Goal: Contribute content: Contribute content

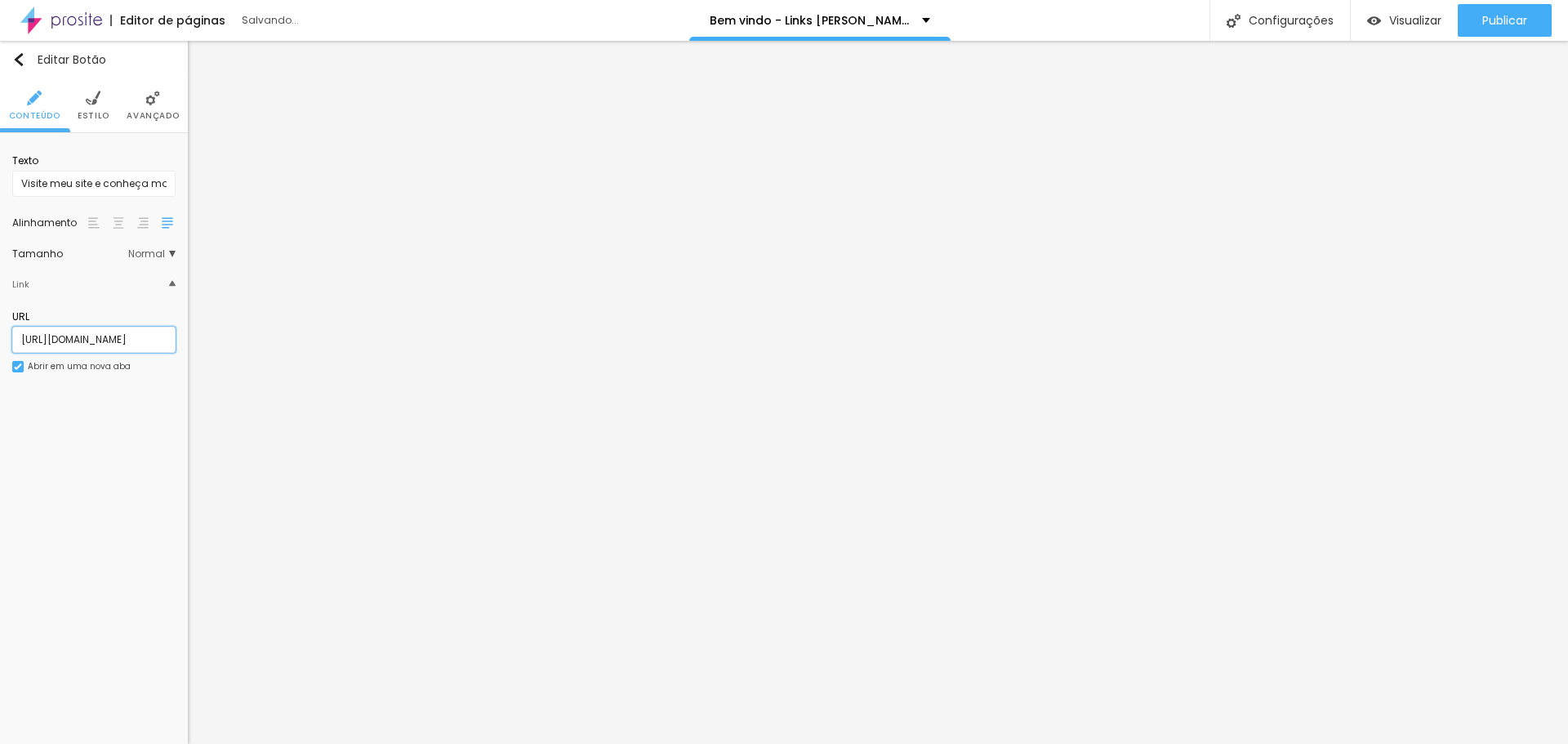
click at [95, 341] on input "[URL][DOMAIN_NAME]" at bounding box center [93, 339] width 164 height 26
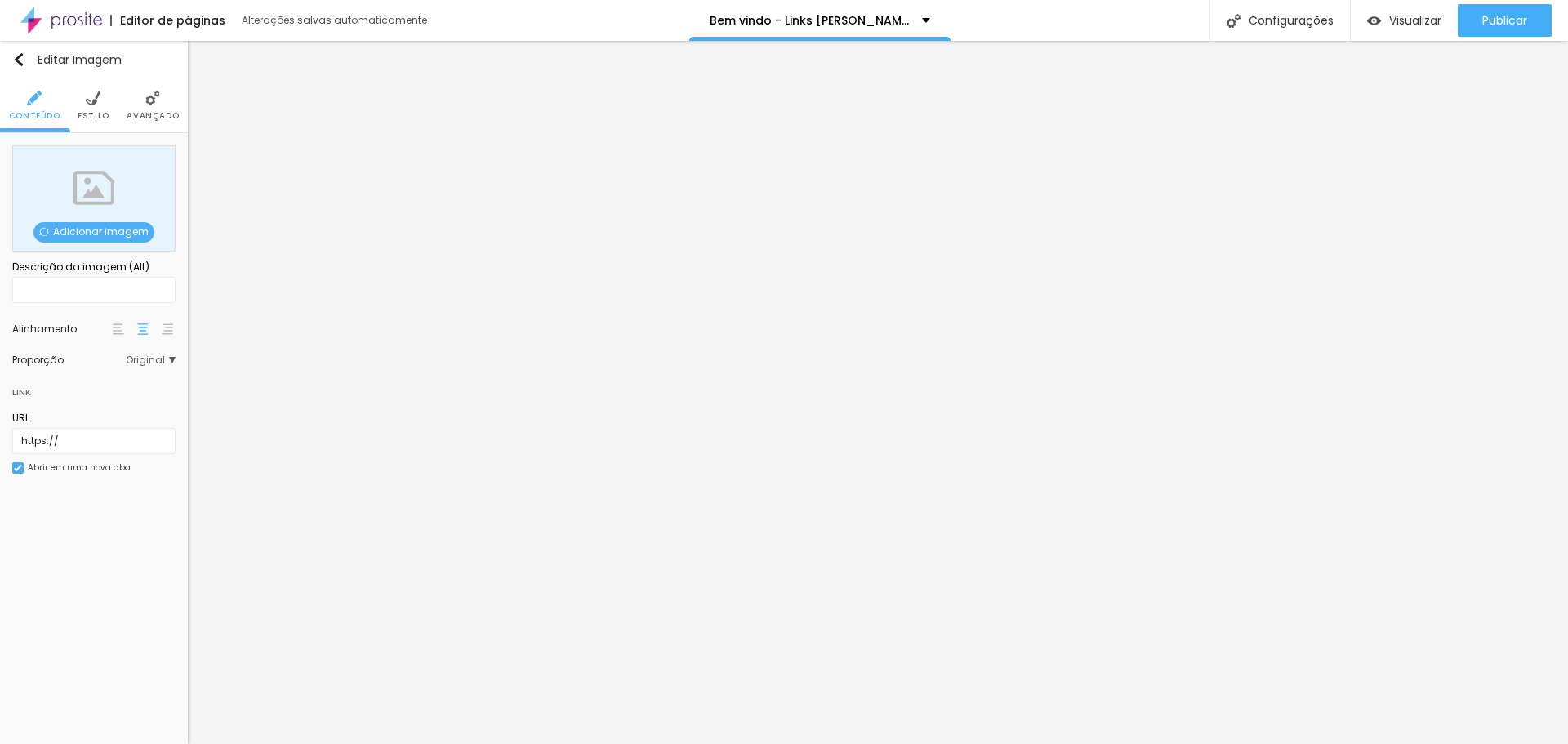
click at [70, 228] on span "Adicionar imagem" at bounding box center [94, 232] width 121 height 20
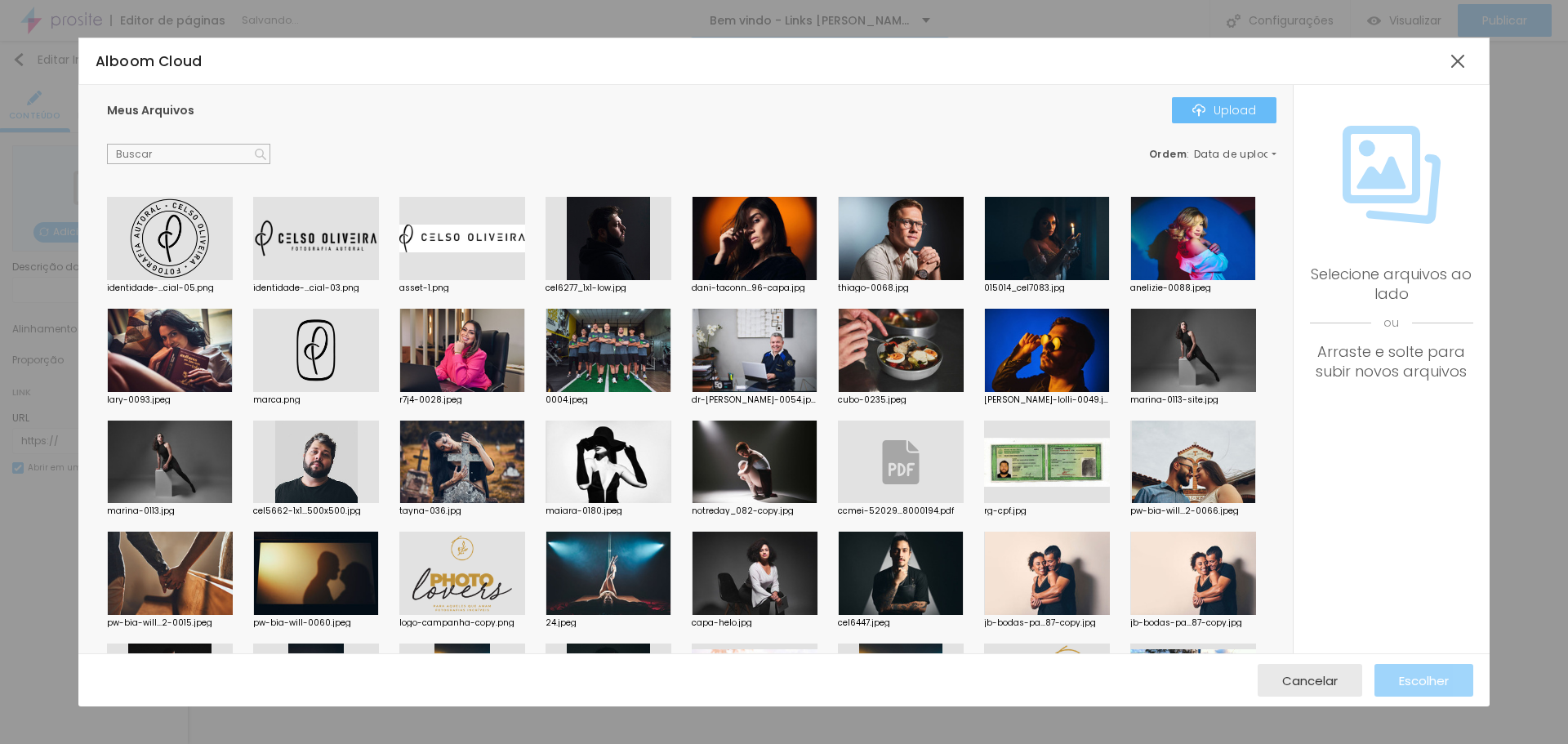
click at [1257, 110] on button "Upload" at bounding box center [1224, 110] width 104 height 26
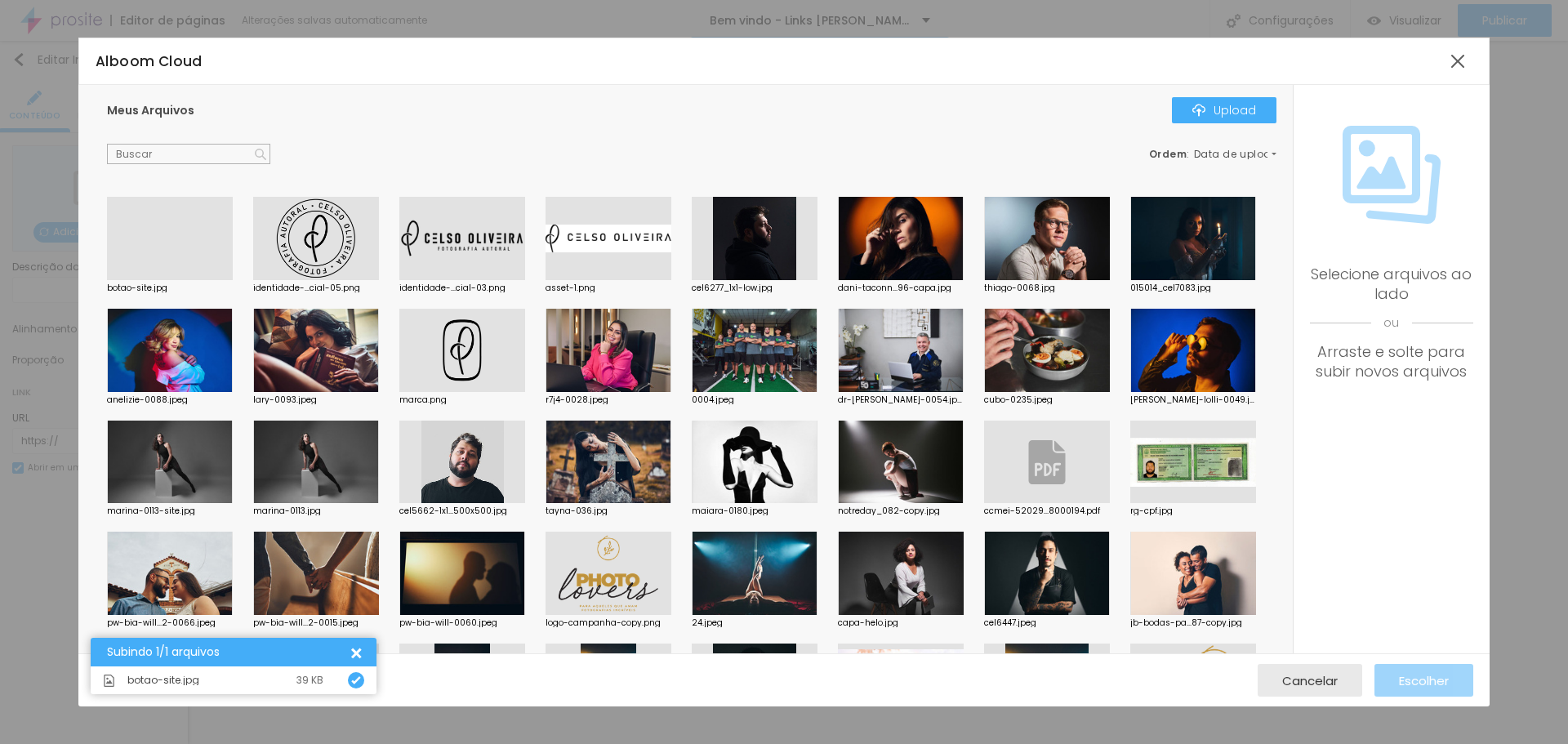
click at [189, 280] on div at bounding box center [170, 280] width 125 height 0
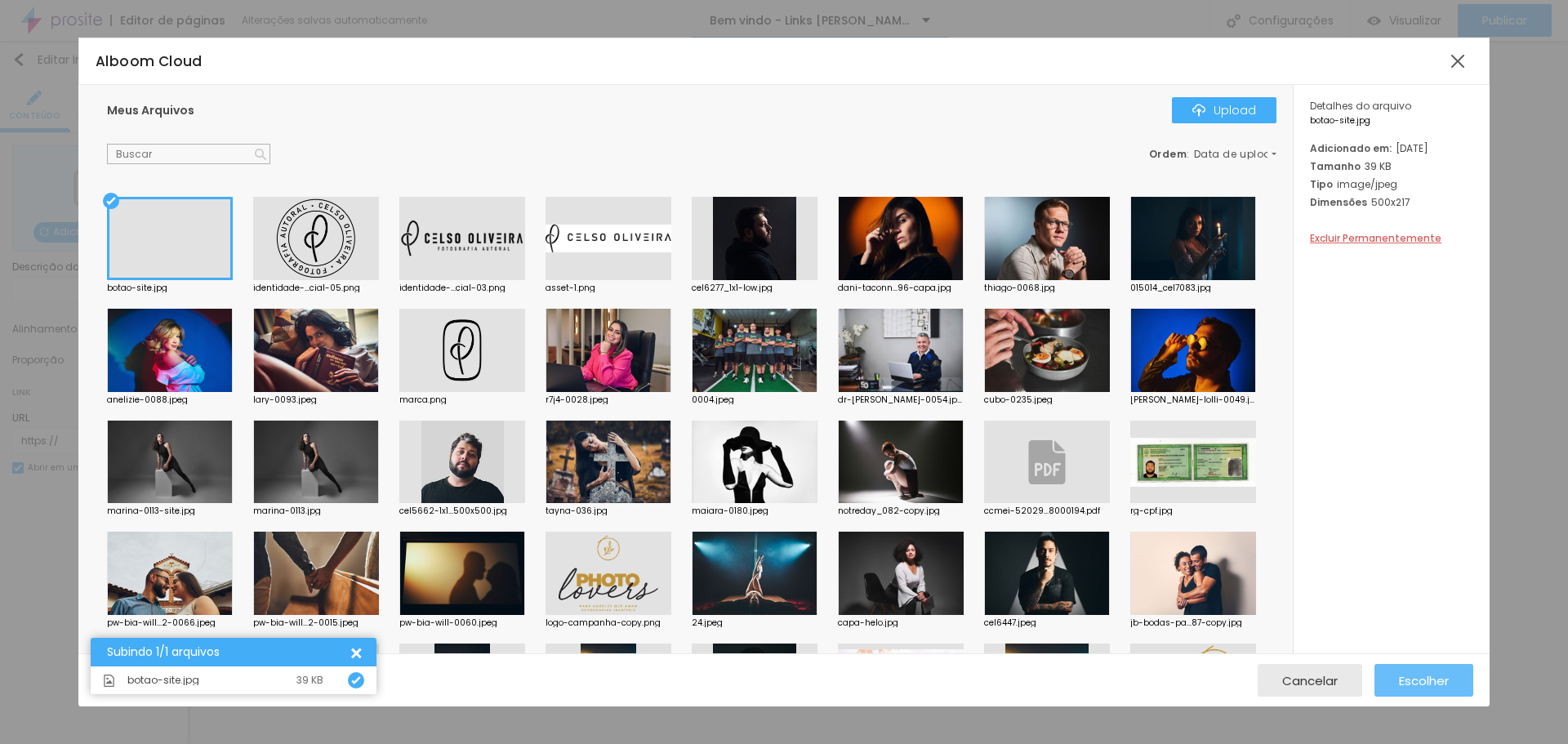
click at [1425, 684] on span "Escolher" at bounding box center [1424, 680] width 50 height 14
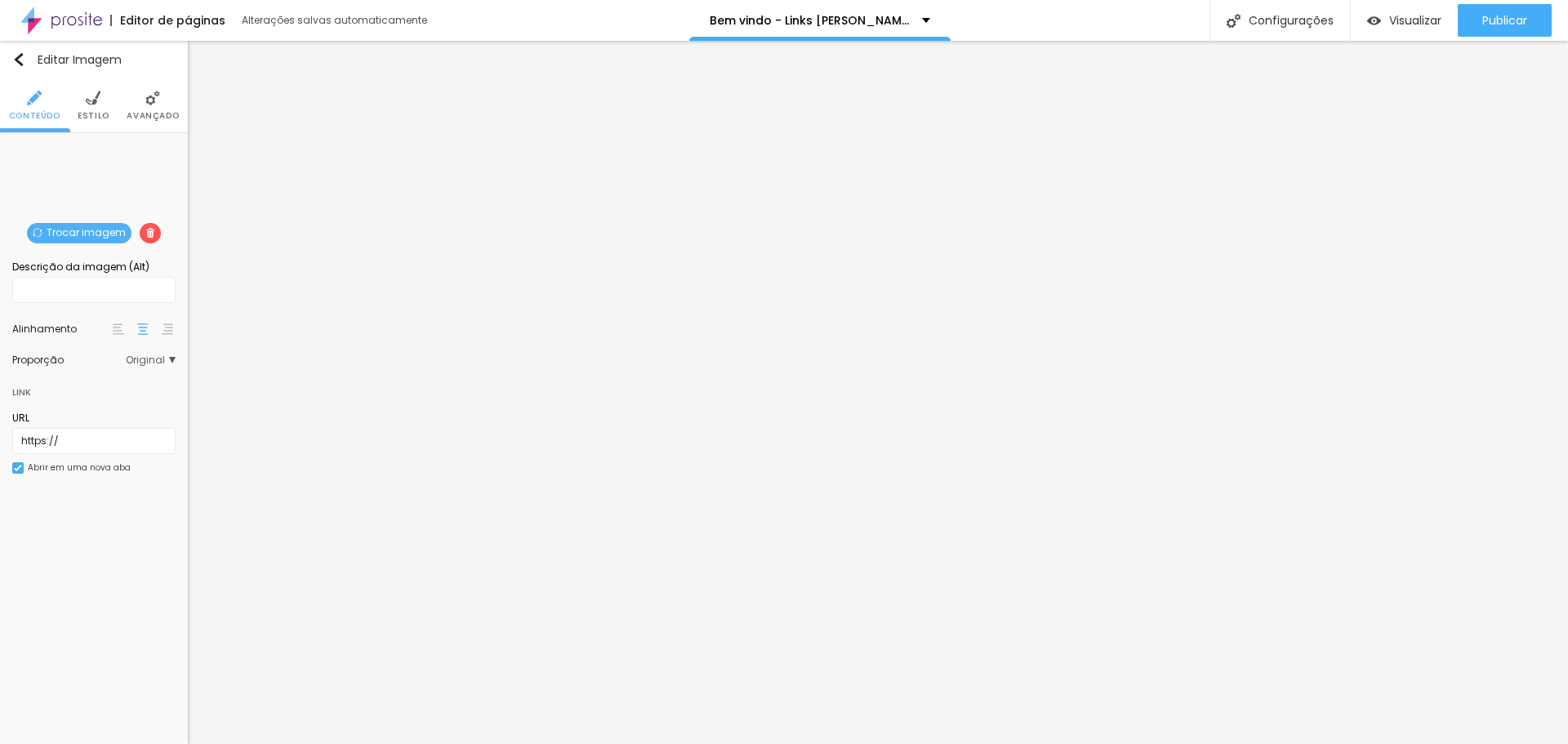
click at [95, 102] on img at bounding box center [92, 97] width 14 height 14
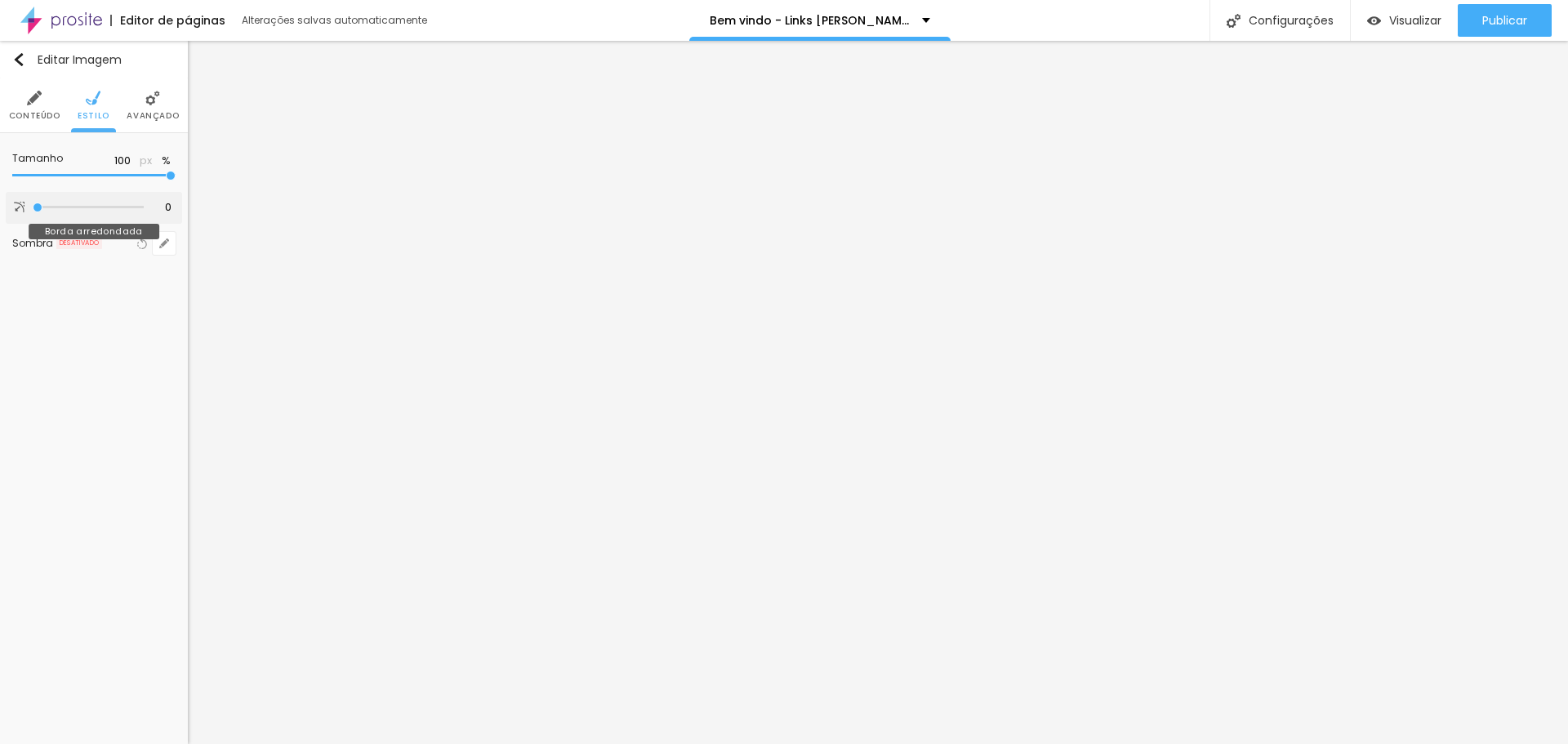
type input "2"
type input "3"
type input "11"
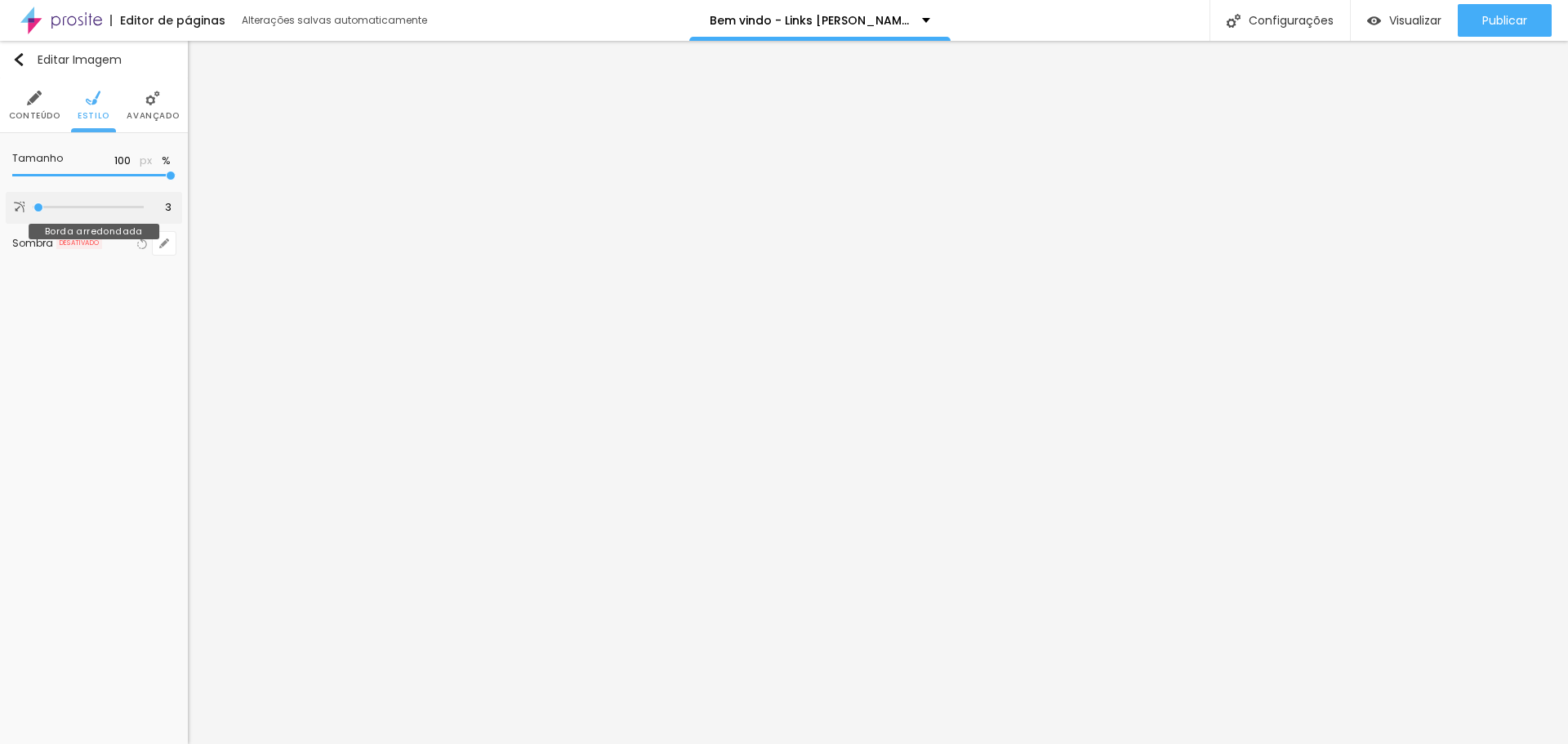
type input "11"
type input "16"
type input "20"
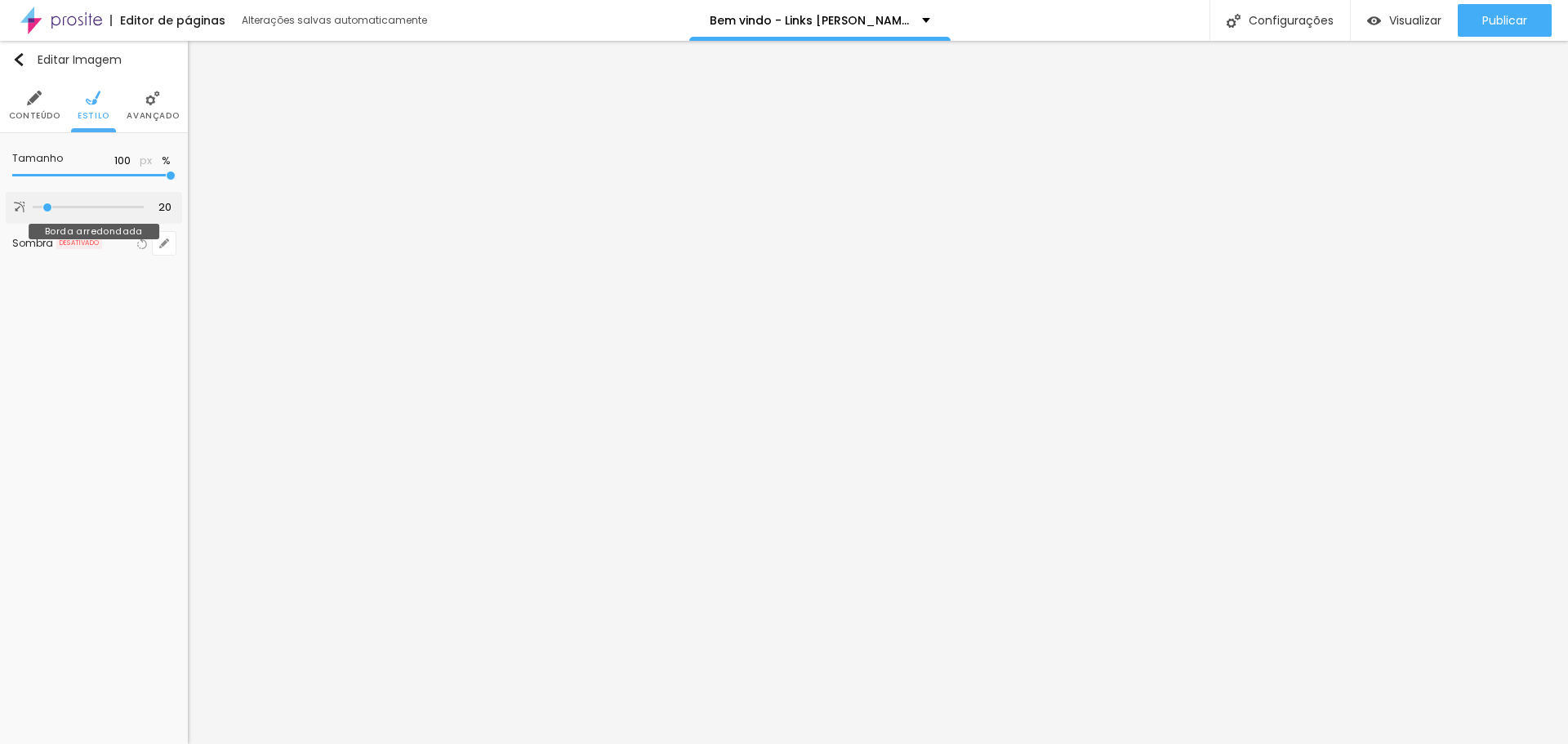
type input "23"
type input "26"
type input "30"
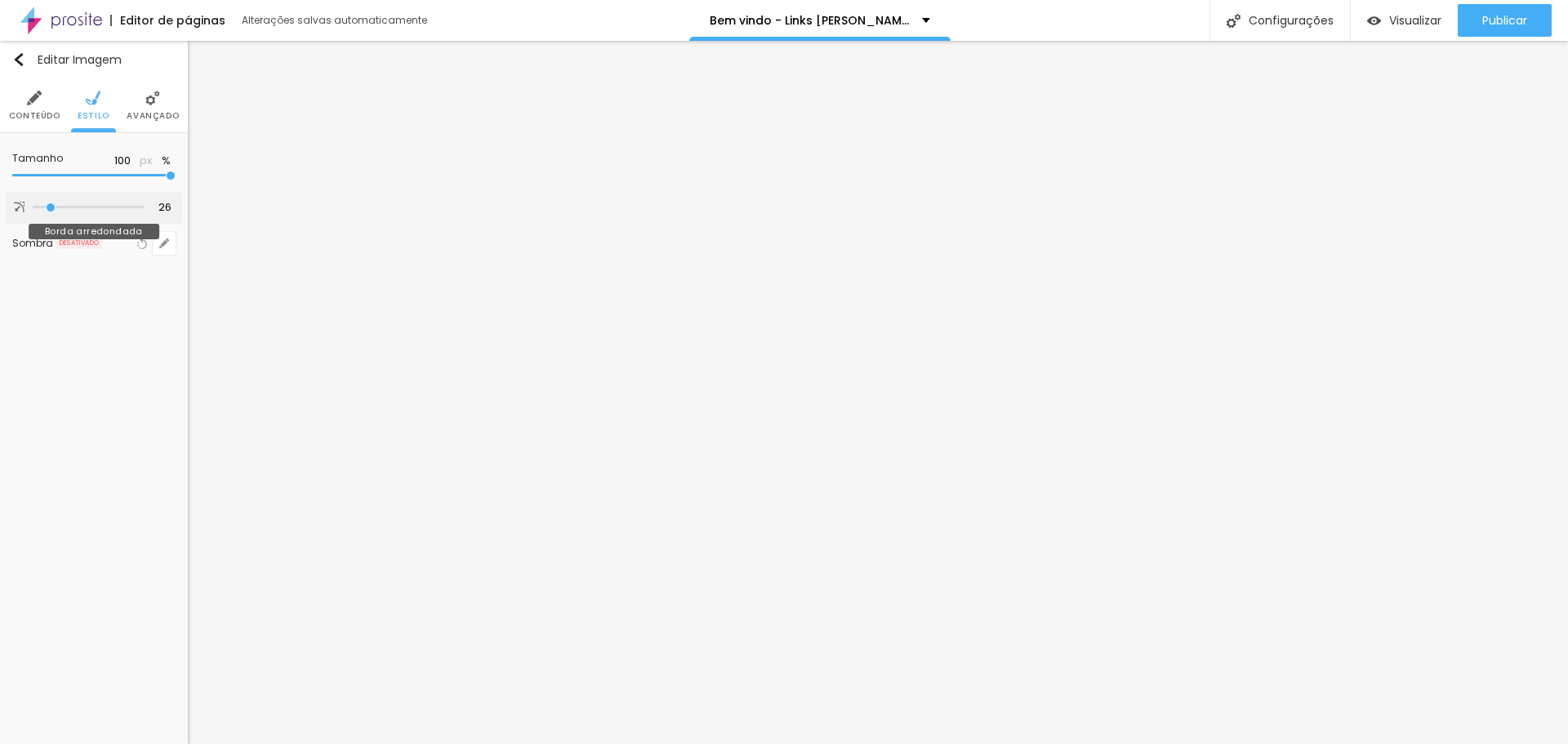
type input "30"
type input "33"
type input "35"
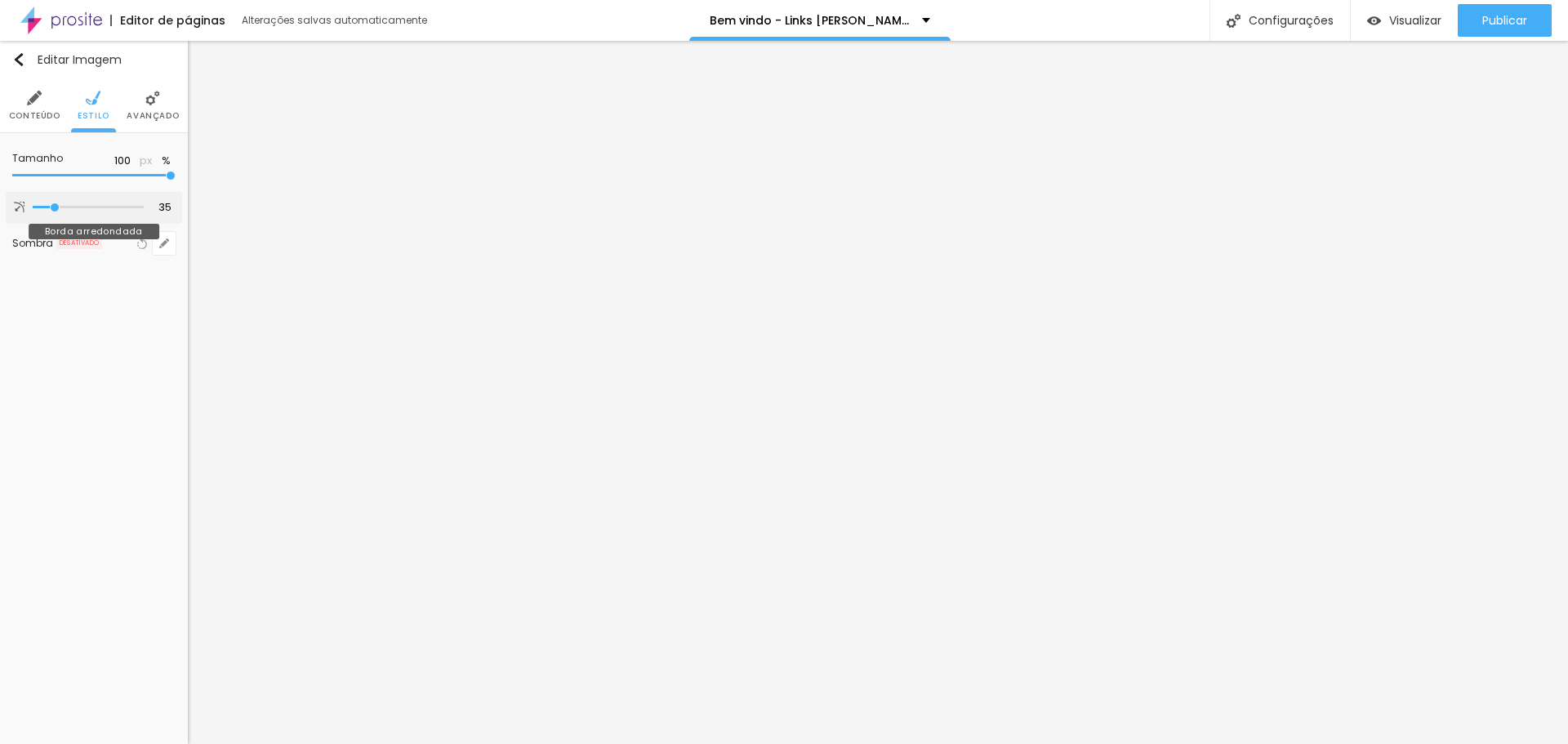
type input "36"
type input "38"
type input "39"
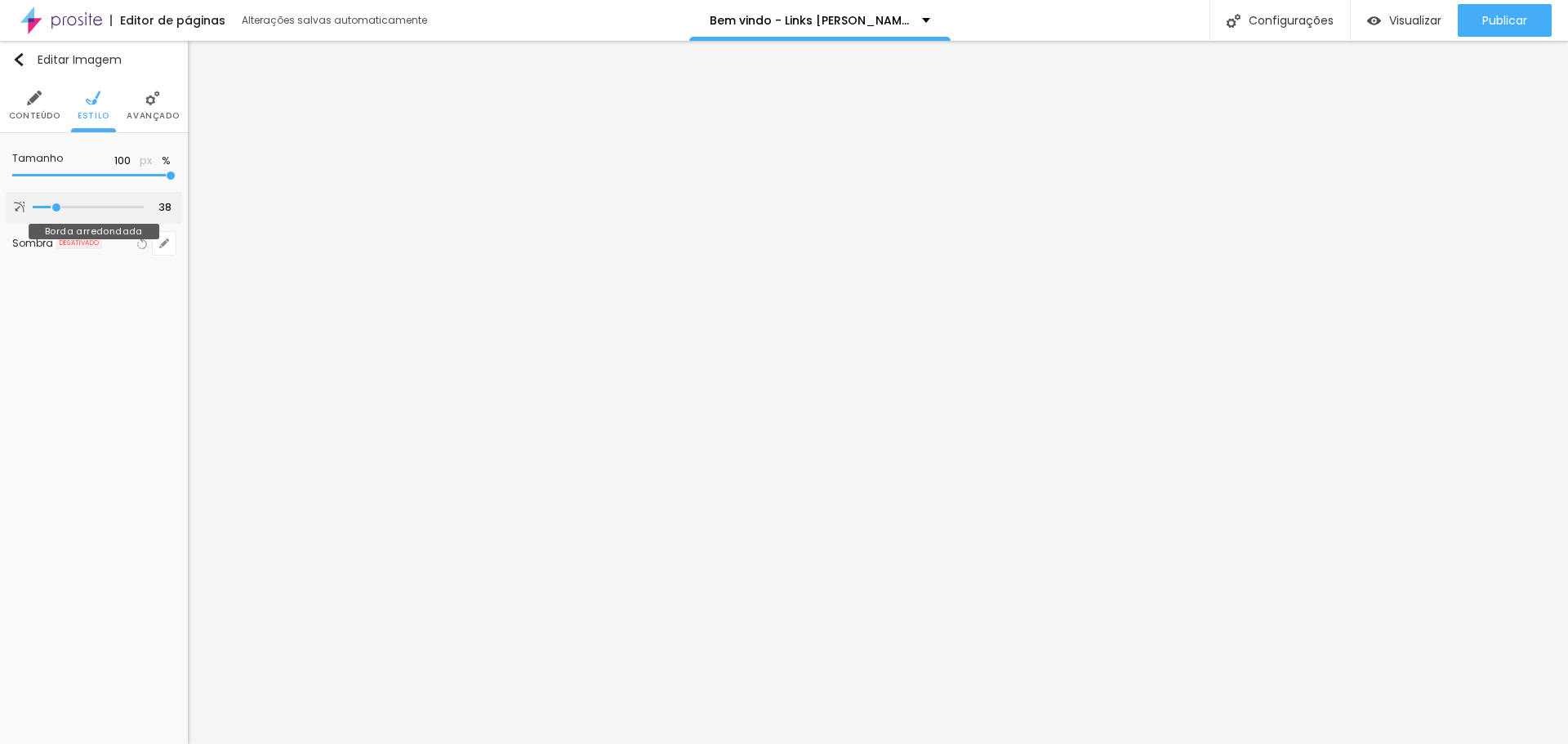
type input "39"
type input "43"
type input "46"
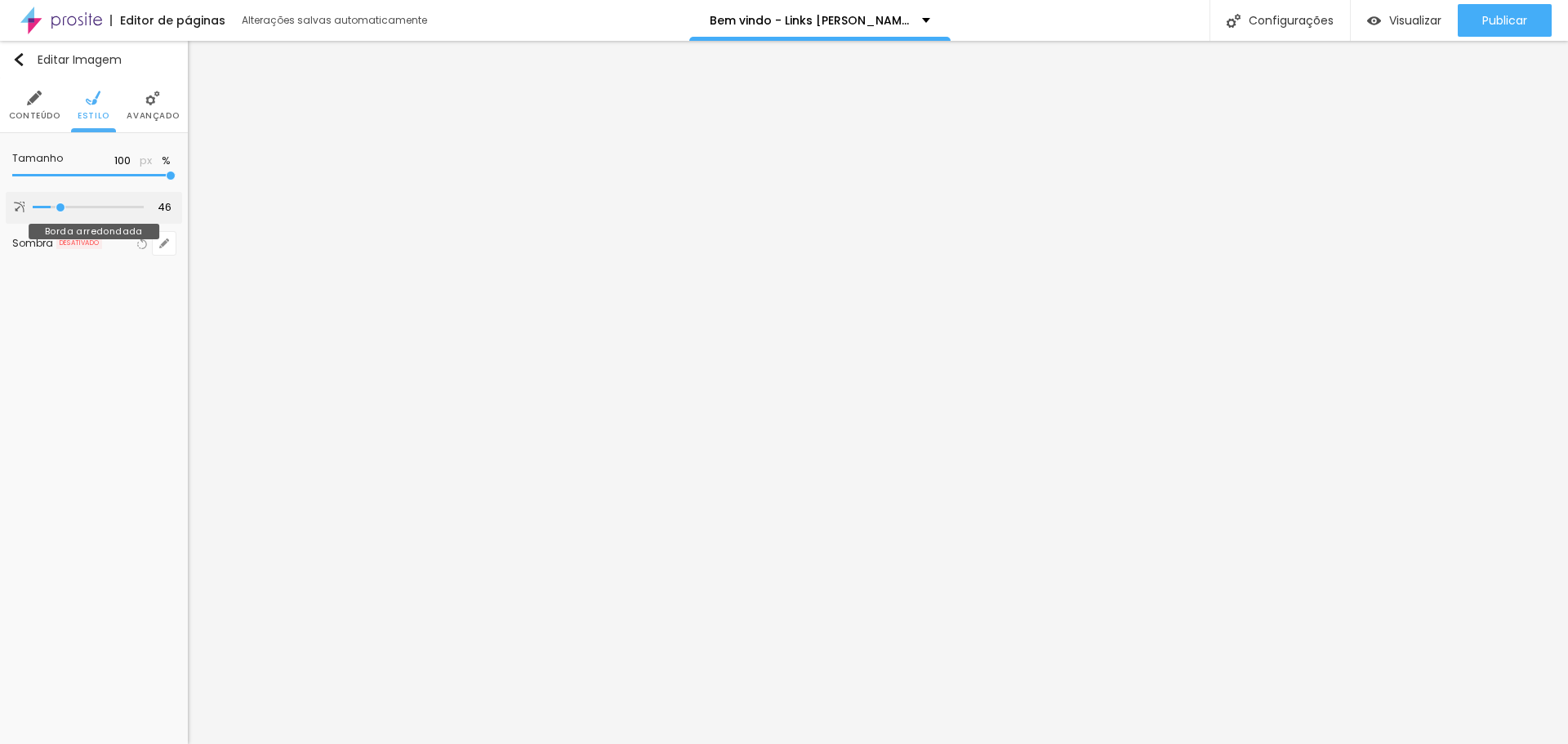
type input "44"
type input "41"
type input "39"
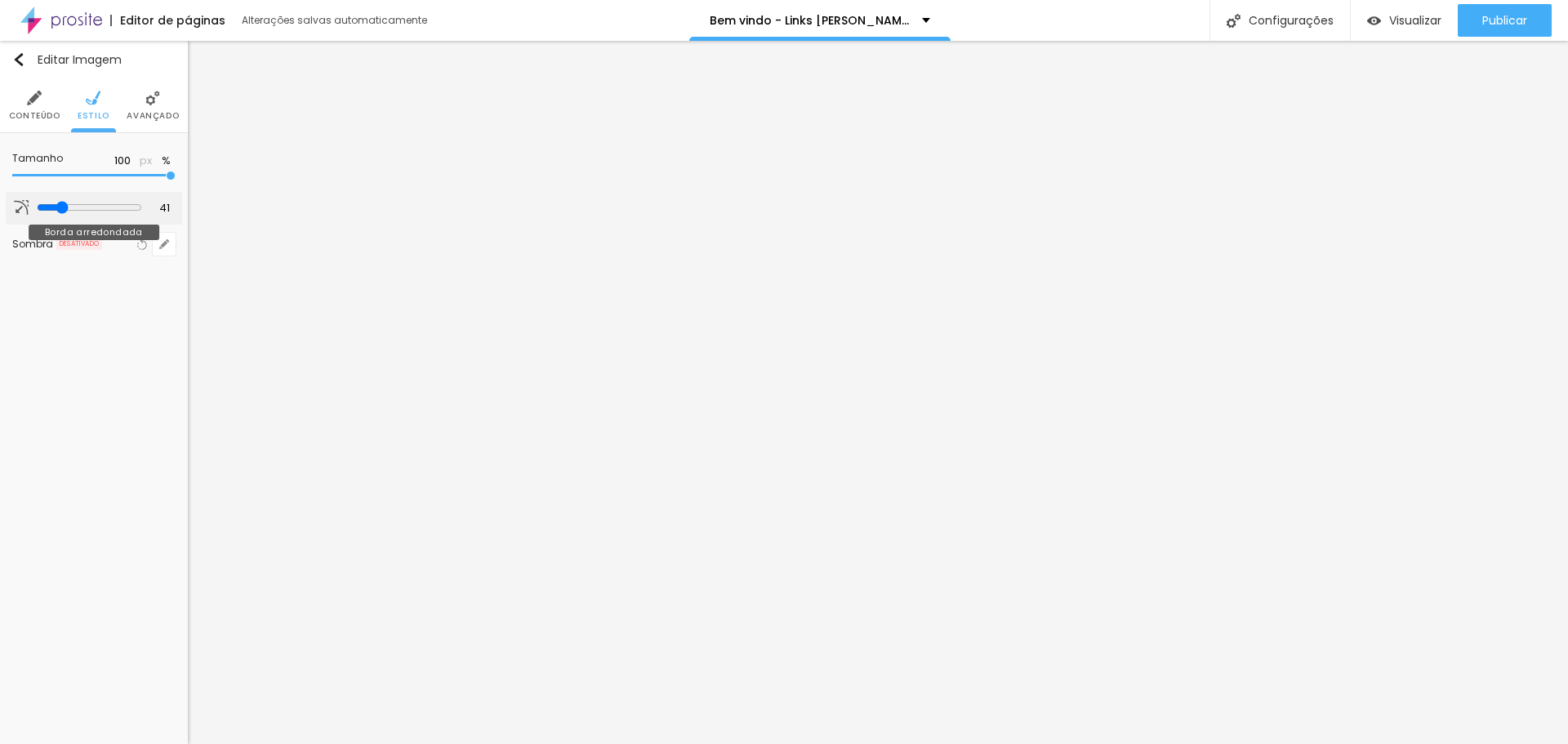
type input "39"
type input "38"
type input "36"
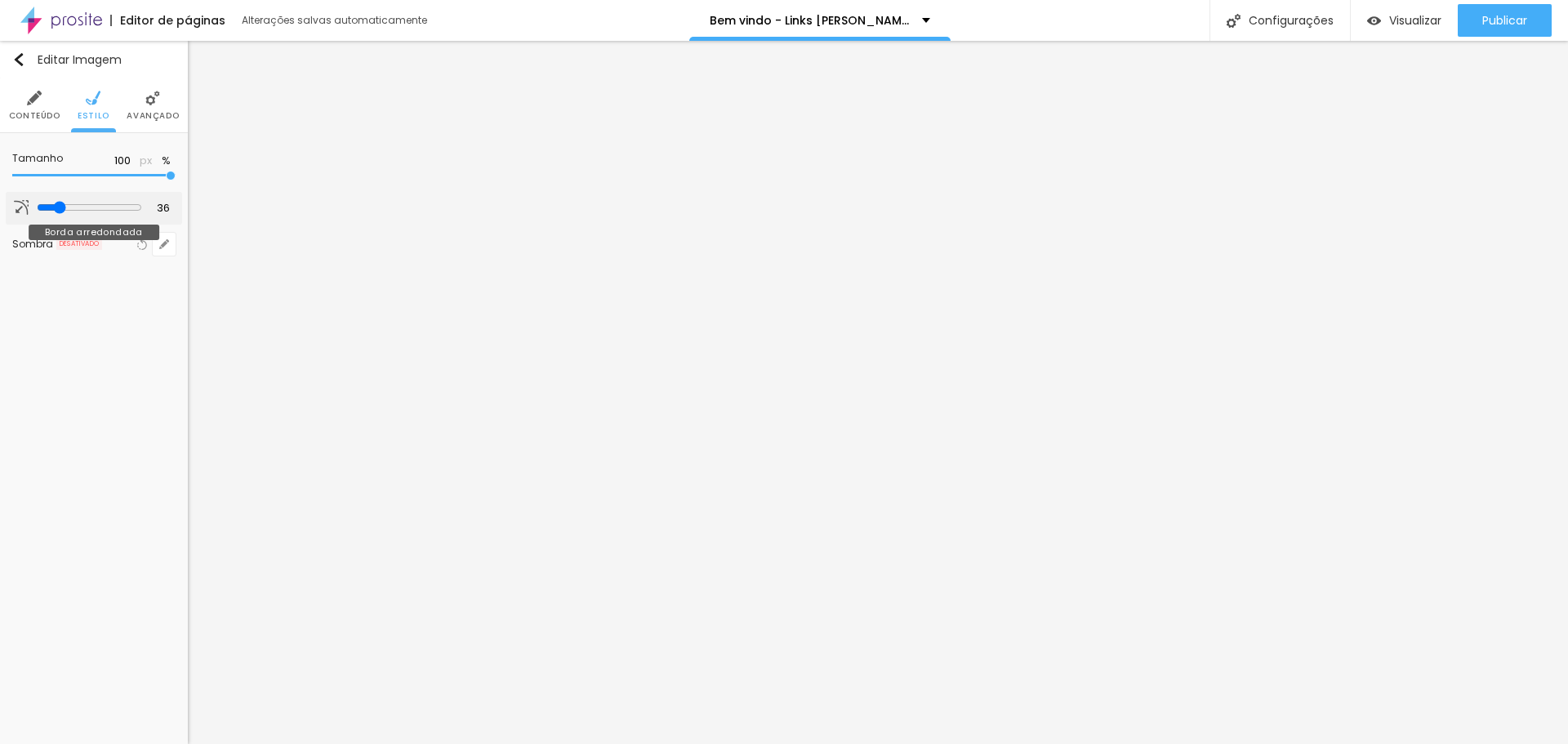
type input "35"
drag, startPoint x: 38, startPoint y: 210, endPoint x: 56, endPoint y: 211, distance: 18.0
type input "35"
click at [56, 211] on input "range" at bounding box center [89, 207] width 105 height 13
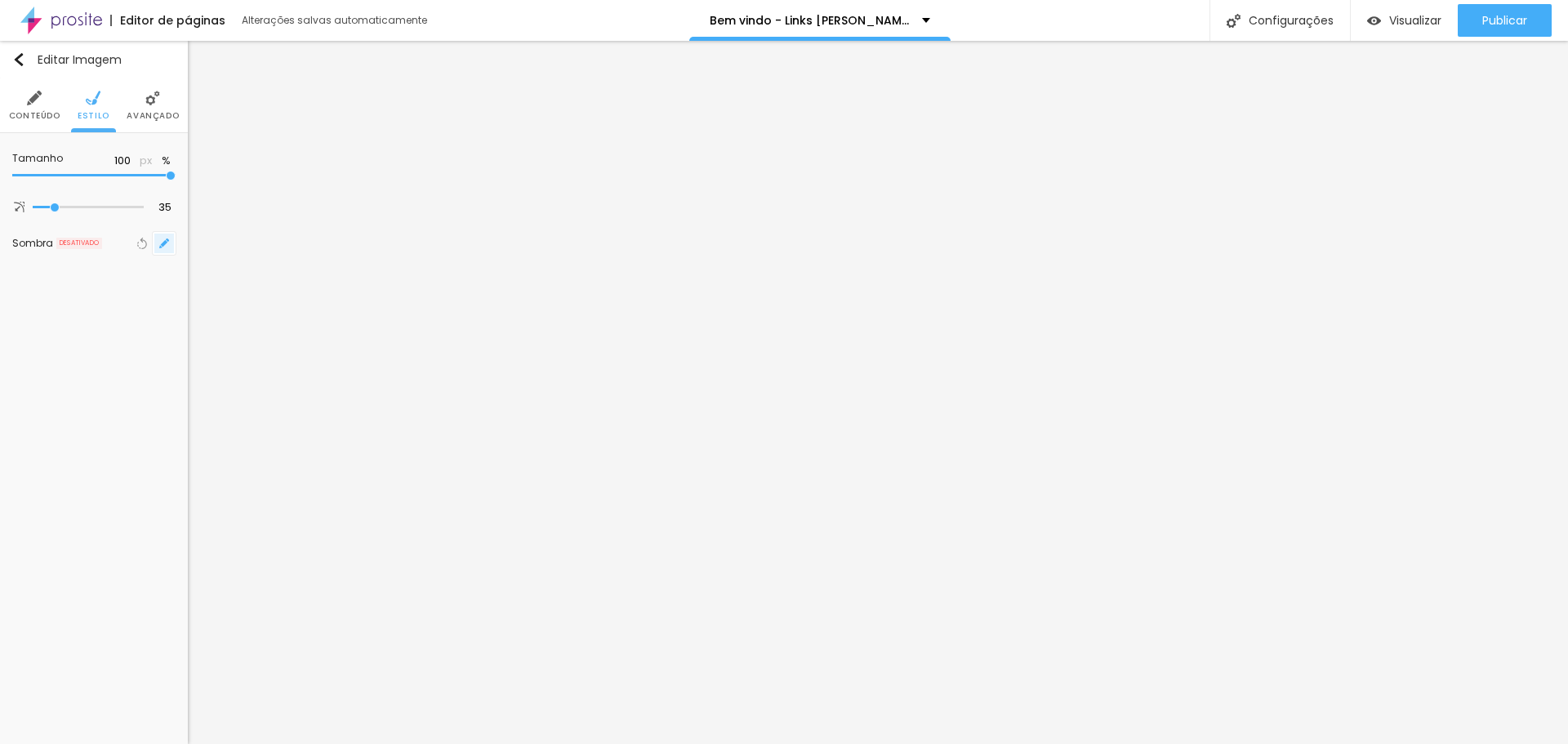
click at [169, 244] on button "button" at bounding box center [164, 243] width 23 height 23
click at [295, 285] on div at bounding box center [294, 283] width 36 height 16
type input "10"
type input "12"
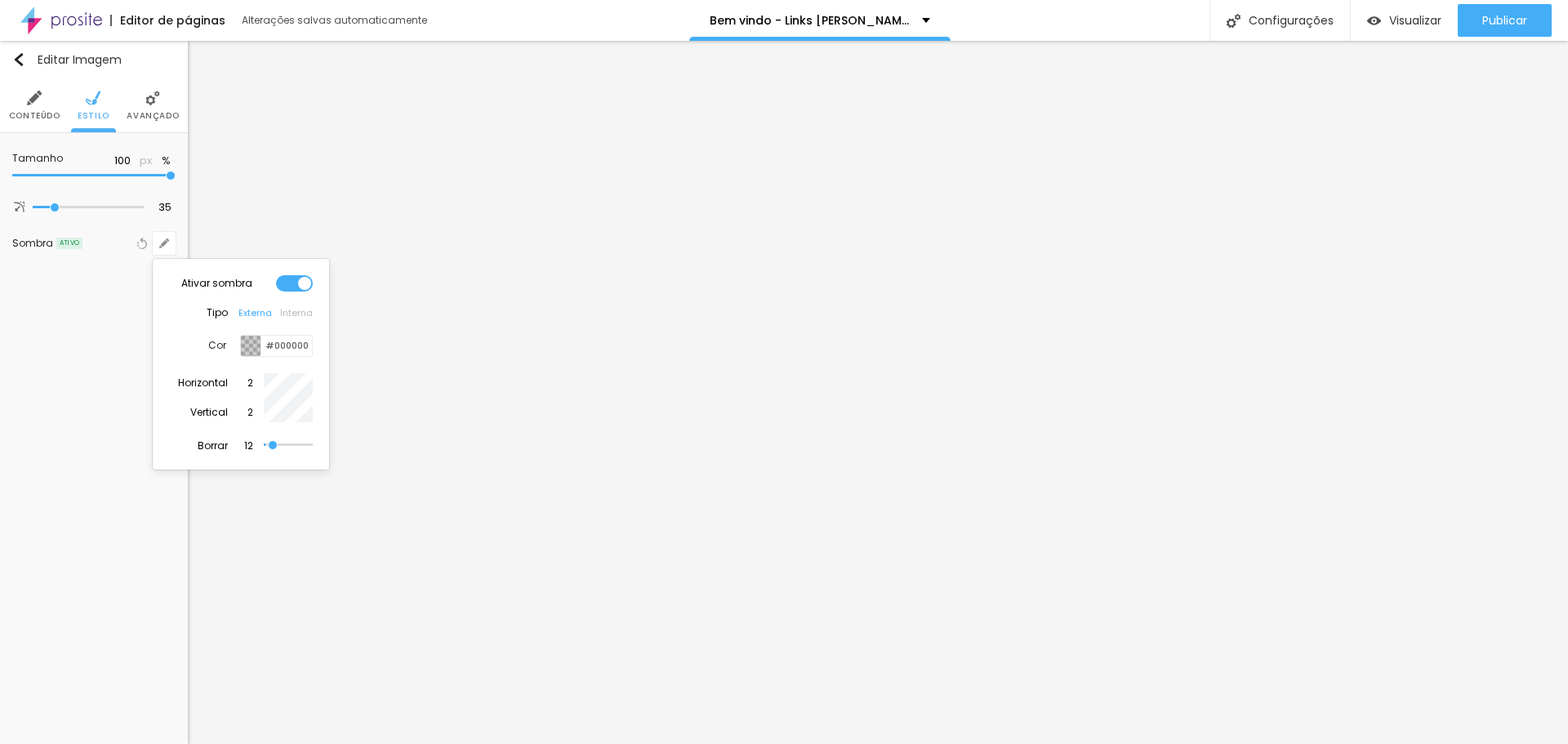
type input "12"
type input "14"
type input "17"
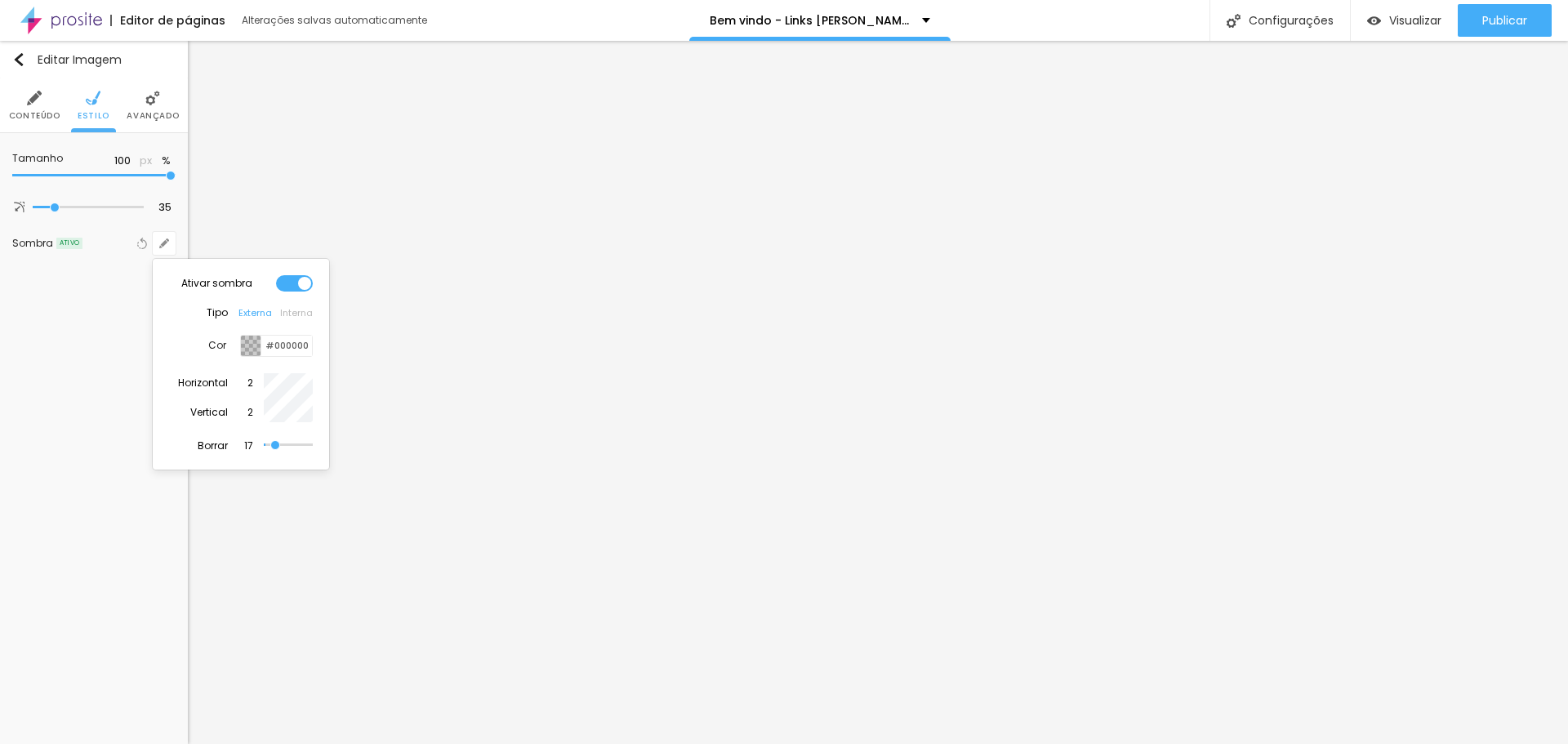
type input "21"
type input "23"
type input "28"
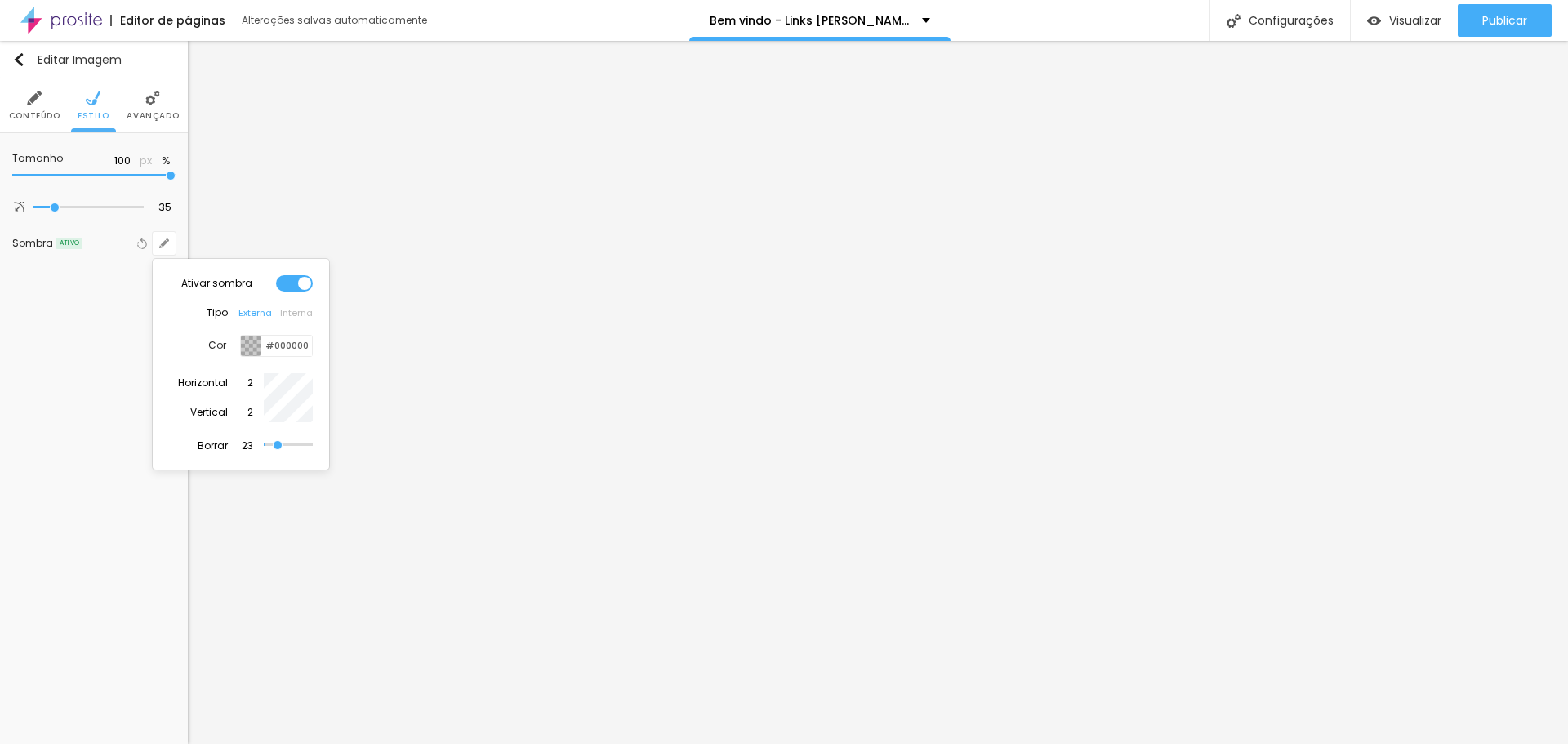
type input "28"
type input "30"
type input "34"
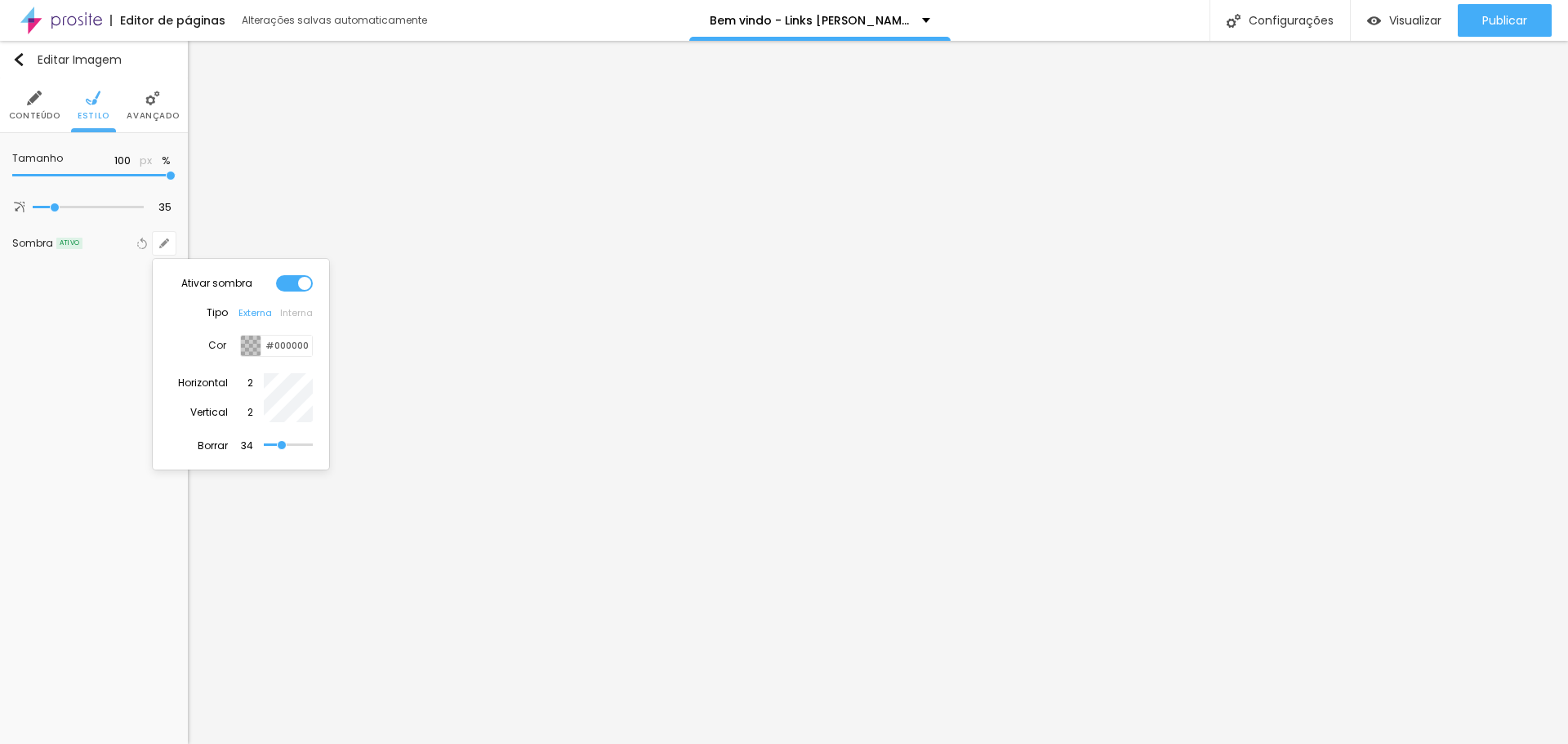
type input "37"
type input "39"
type input "41"
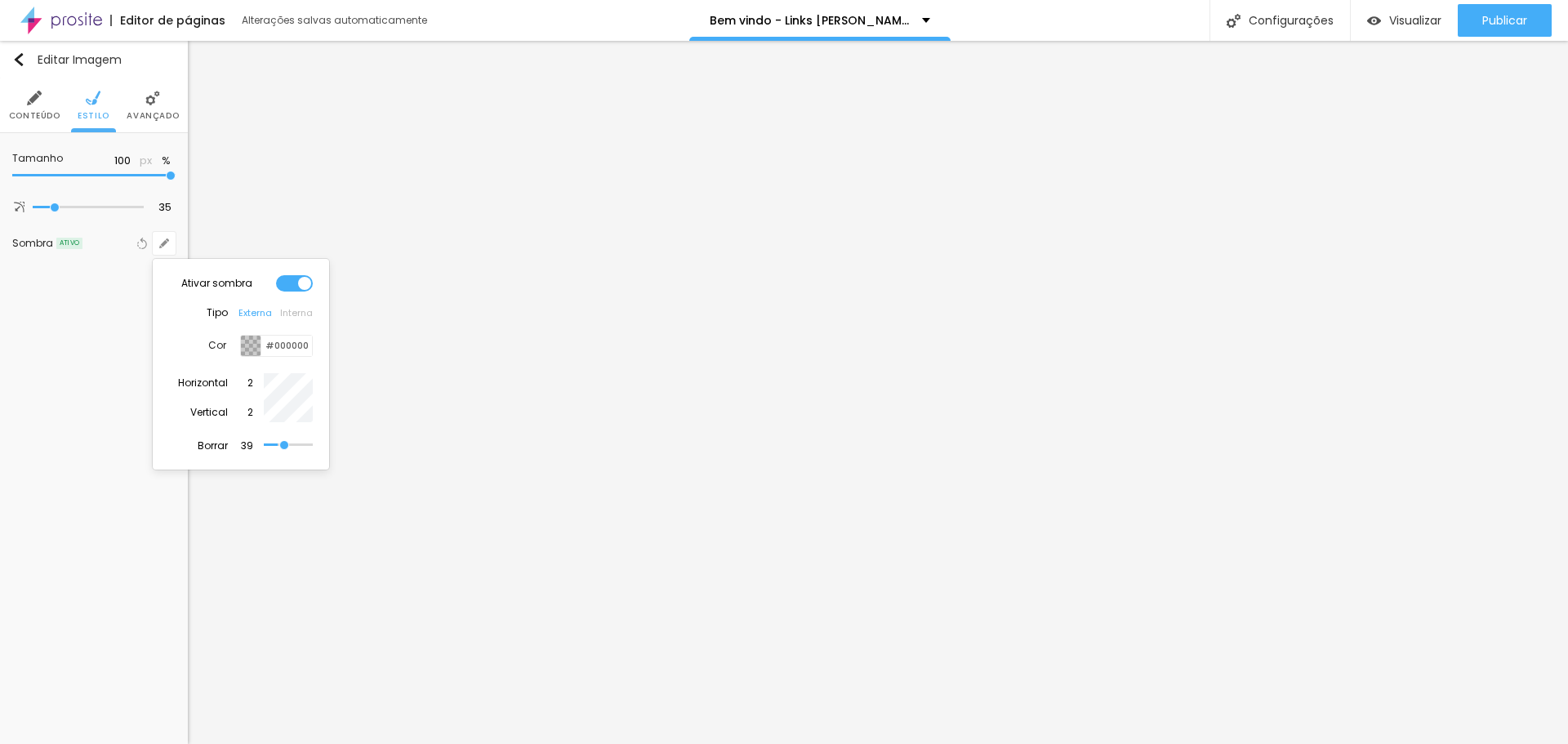
type input "41"
type input "43"
type input "46"
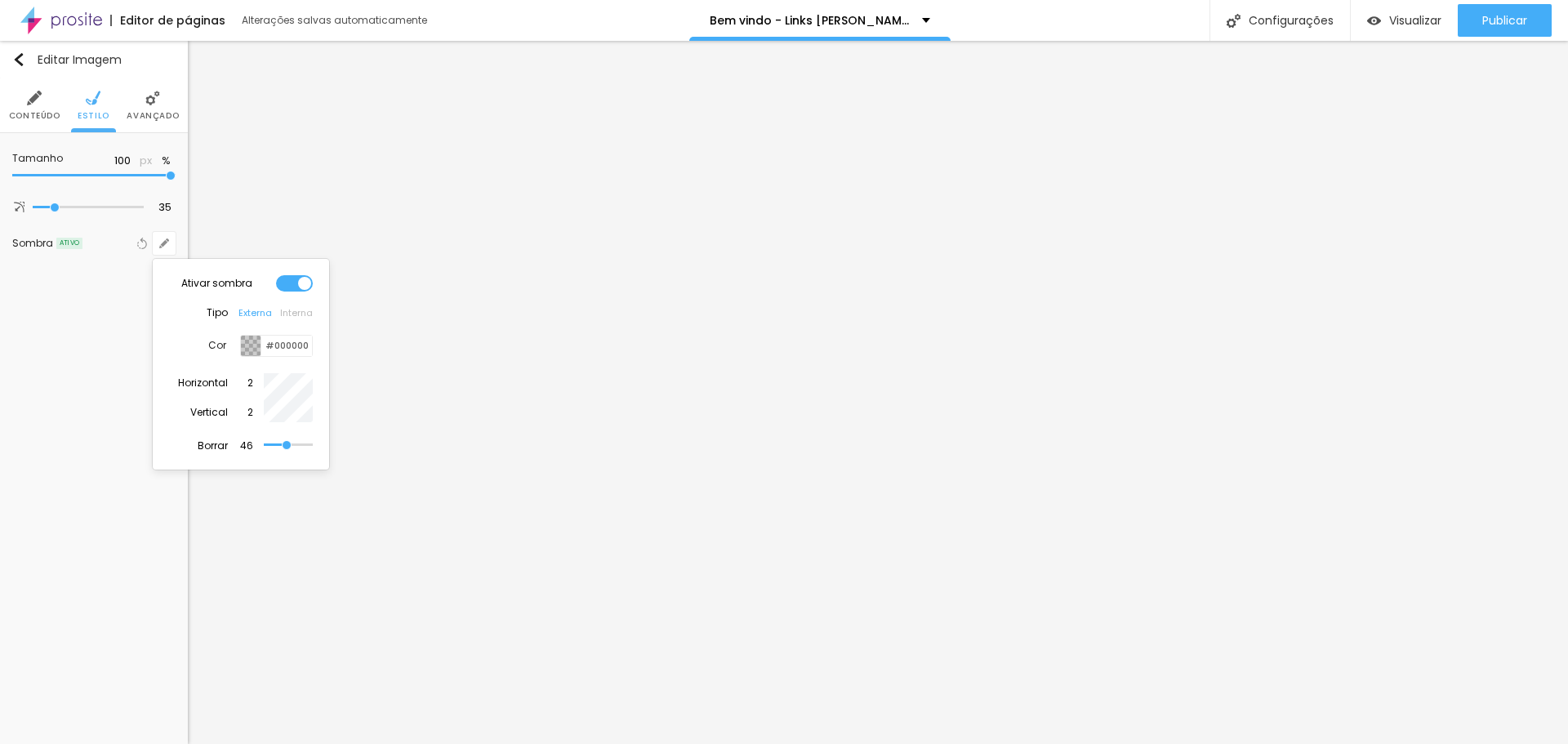
type input "43"
type input "46"
drag, startPoint x: 273, startPoint y: 445, endPoint x: 286, endPoint y: 444, distance: 13.0
type input "46"
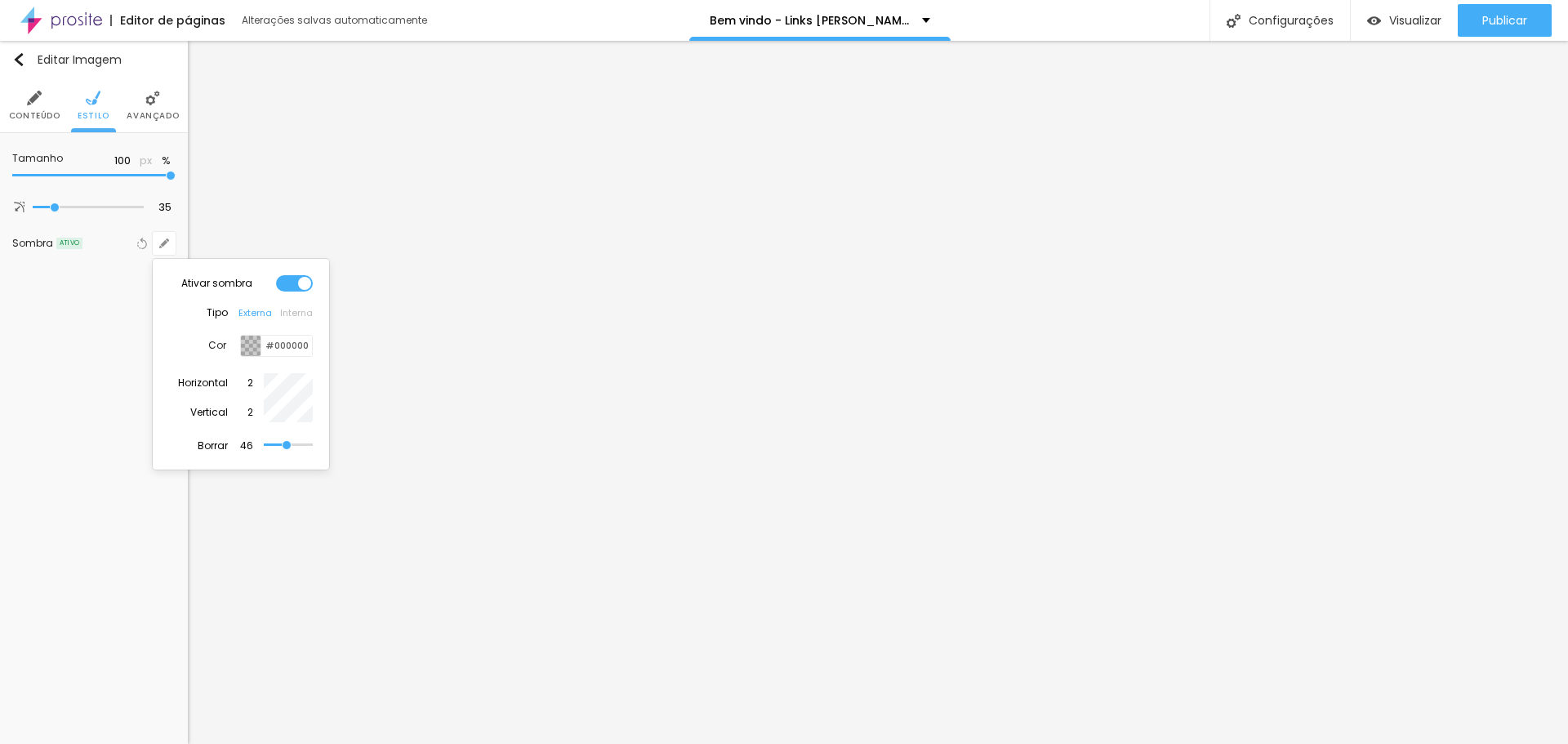
click at [286, 444] on input "range" at bounding box center [288, 445] width 49 height 8
type input "5"
type input "3"
type input "6"
type input "4"
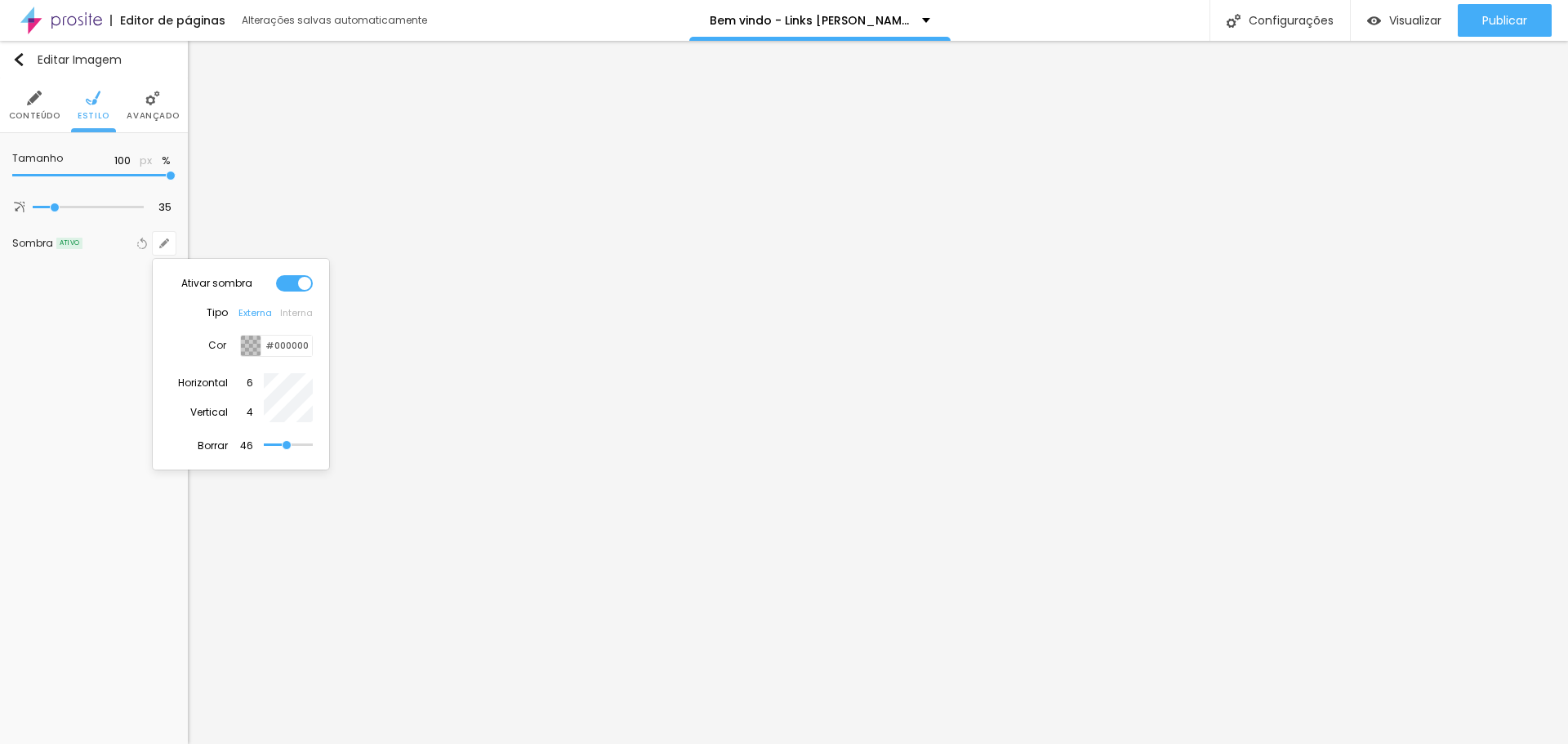
type input "7"
type input "6"
drag, startPoint x: 50, startPoint y: 207, endPoint x: 39, endPoint y: 210, distance: 11.4
click at [39, 210] on div at bounding box center [784, 372] width 1568 height 744
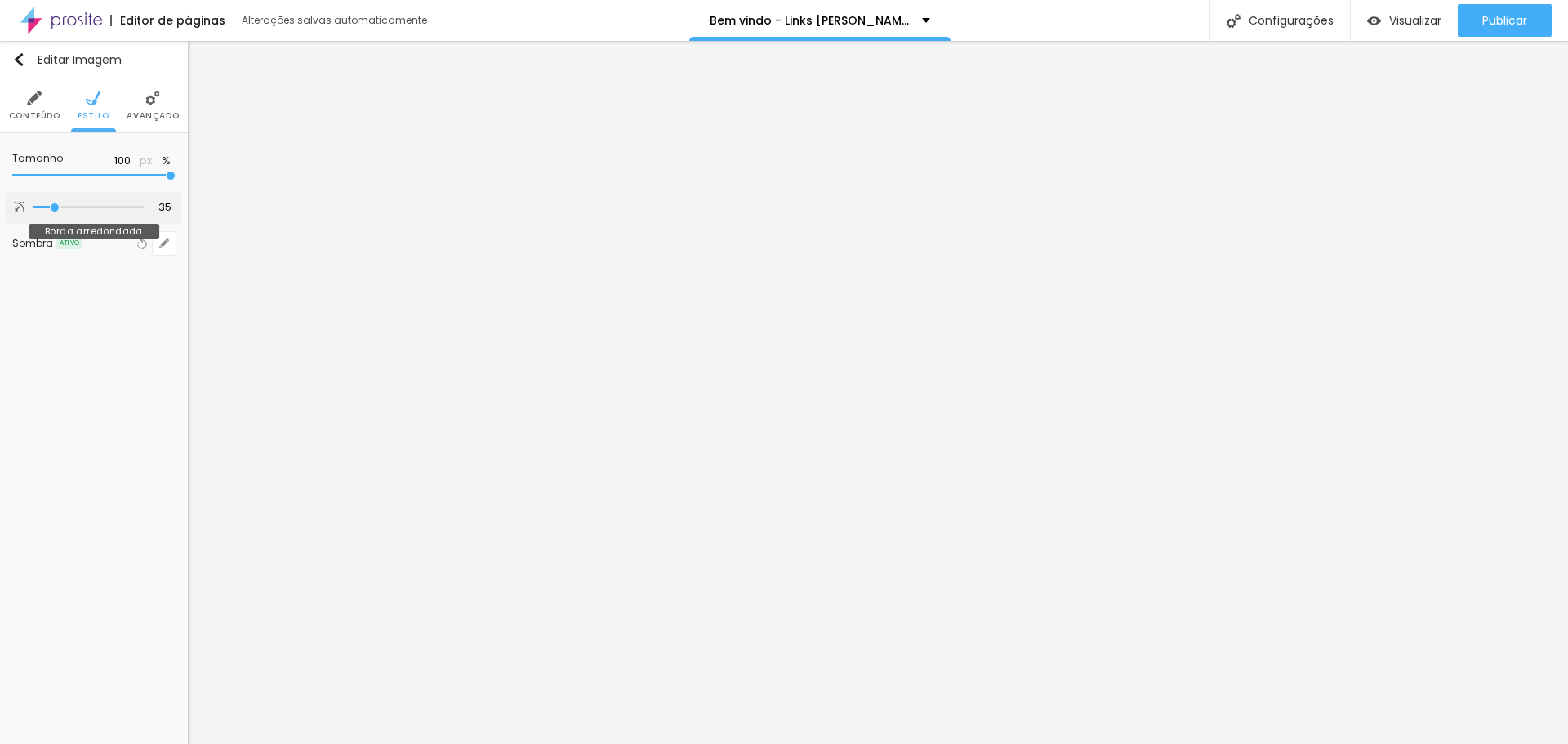
type input "22"
type input "21"
type input "17"
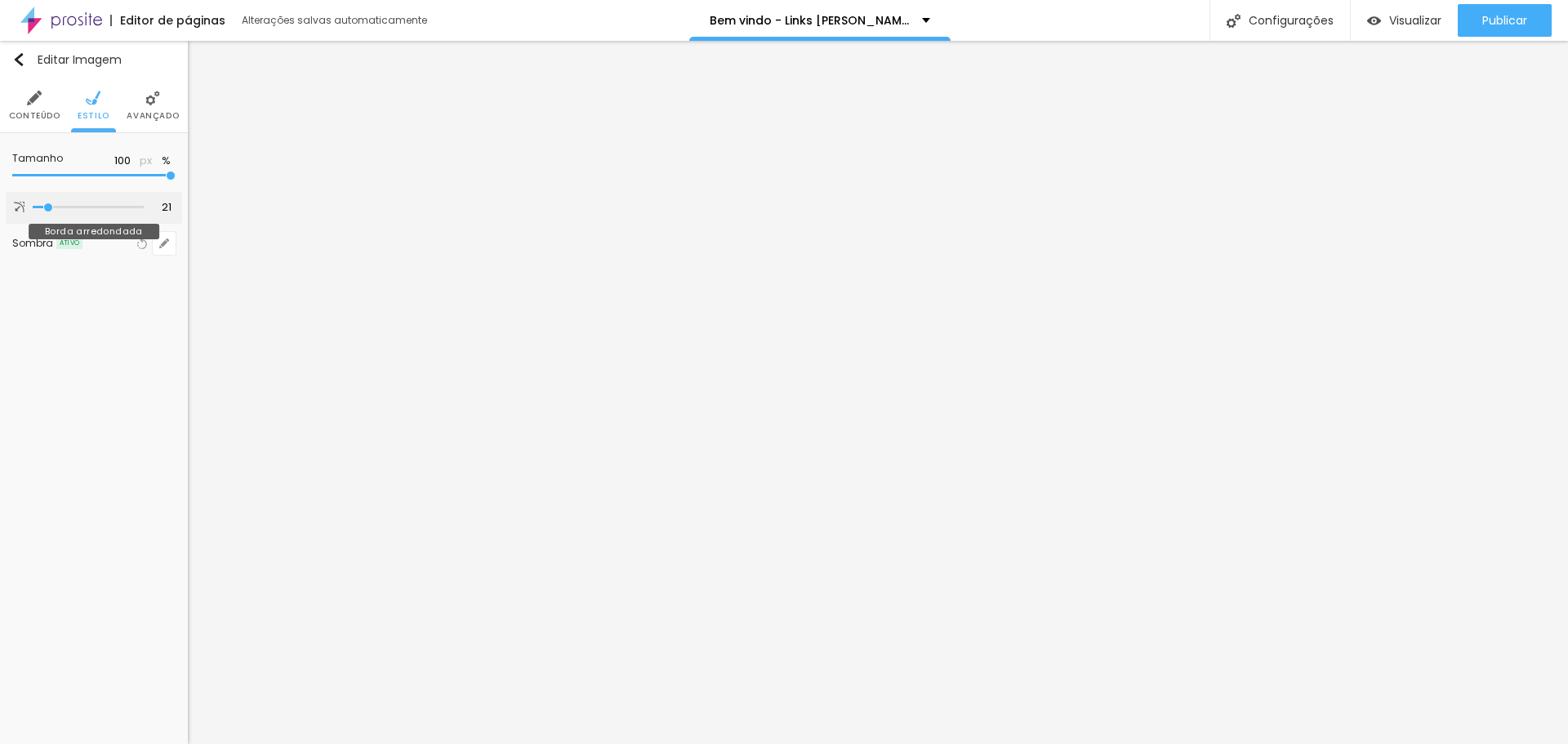
type input "17"
type input "15"
type input "13"
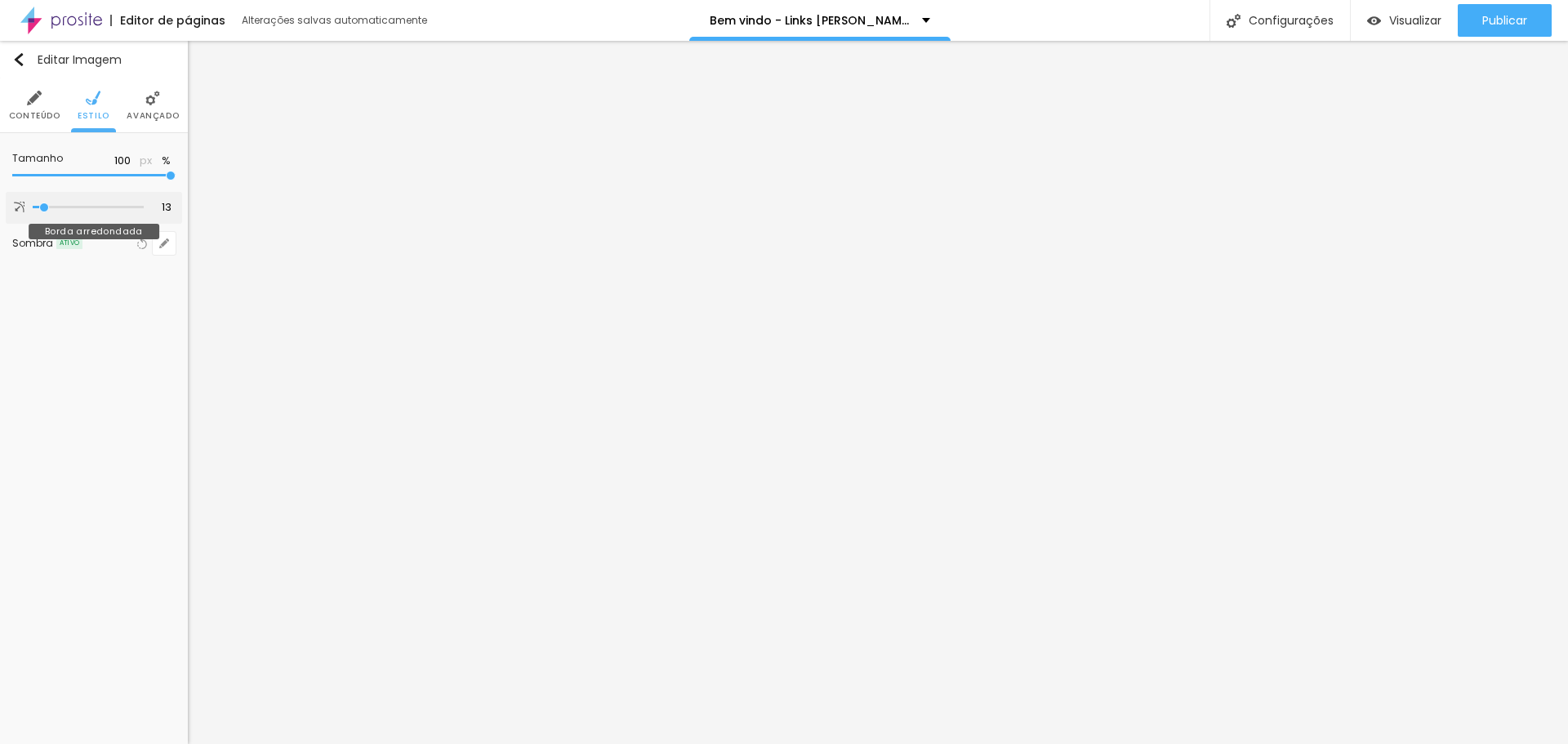
type input "12"
type input "10"
type input "8"
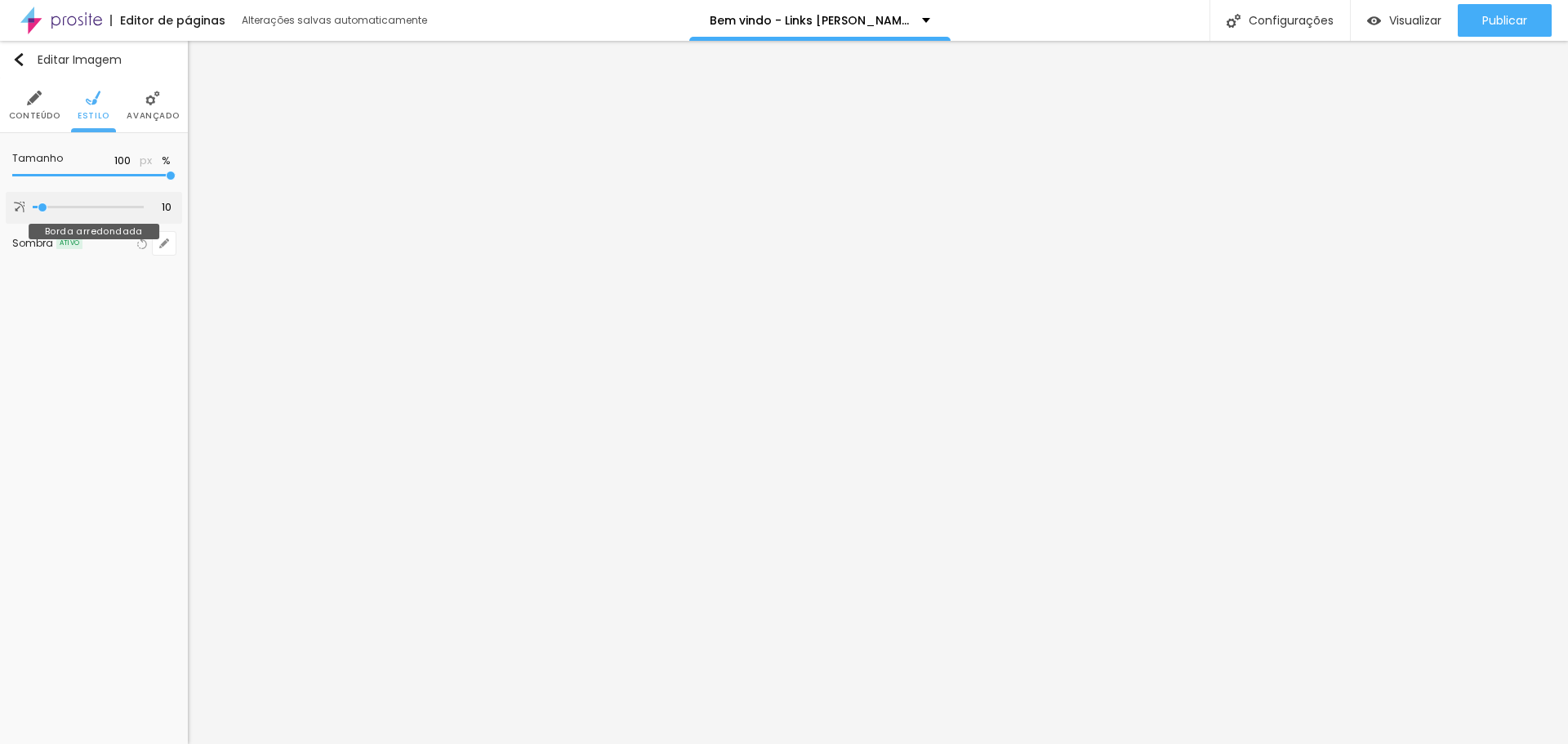
type input "8"
type input "7"
type input "5"
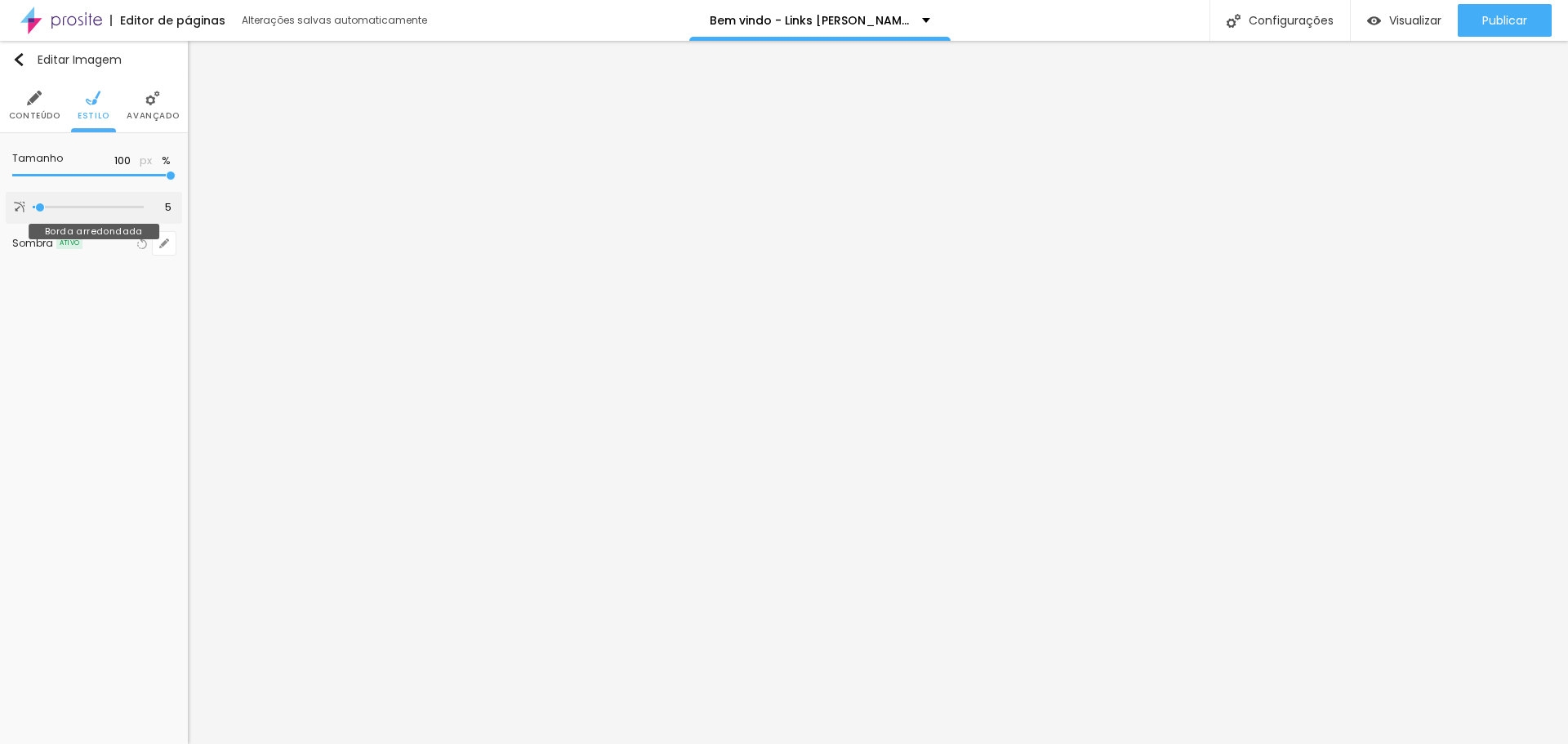
type input "3"
type input "7"
type input "8"
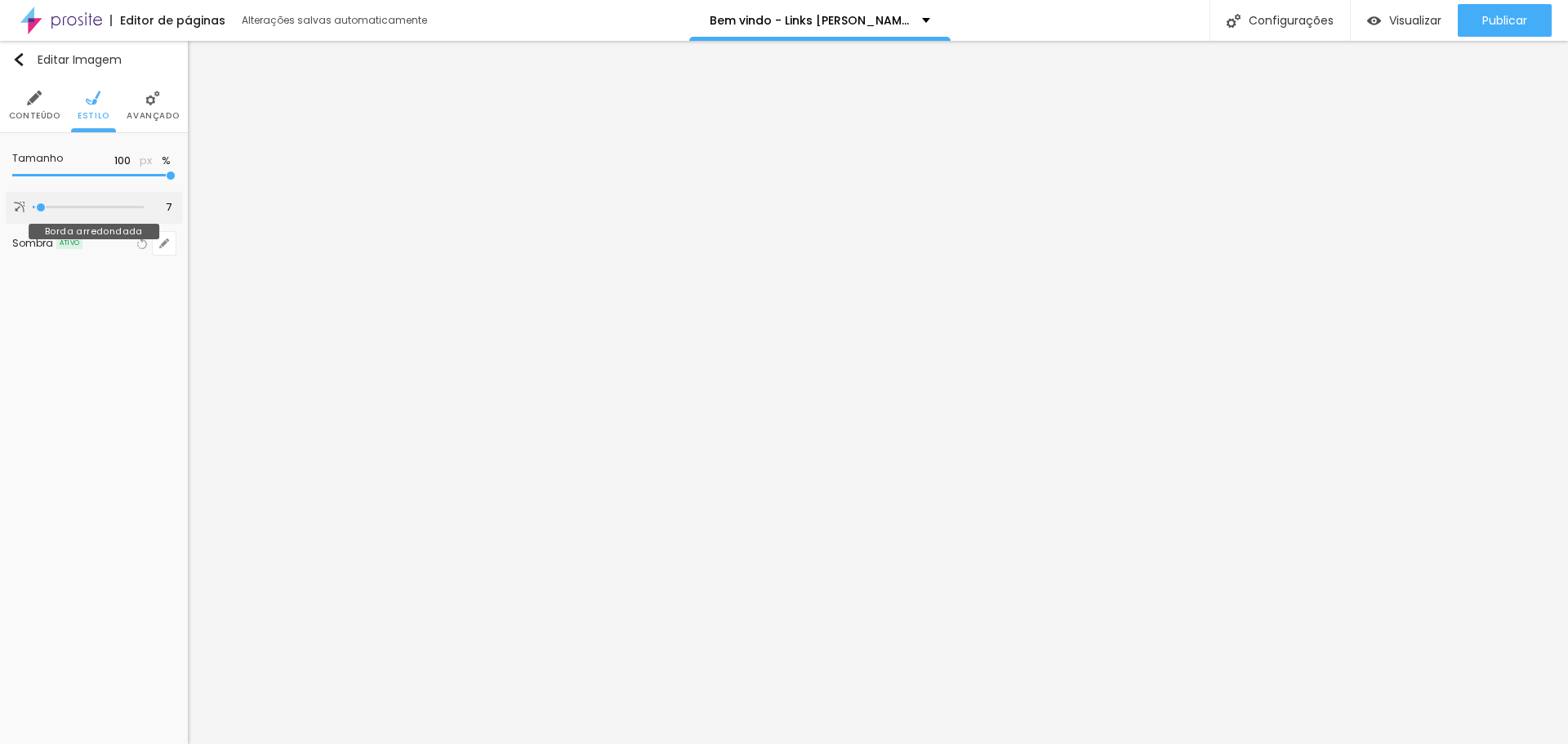
type input "8"
type input "10"
type input "11"
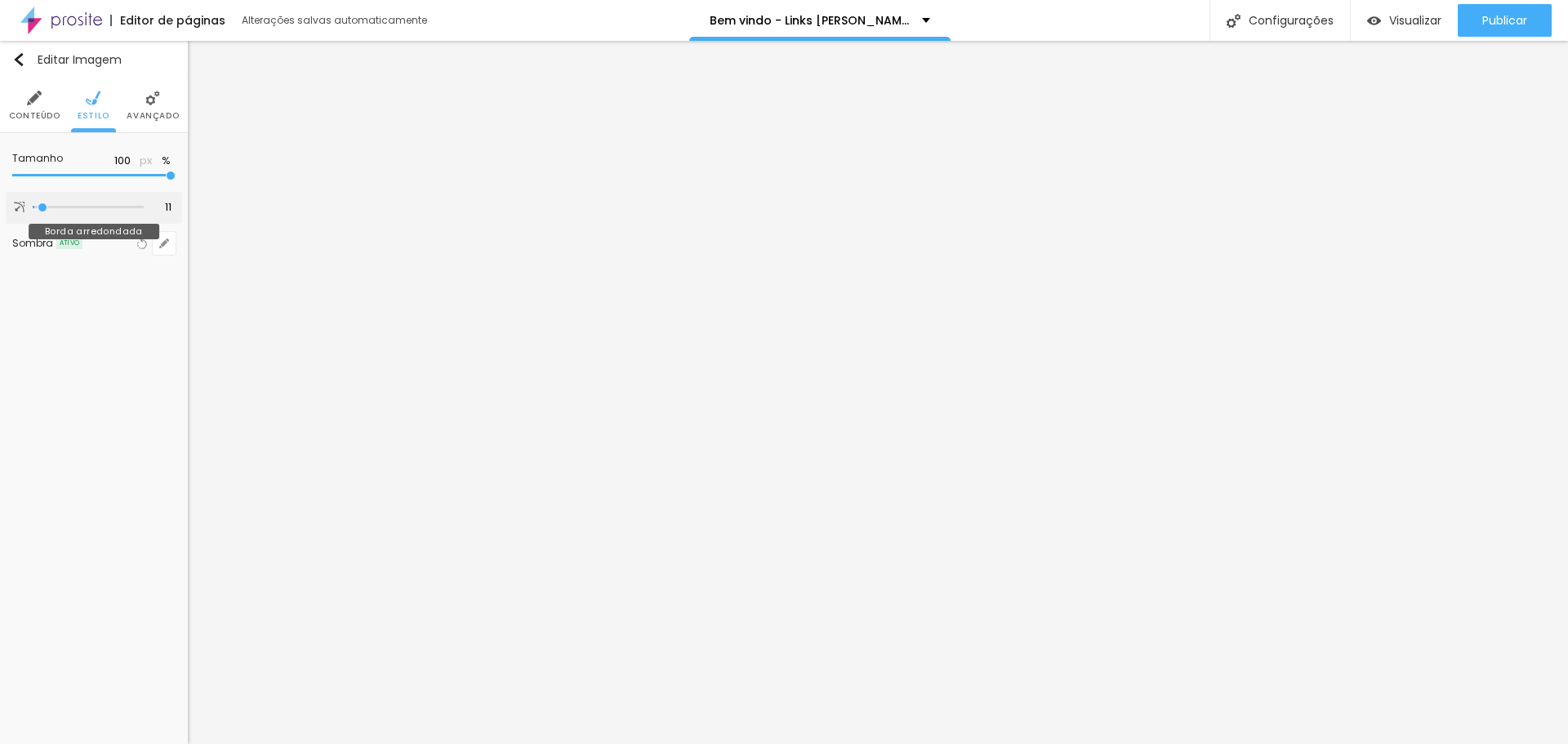
type input "13"
type input "15"
type input "16"
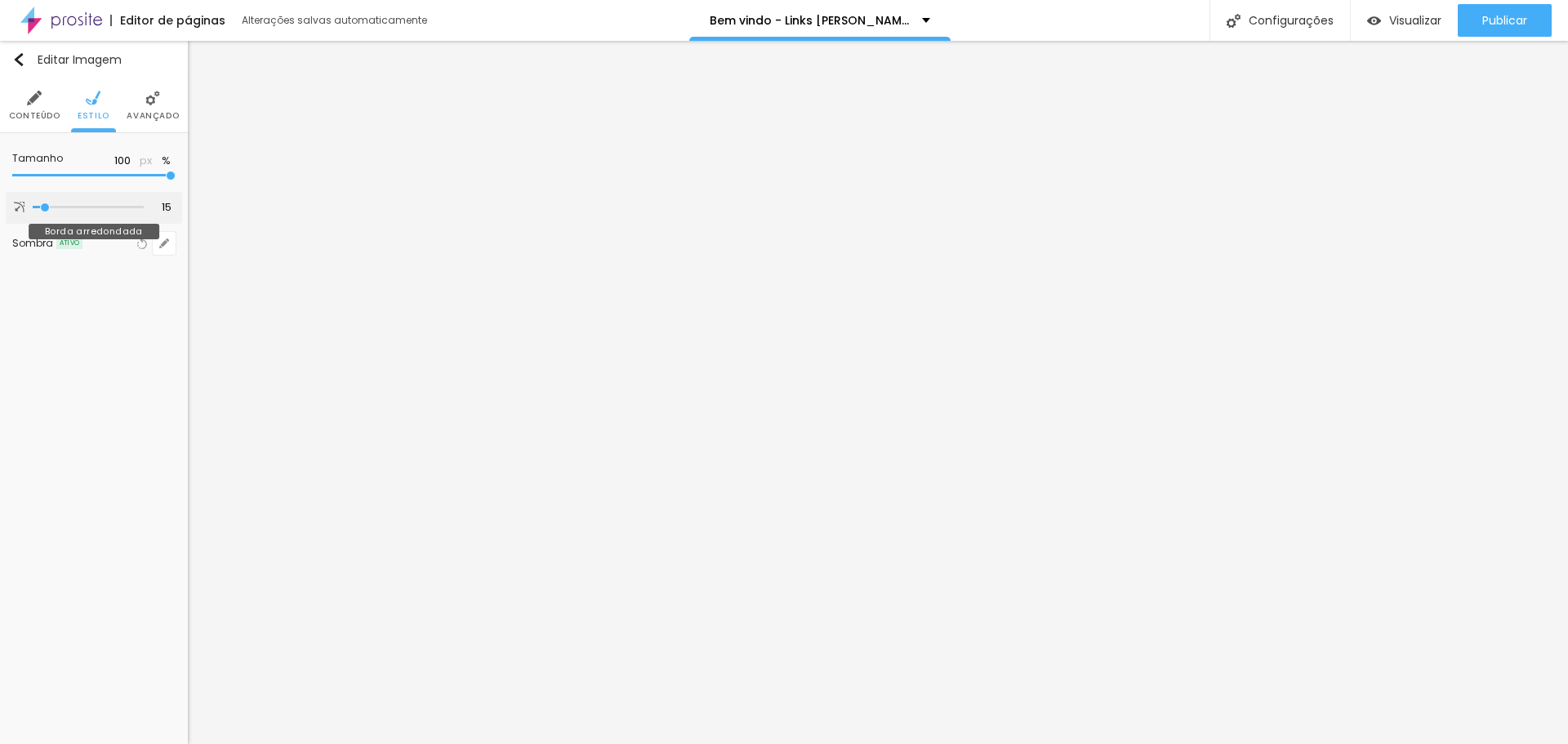
type input "16"
type input "18"
type input "20"
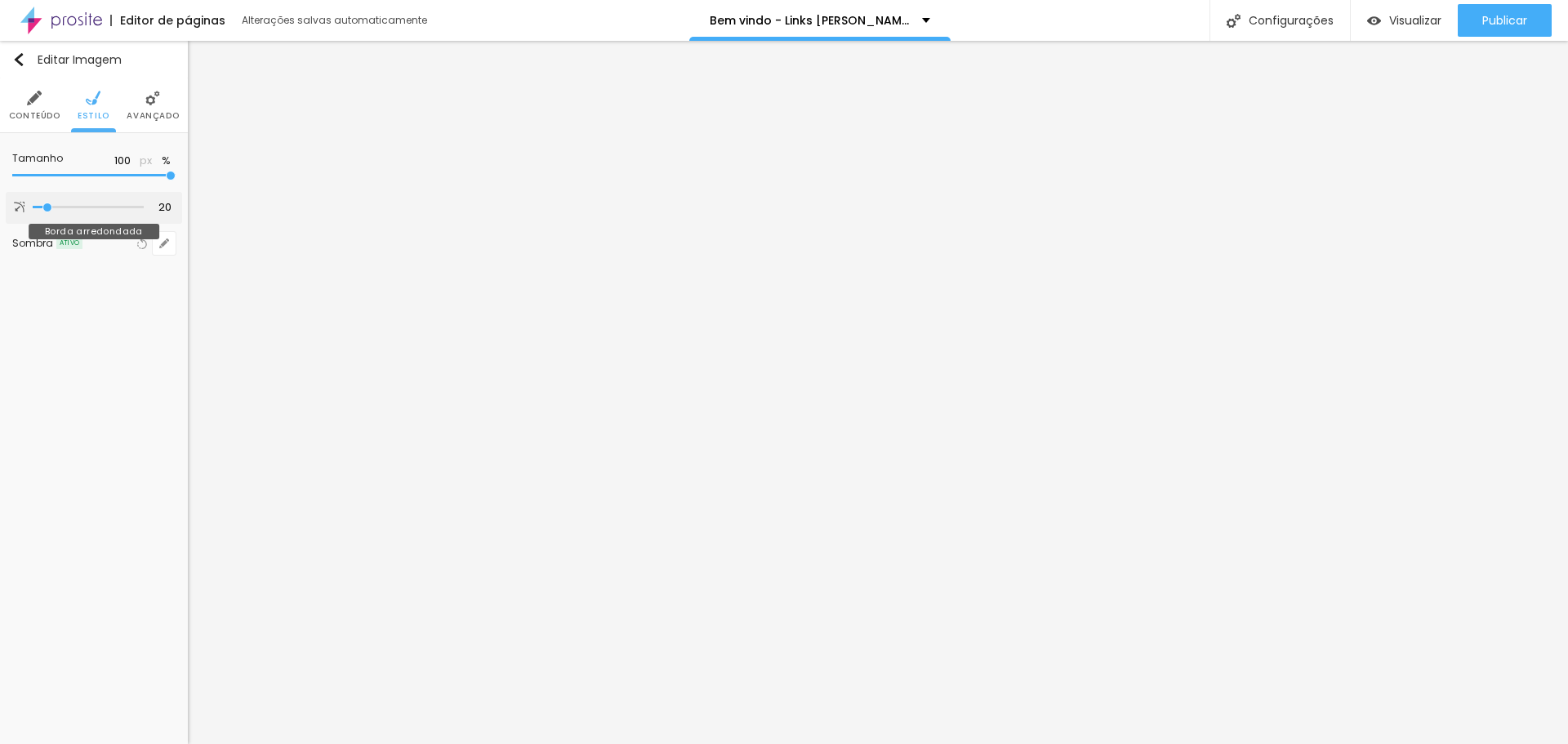
type input "21"
click at [49, 207] on input "range" at bounding box center [88, 208] width 111 height 8
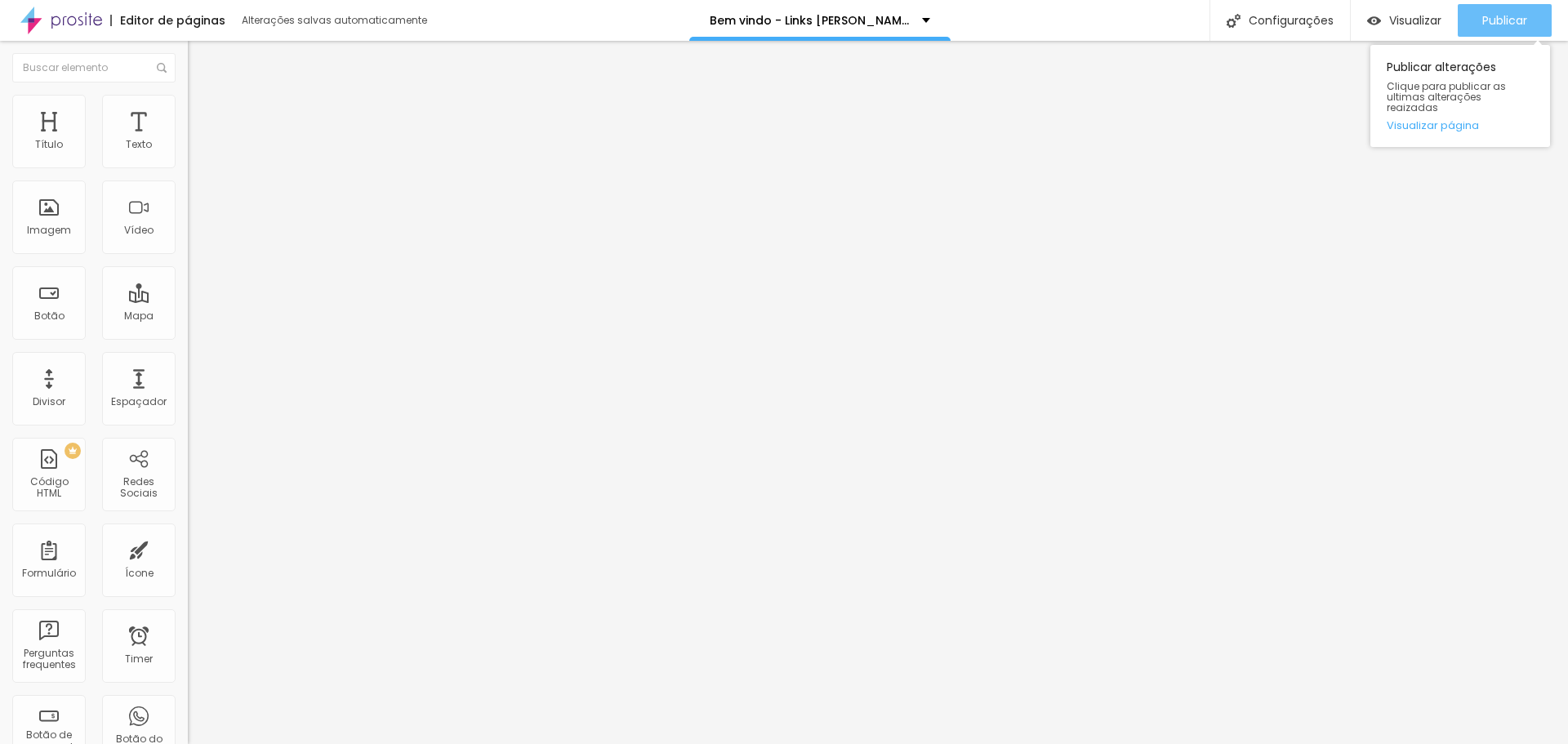
drag, startPoint x: 1485, startPoint y: 16, endPoint x: 1483, endPoint y: 28, distance: 12.2
click at [1484, 16] on span "Publicar" at bounding box center [1504, 19] width 45 height 13
click at [1435, 10] on div "Visualizar" at bounding box center [1404, 20] width 75 height 33
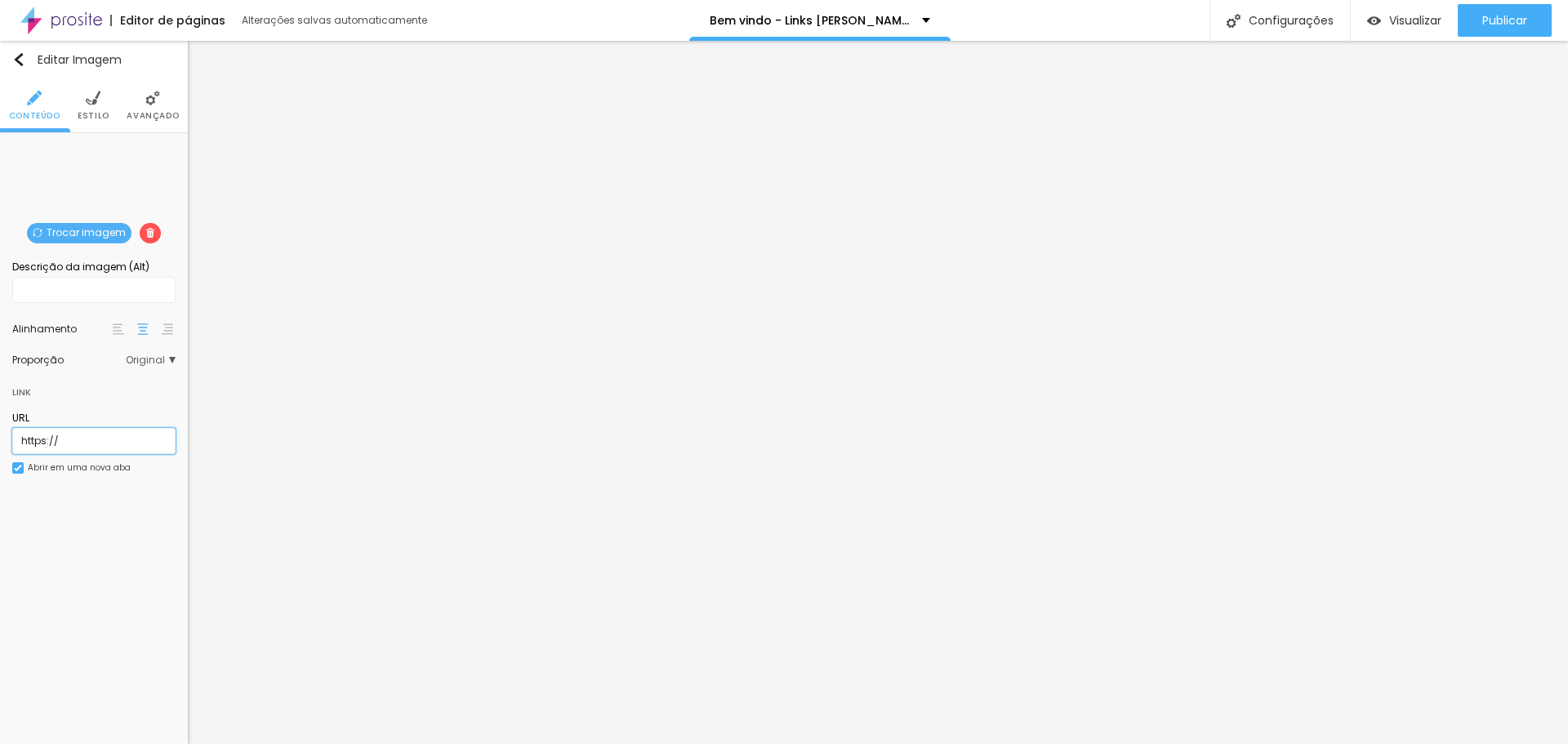
click at [106, 438] on input "https://" at bounding box center [93, 441] width 164 height 26
drag, startPoint x: 50, startPoint y: 440, endPoint x: 0, endPoint y: 444, distance: 50.2
click at [0, 444] on div "Trocar imagem Descrição da imagem (Alt) Alinhamento Proporção Original Cinema 1…" at bounding box center [94, 319] width 188 height 372
paste input "[DOMAIN_NAME][URL]"
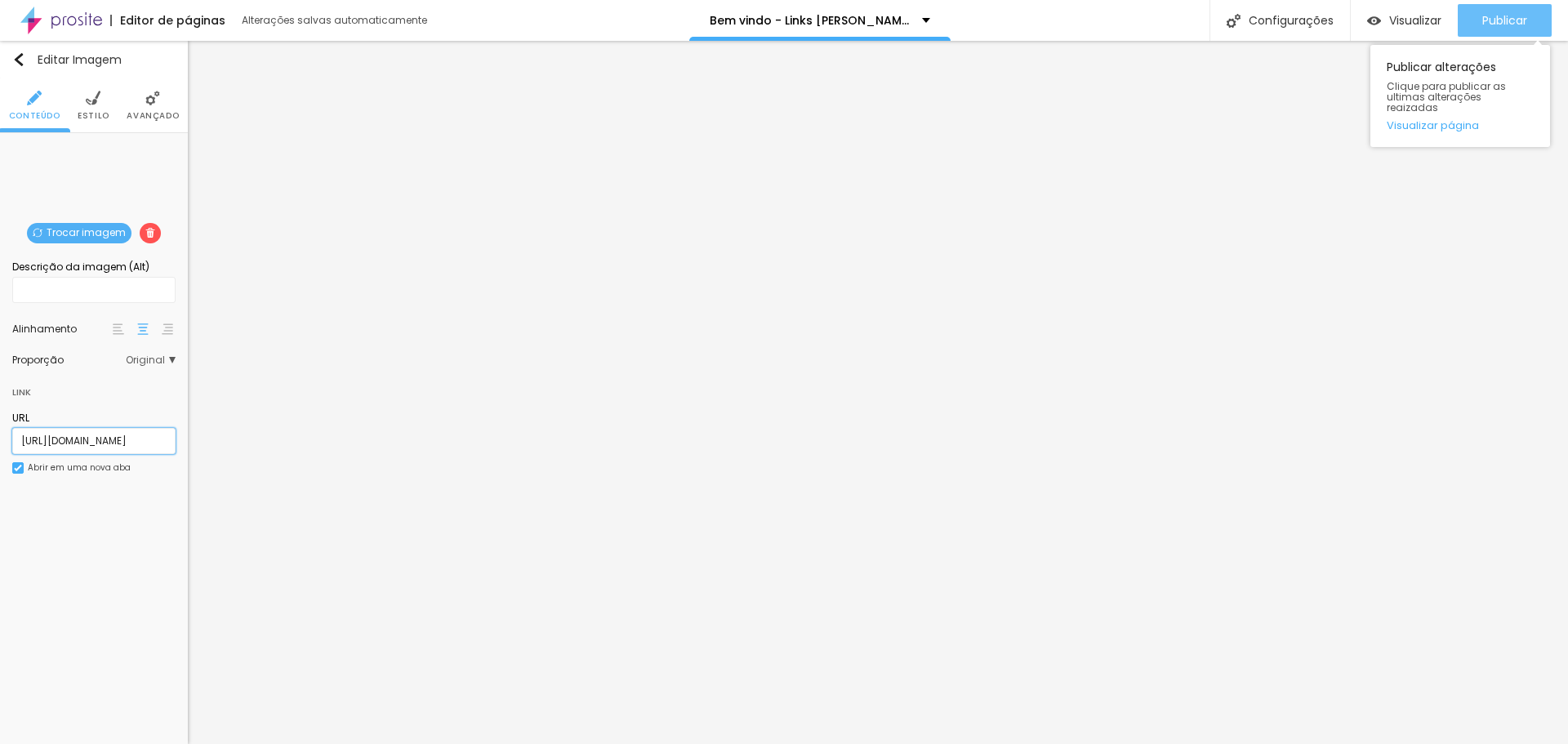
type input "[URL][DOMAIN_NAME]"
click at [1526, 29] on button "Publicar" at bounding box center [1504, 20] width 94 height 33
click at [62, 292] on input "text" at bounding box center [93, 290] width 164 height 26
type input "Visite meu Portfolio"
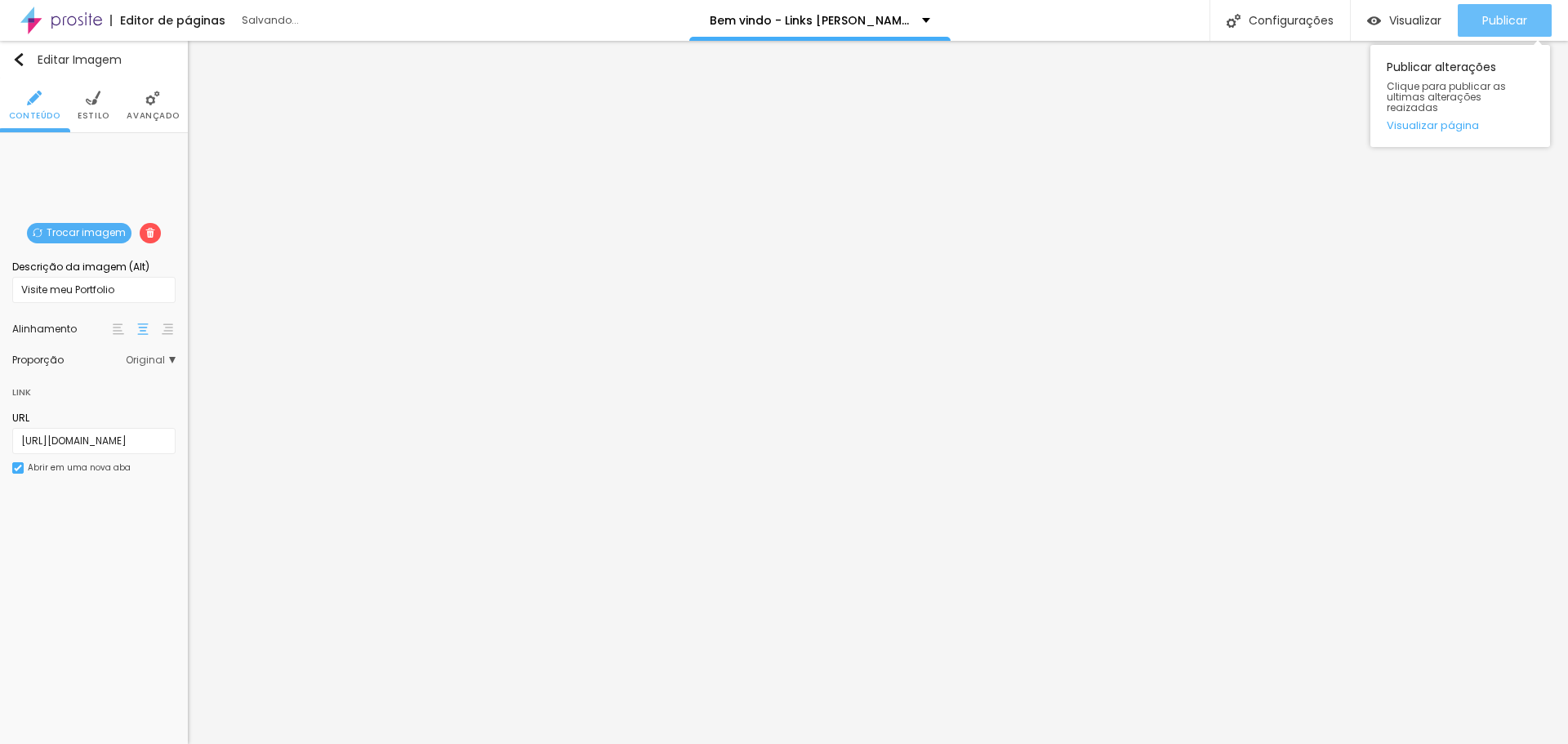
click at [1482, 21] on span "Publicar" at bounding box center [1504, 19] width 45 height 13
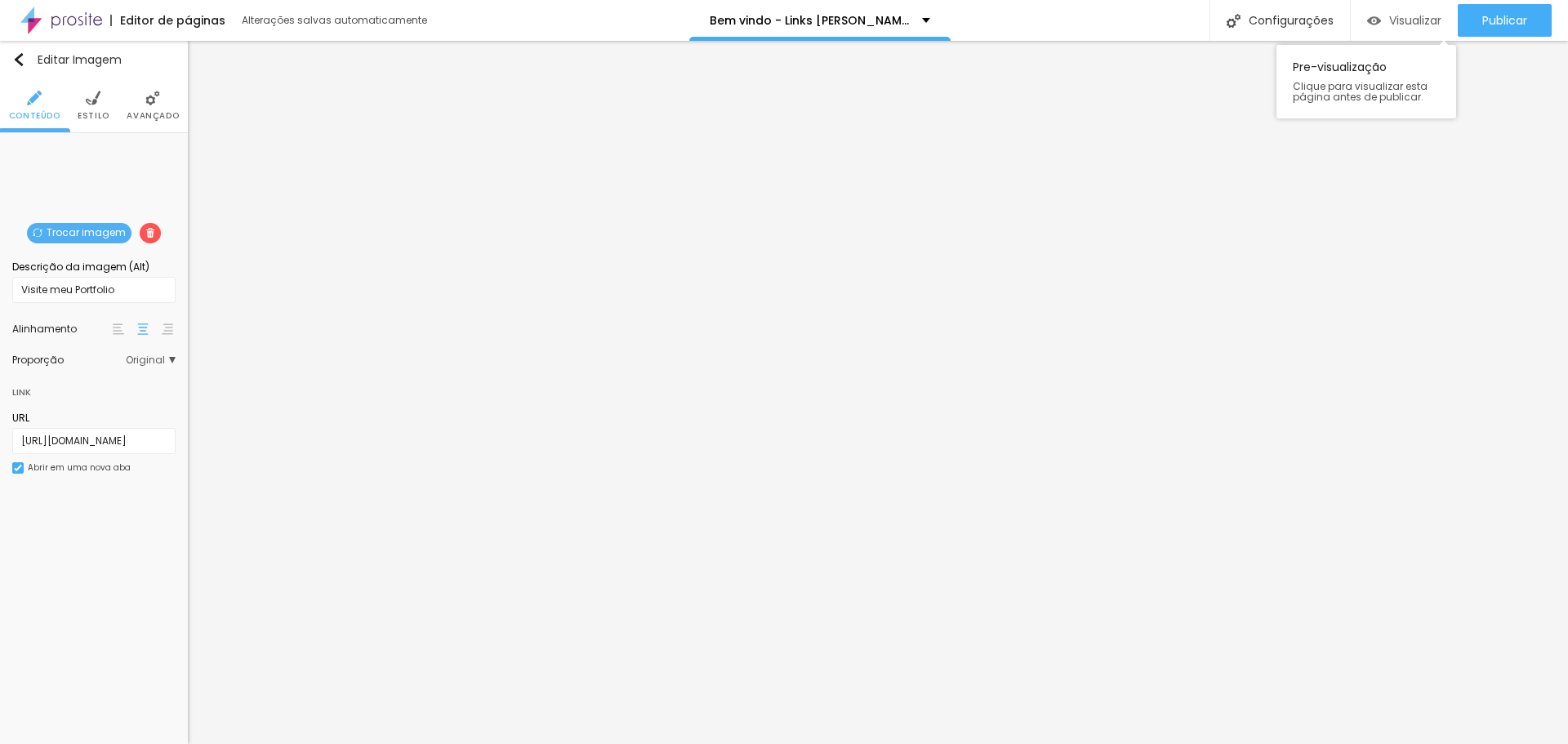
click at [1408, 22] on span "Visualizar" at bounding box center [1415, 19] width 53 height 13
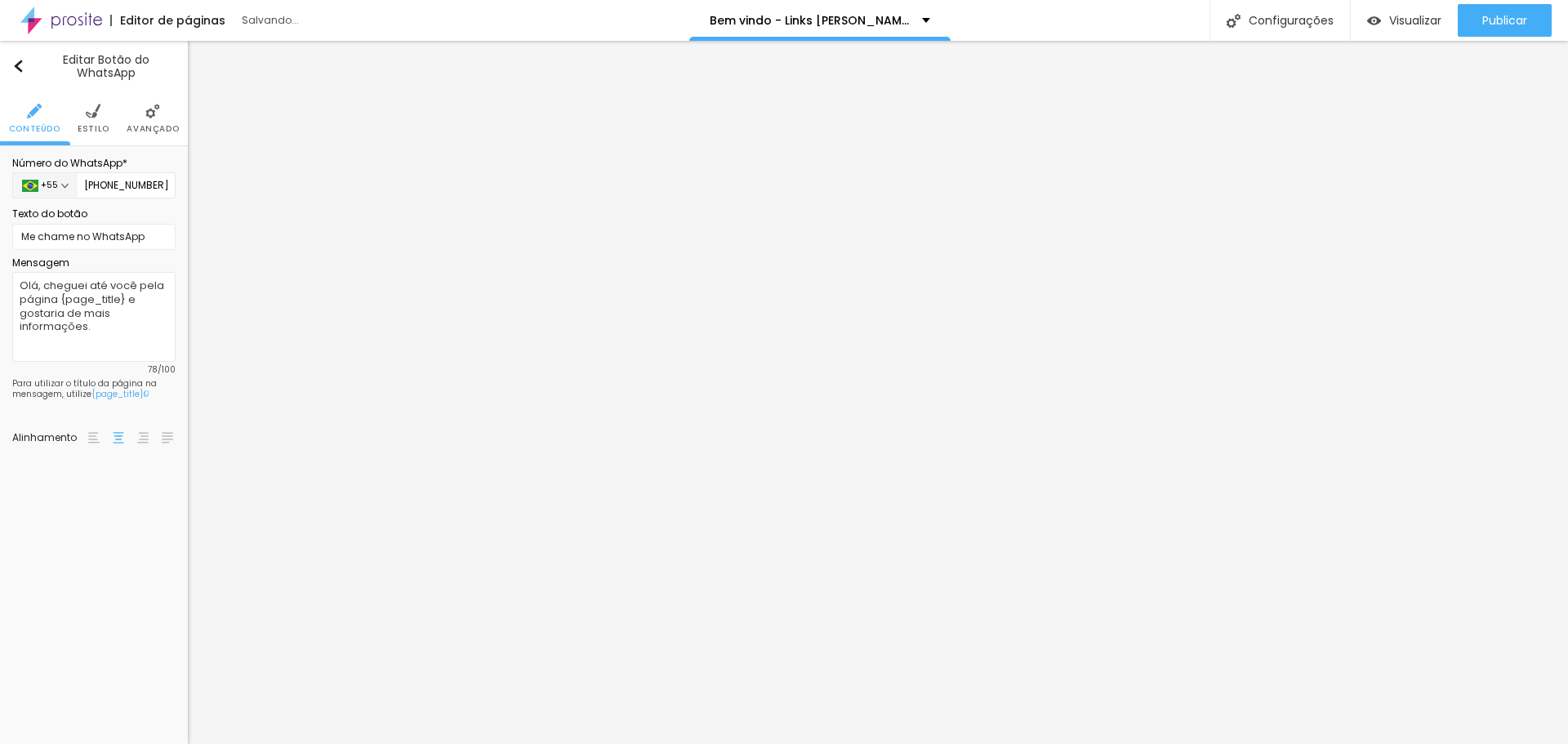
click at [88, 125] on span "Estilo" at bounding box center [94, 129] width 32 height 8
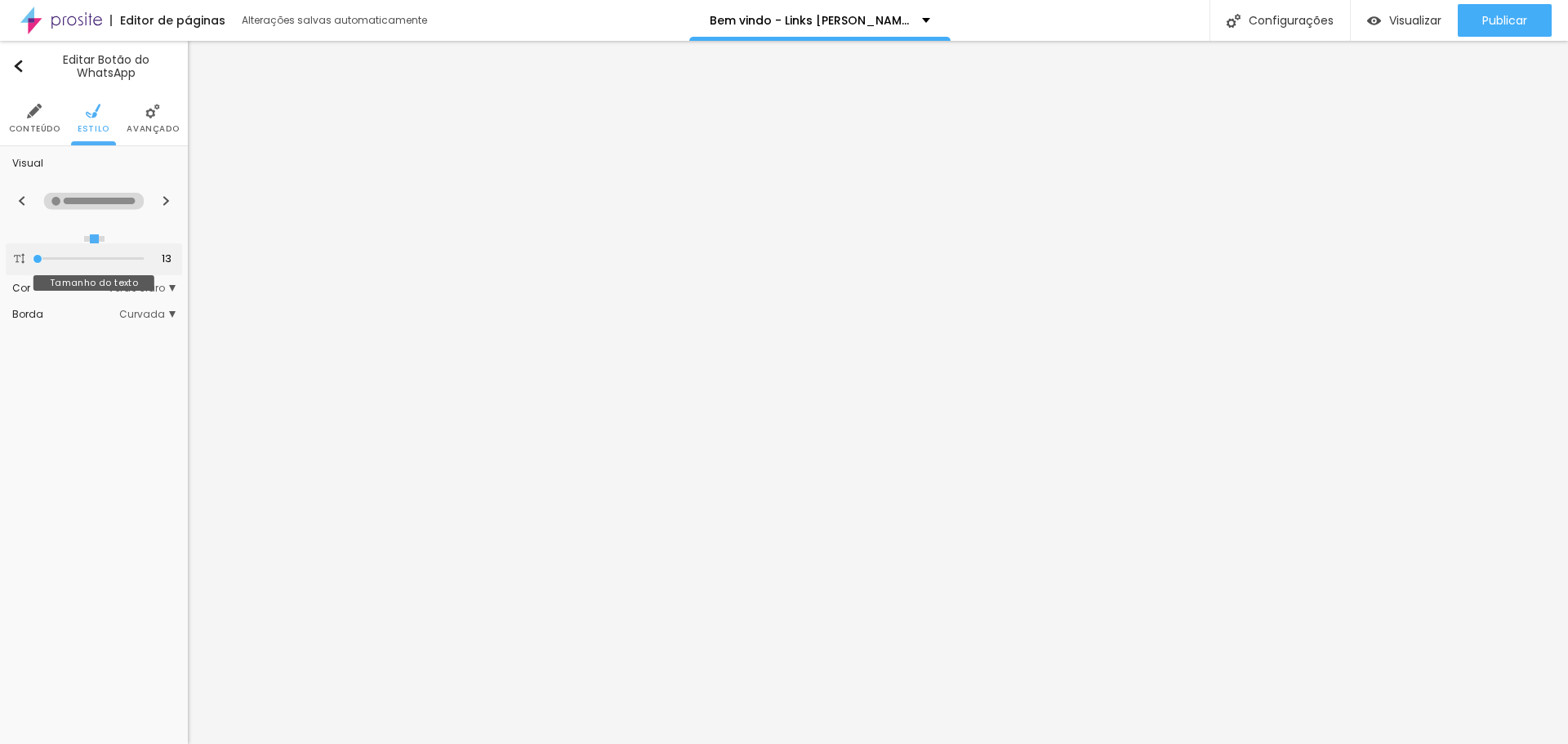
type input "14"
type input "15"
type input "16"
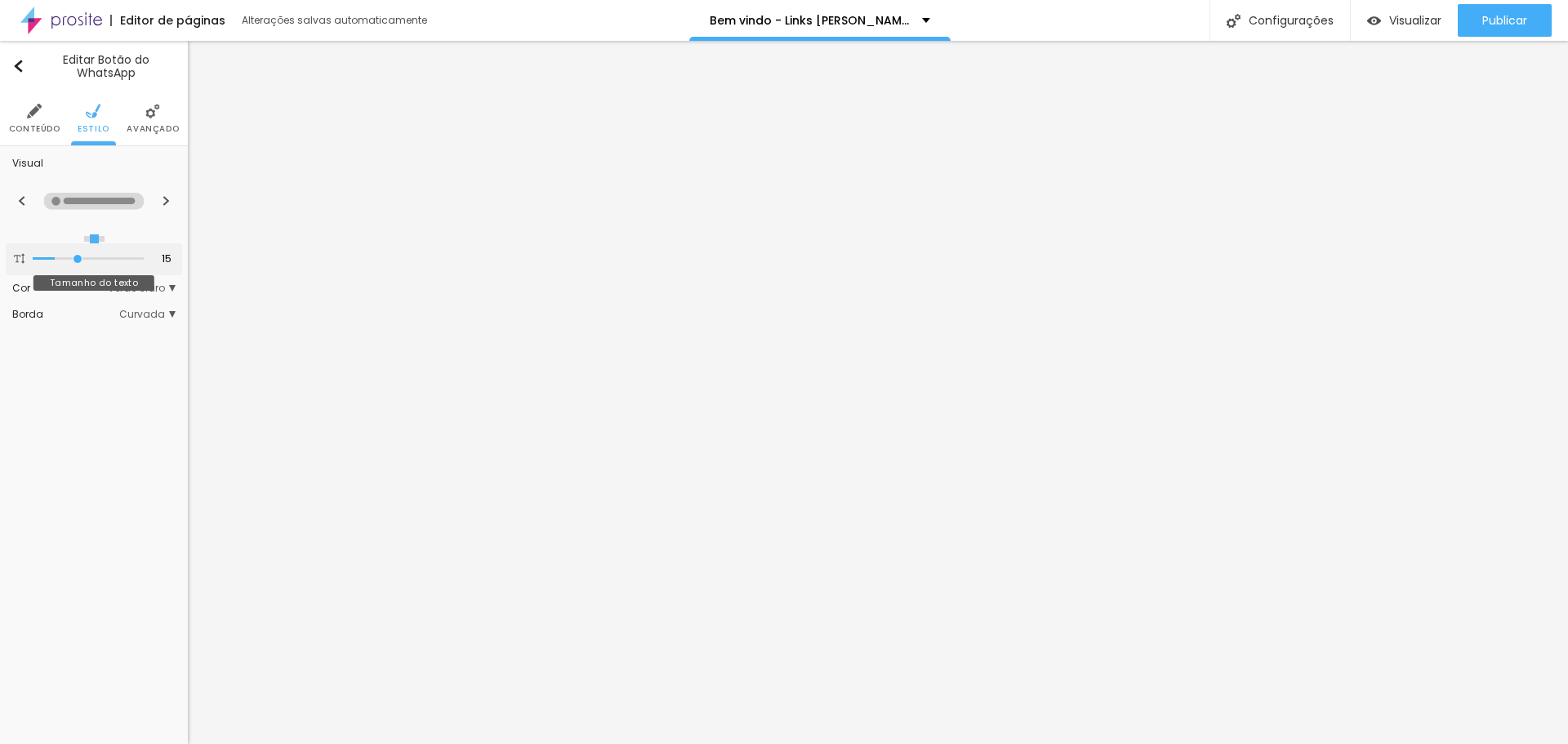
type input "16"
type input "17"
type input "18"
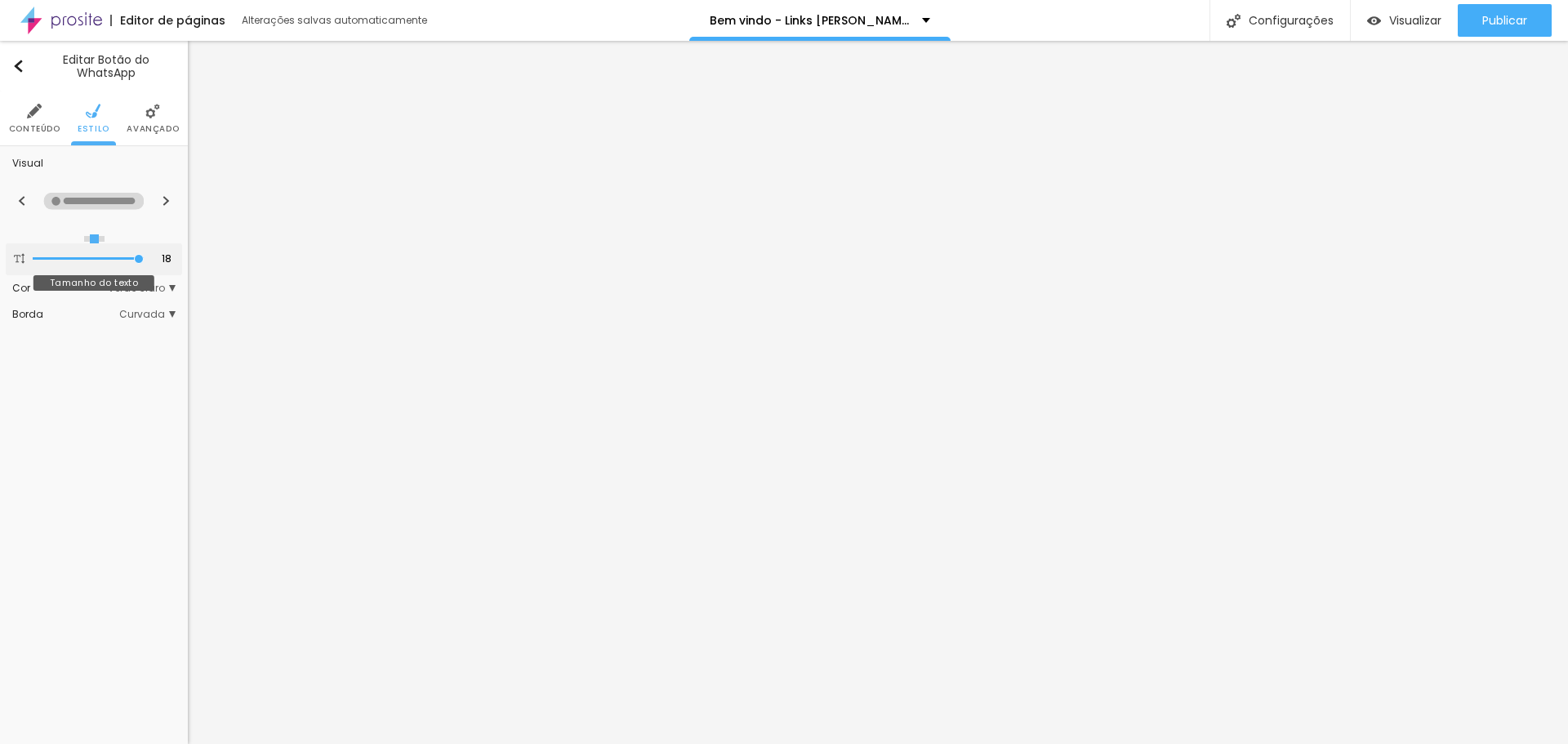
drag, startPoint x: 45, startPoint y: 258, endPoint x: 135, endPoint y: 261, distance: 90.0
type input "18"
click at [135, 261] on input "range" at bounding box center [88, 259] width 111 height 8
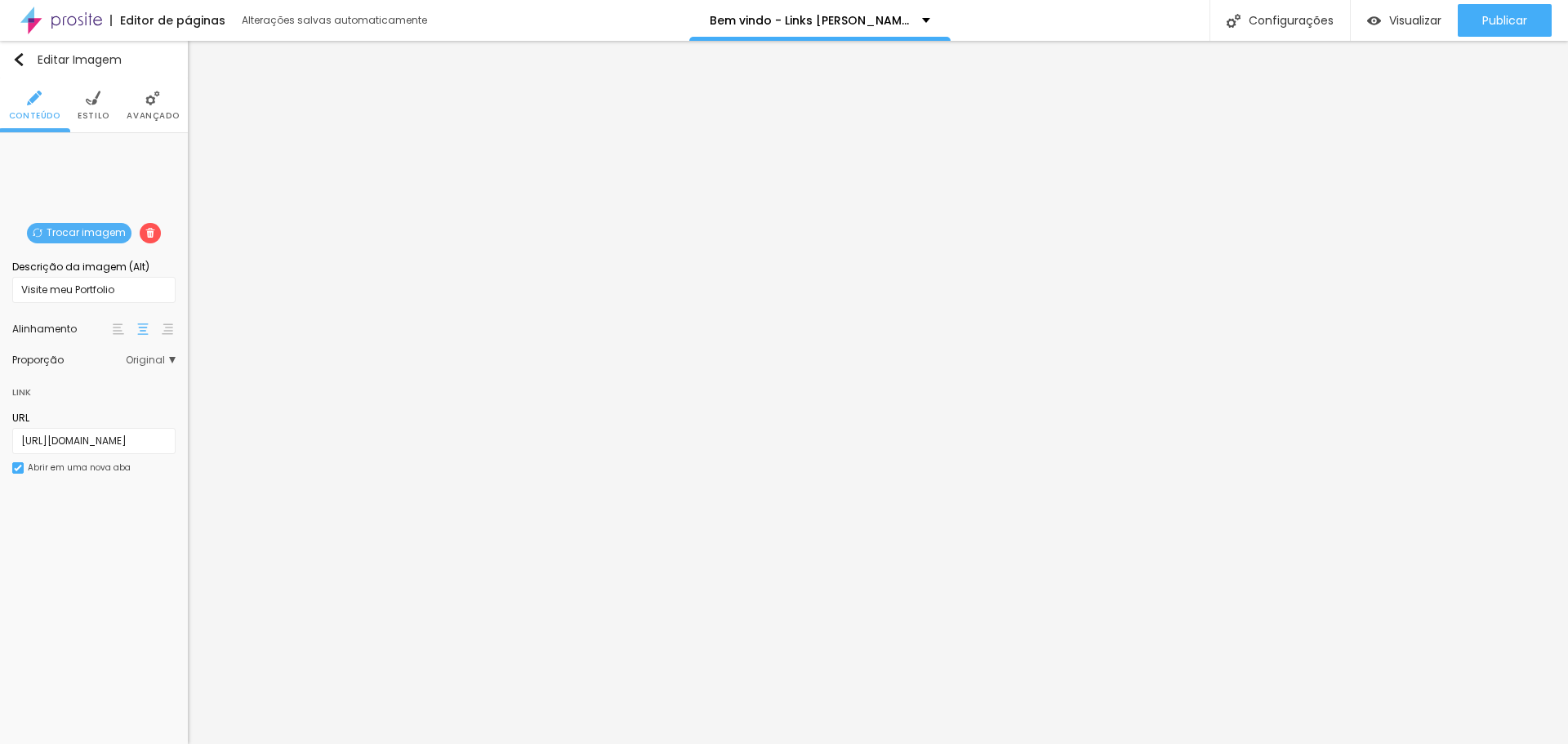
click at [91, 114] on span "Estilo" at bounding box center [94, 116] width 32 height 8
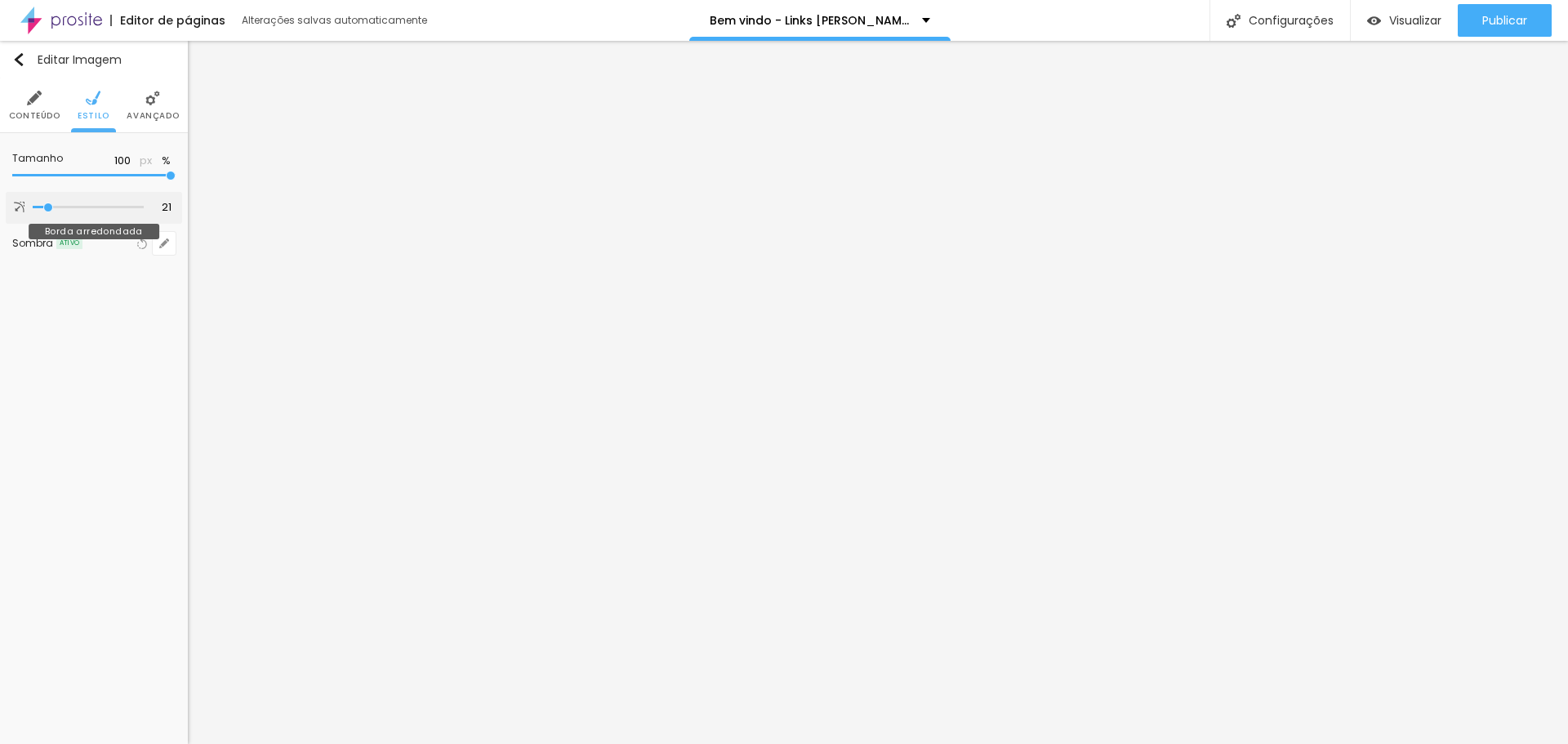
type input "6"
type input "3"
type input "1"
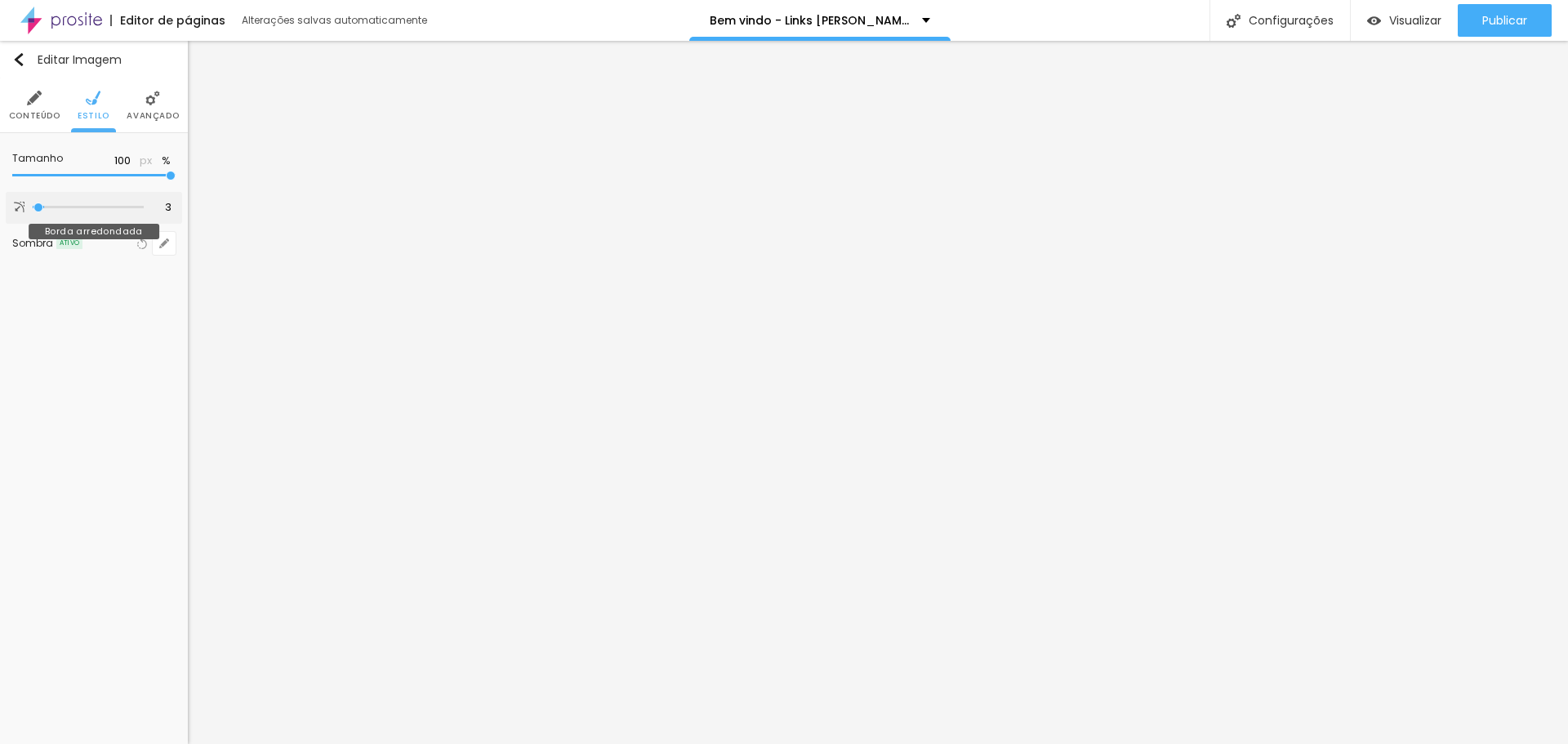
type input "1"
type input "0"
type input "2"
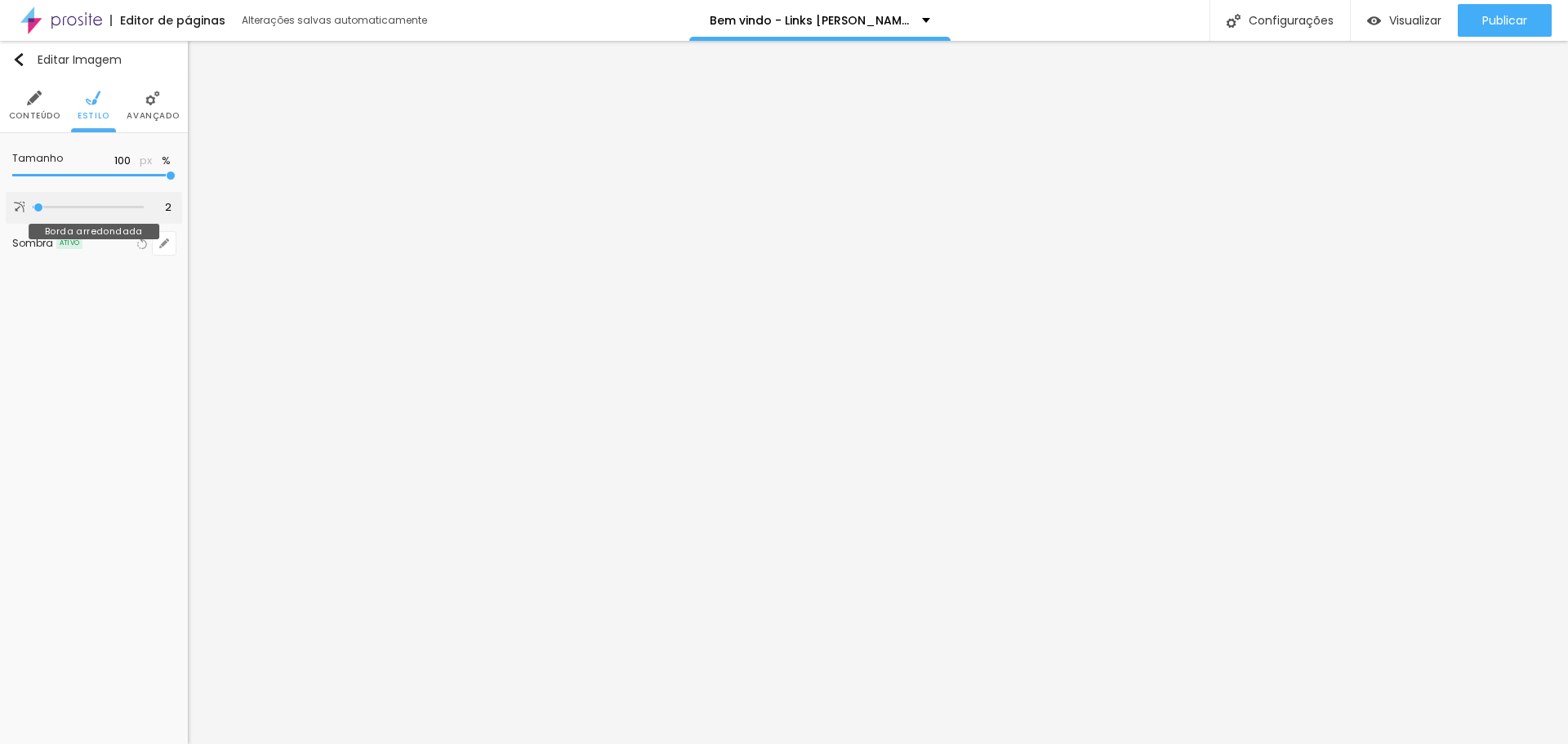
type input "3"
type input "5"
type input "7"
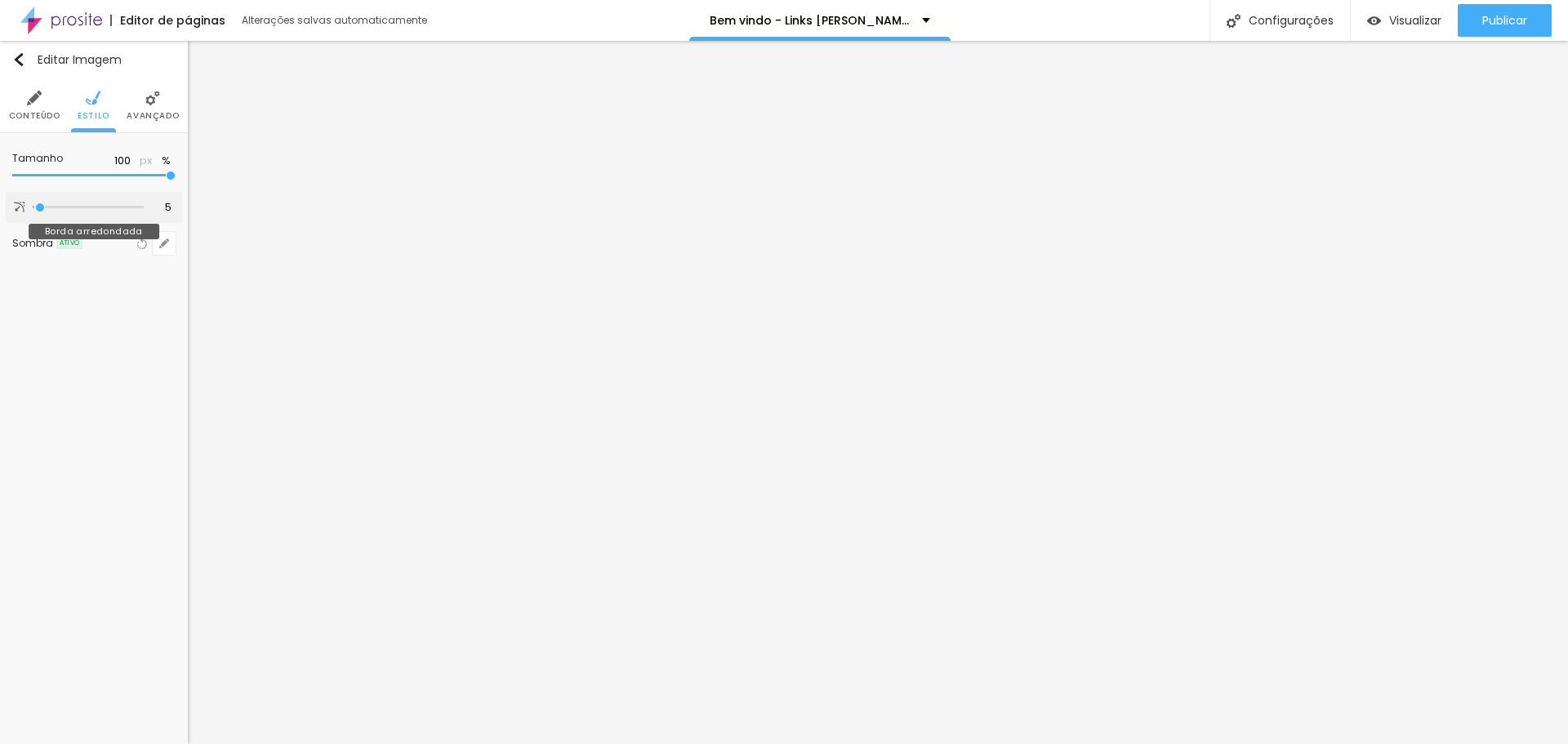
type input "7"
type input "8"
type input "10"
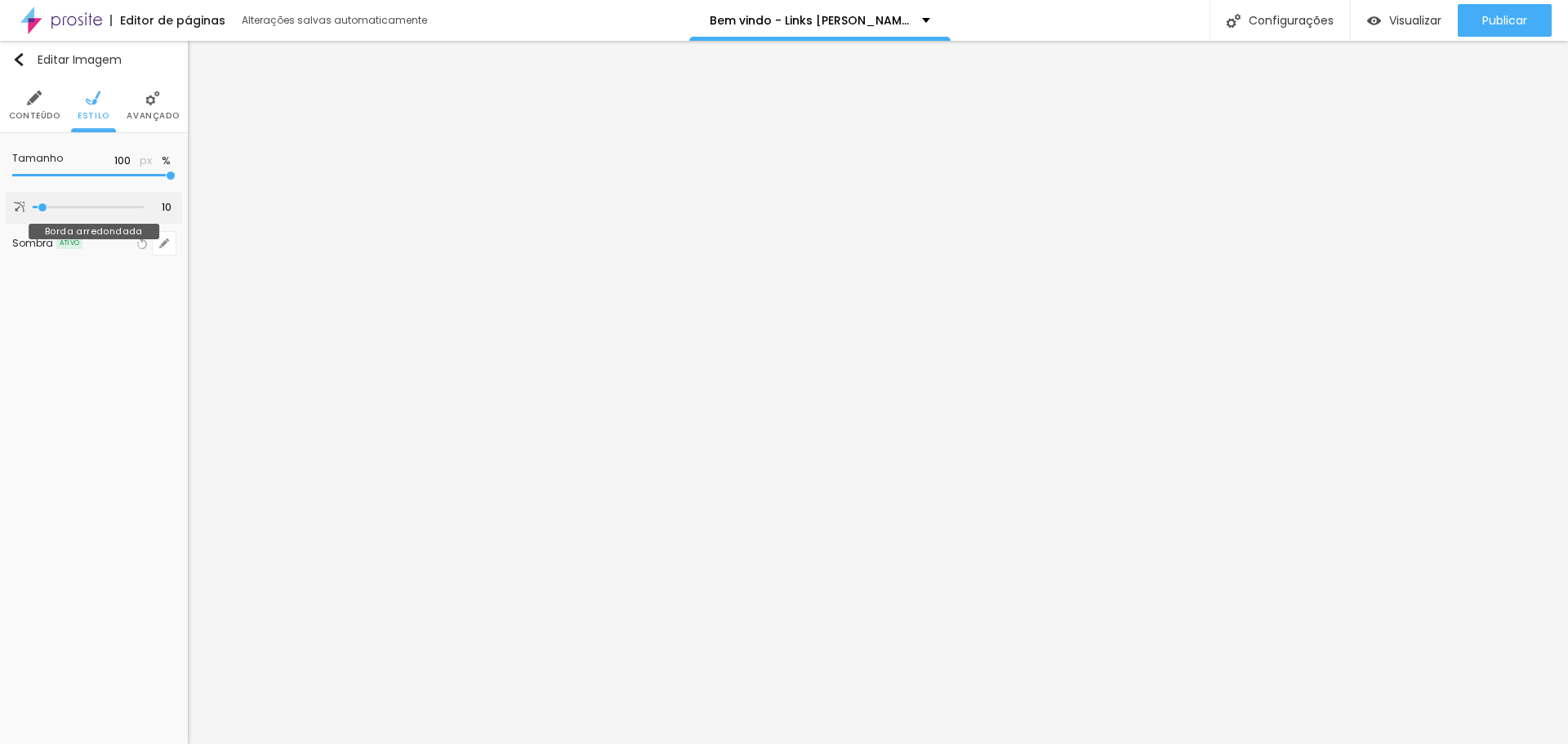
type input "11"
type input "13"
type input "11"
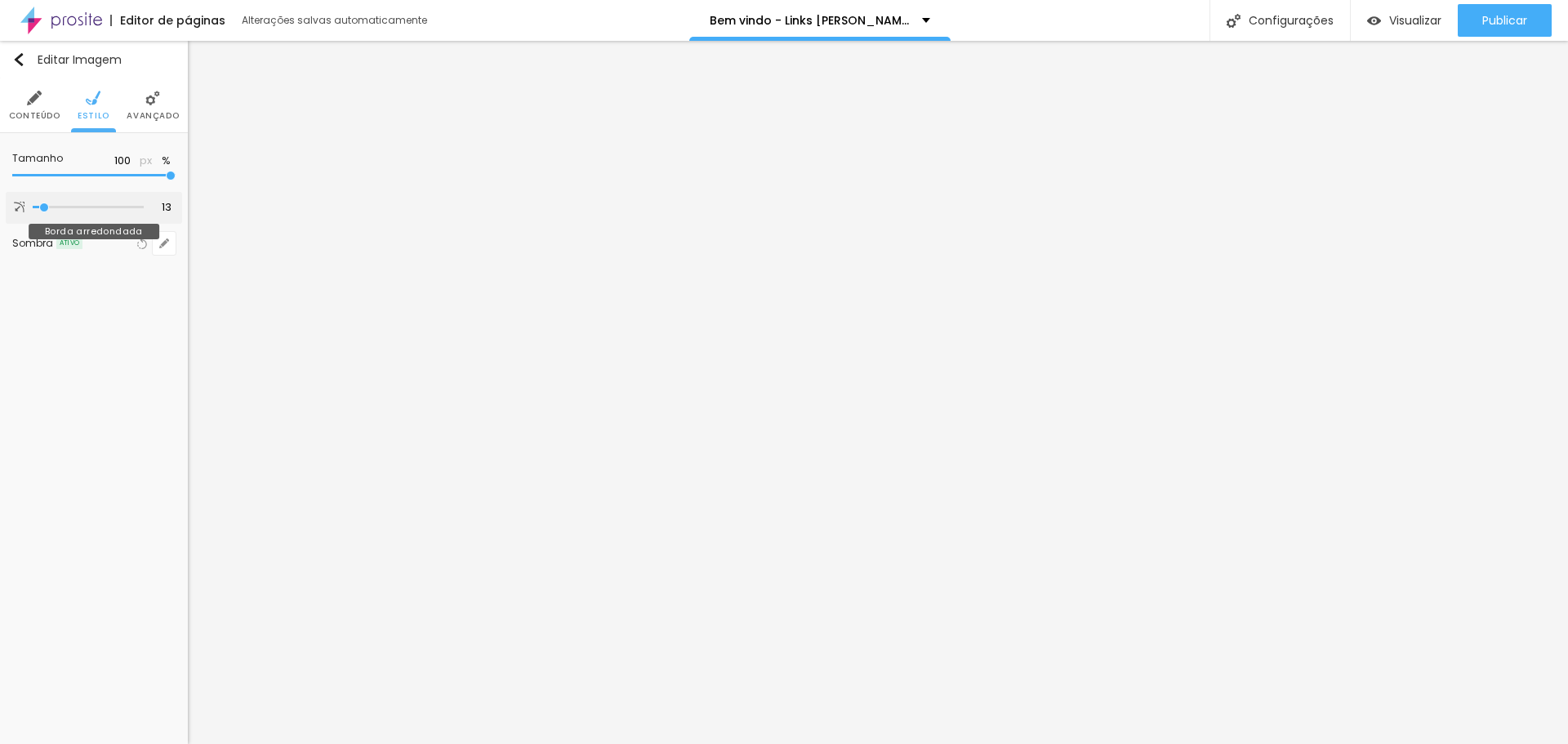
type input "11"
type input "10"
click at [43, 210] on input "range" at bounding box center [88, 208] width 111 height 8
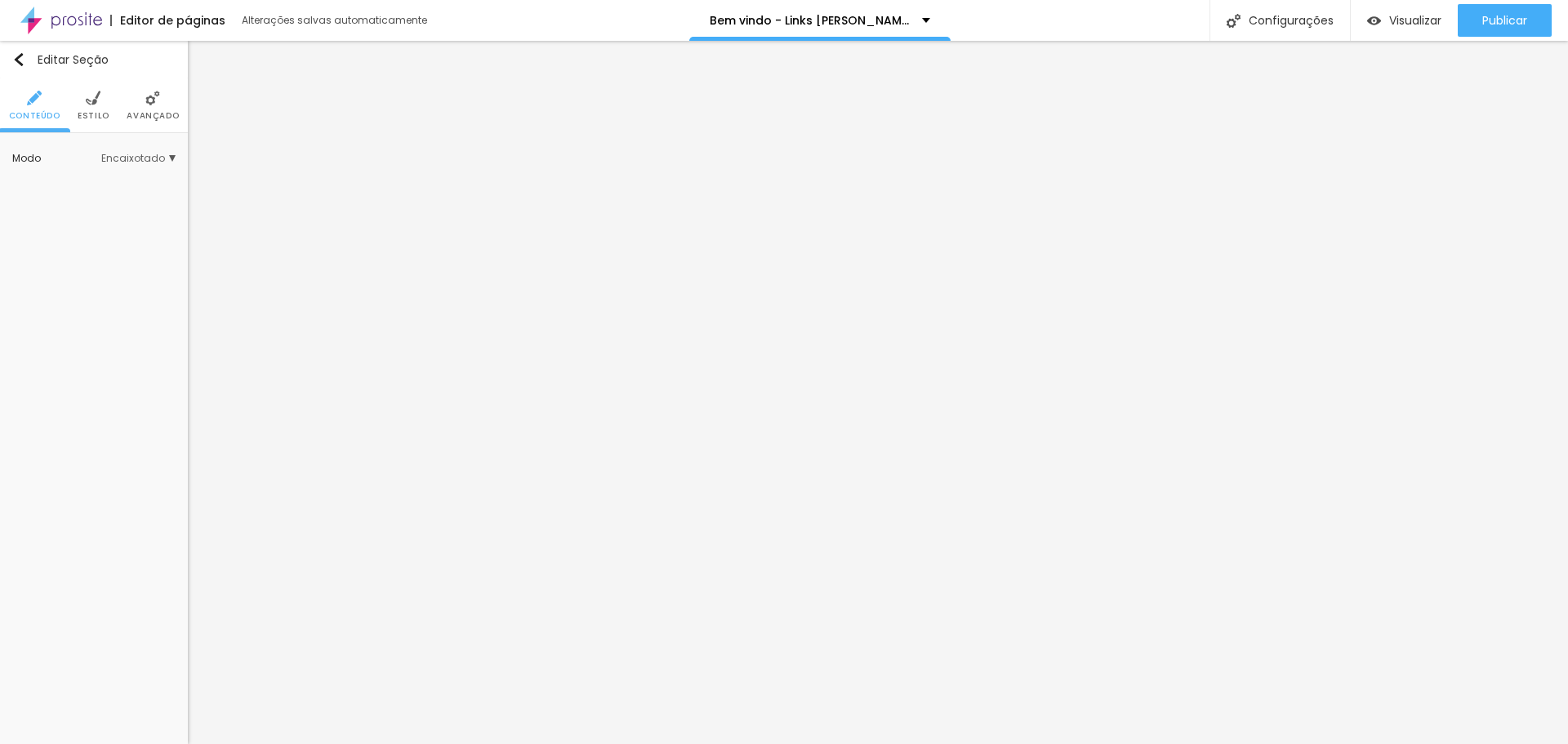
click at [96, 112] on span "Estilo" at bounding box center [94, 116] width 32 height 8
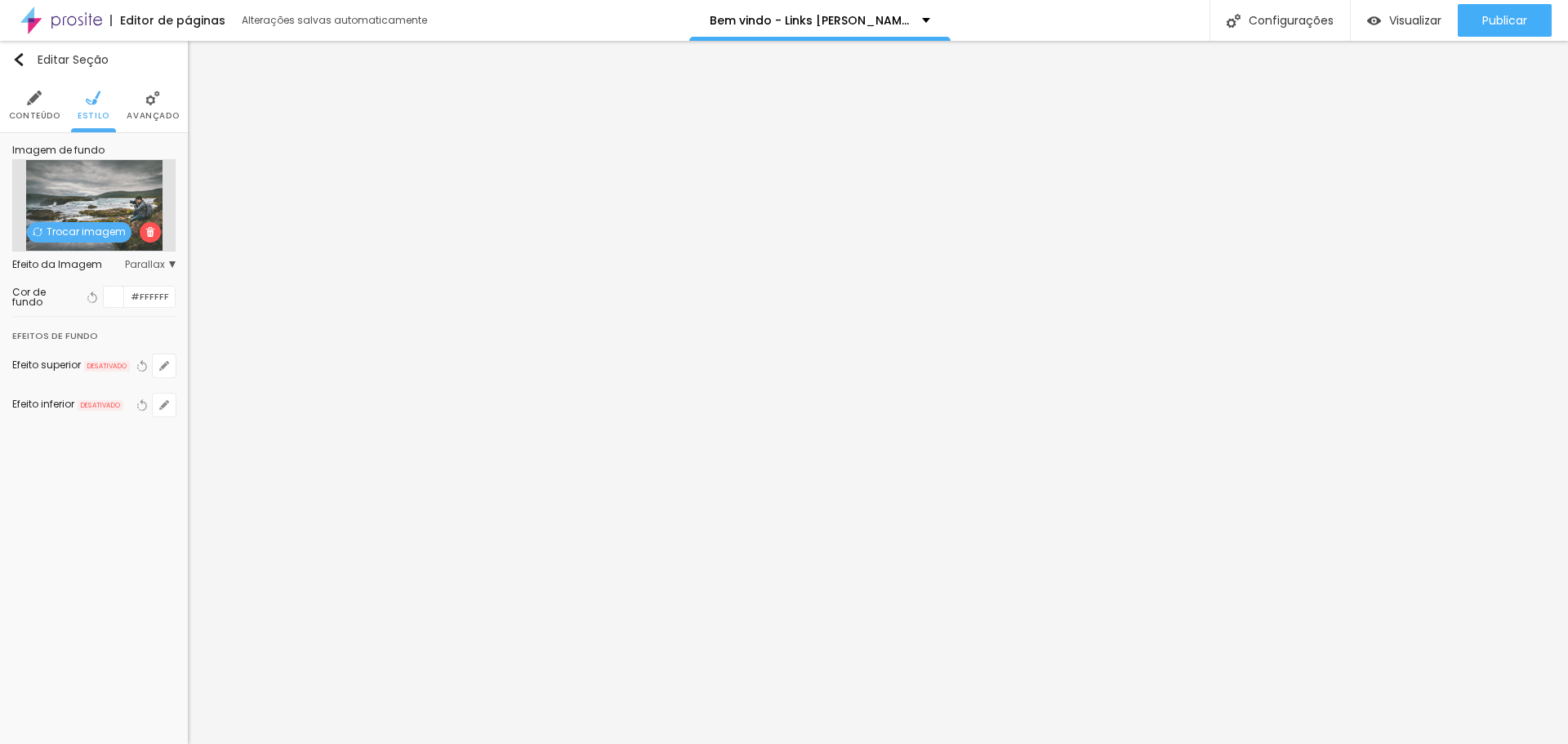
click at [130, 103] on li "Avançado" at bounding box center [153, 106] width 53 height 54
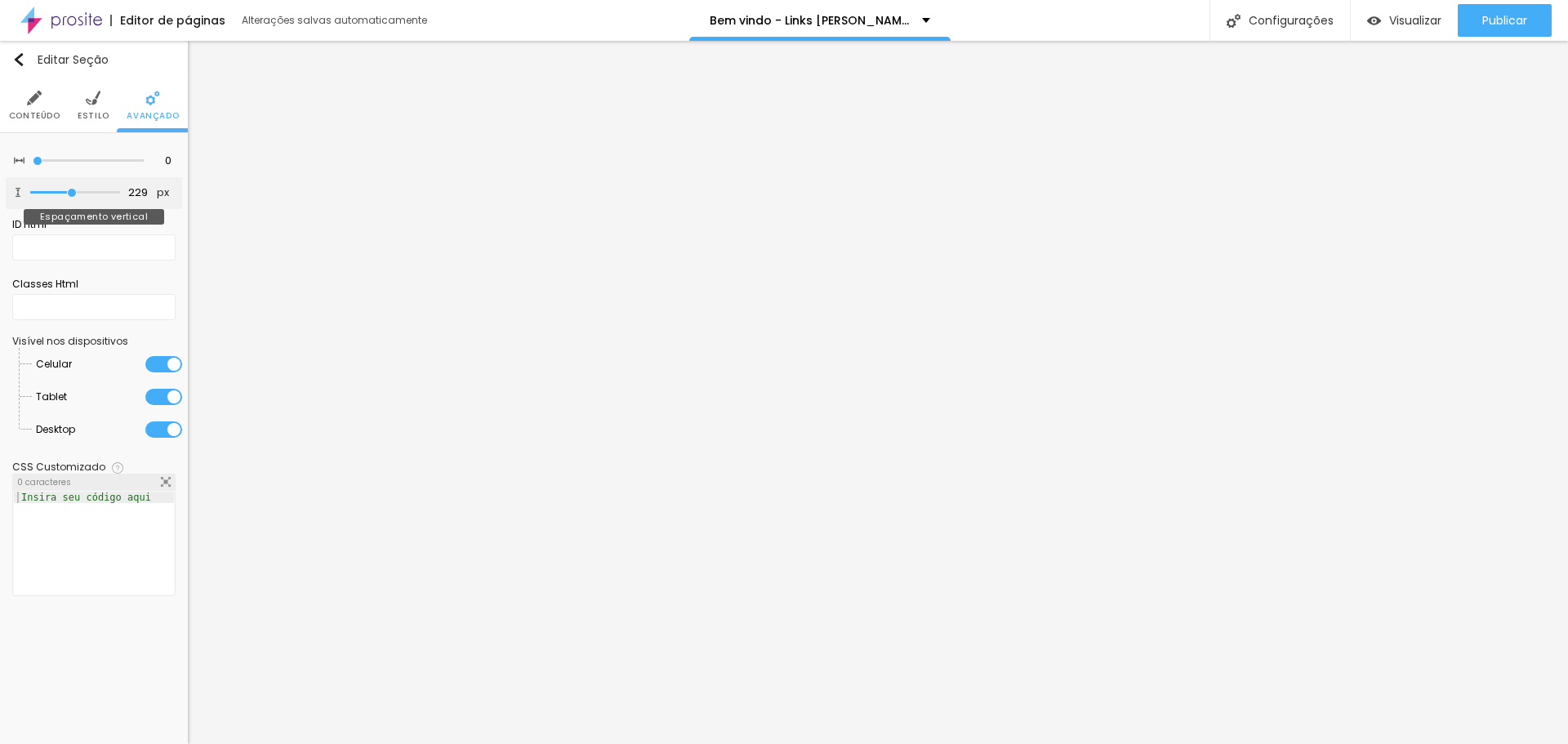
type input "192"
type input "171"
type input "150"
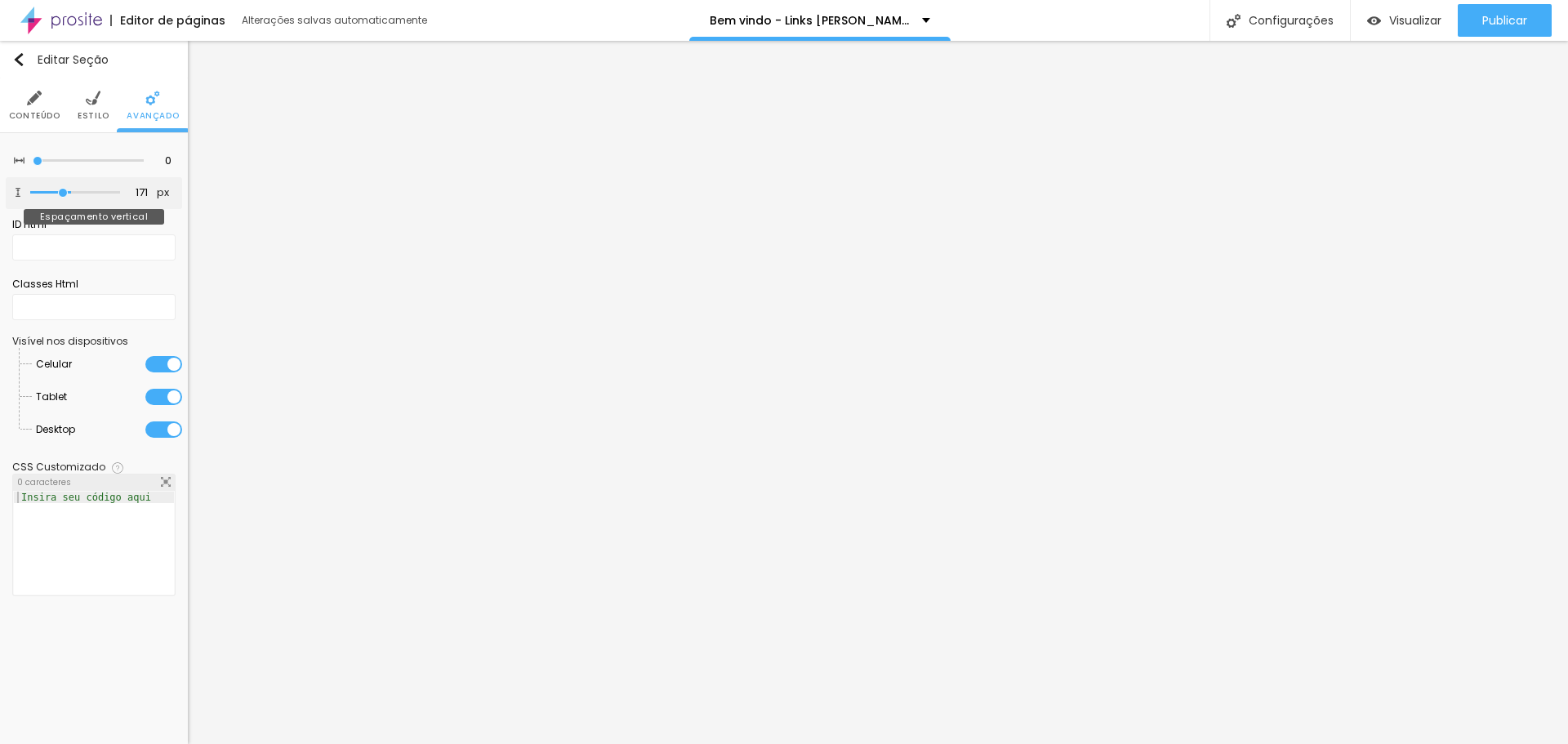
type input "150"
type input "118"
type input "102"
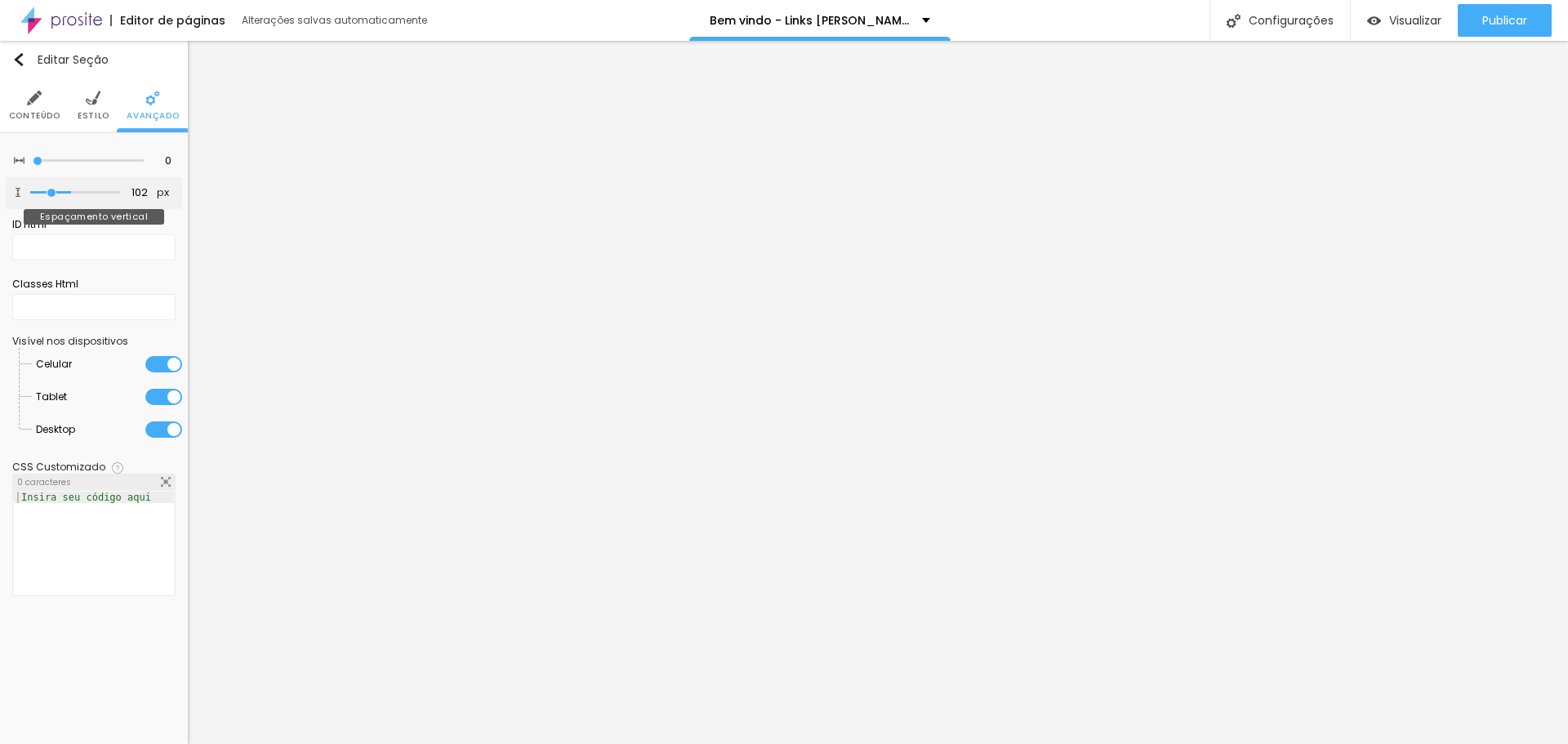
type input "97"
type input "92"
type input "86"
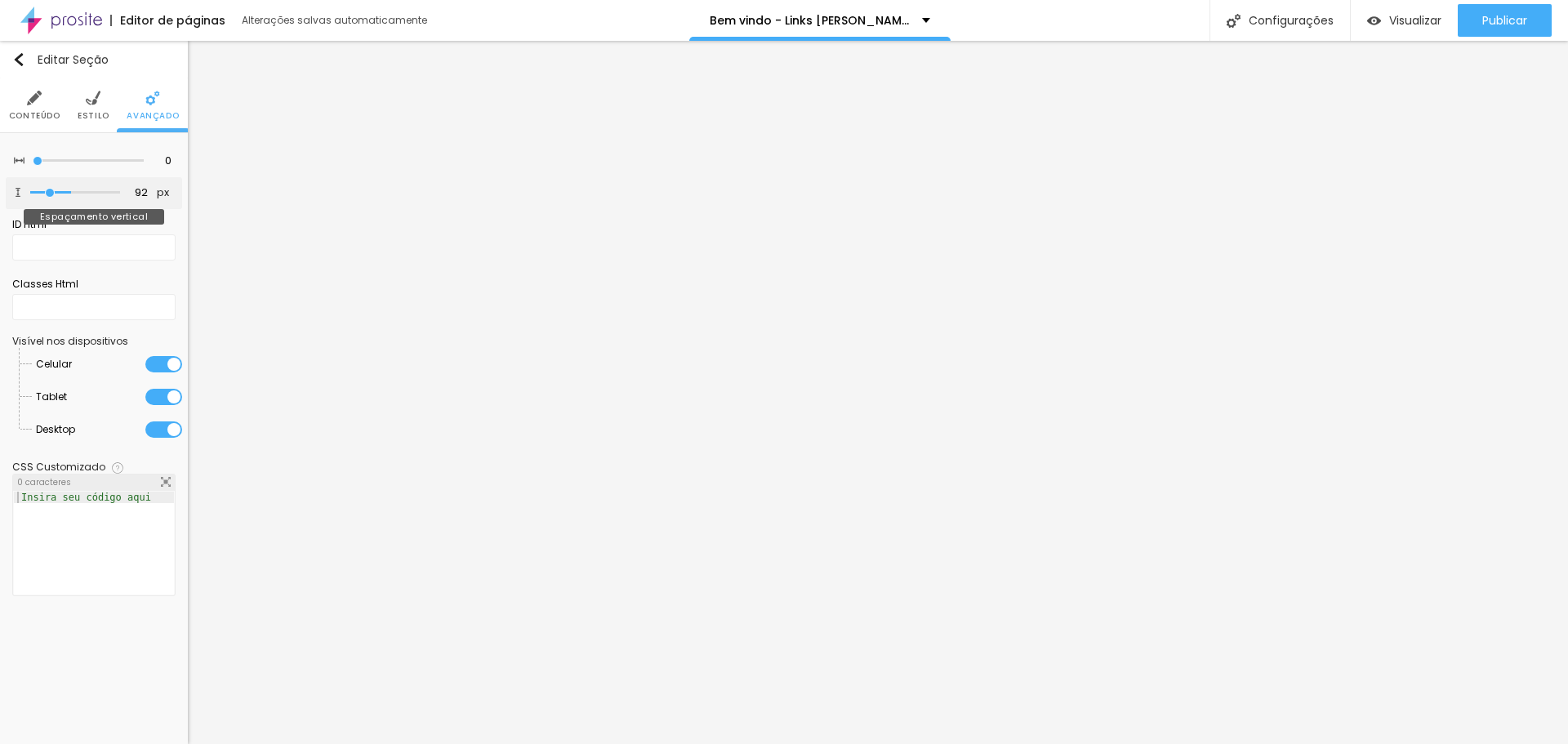
type input "86"
type input "81"
type input "76"
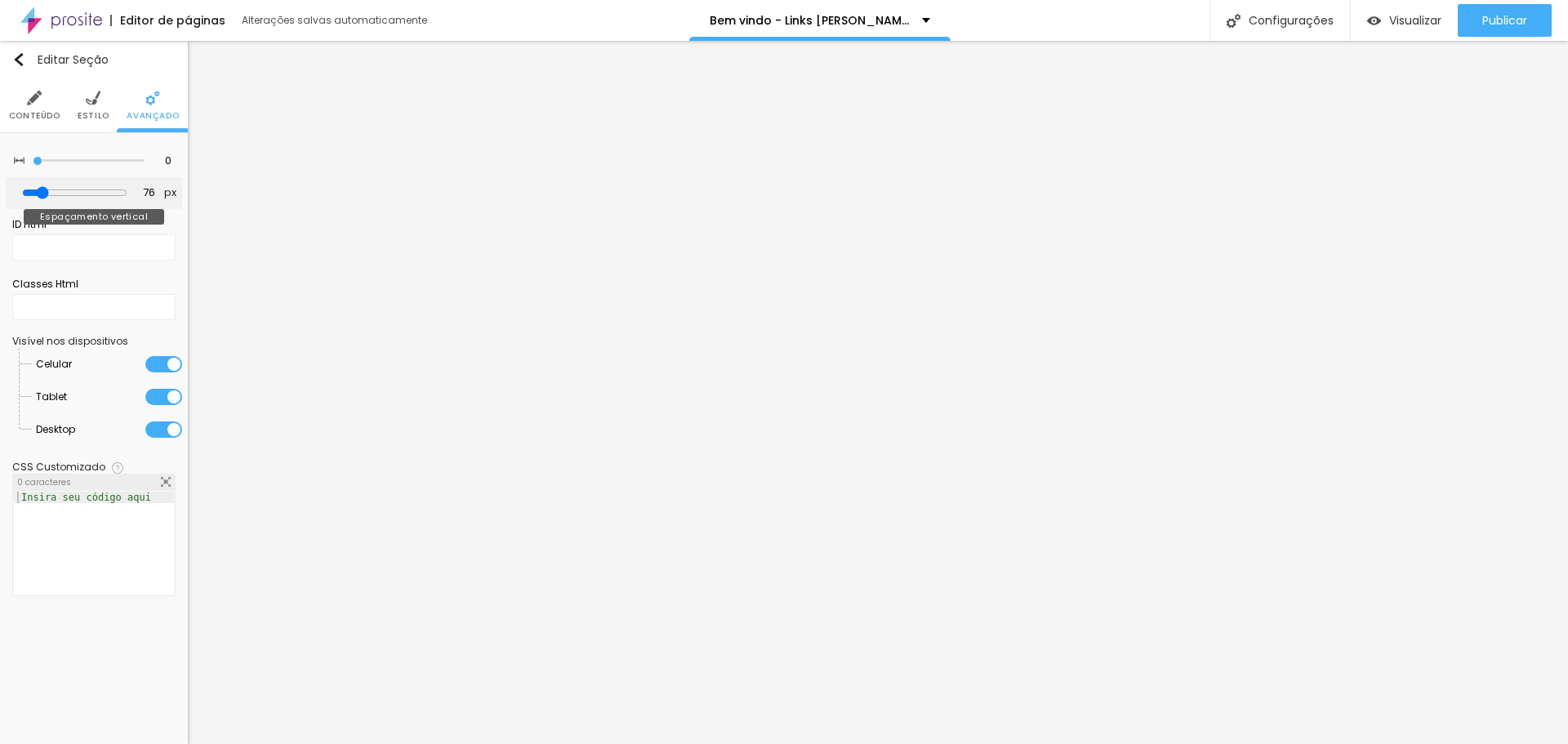
type input "71"
type input "60"
type input "55"
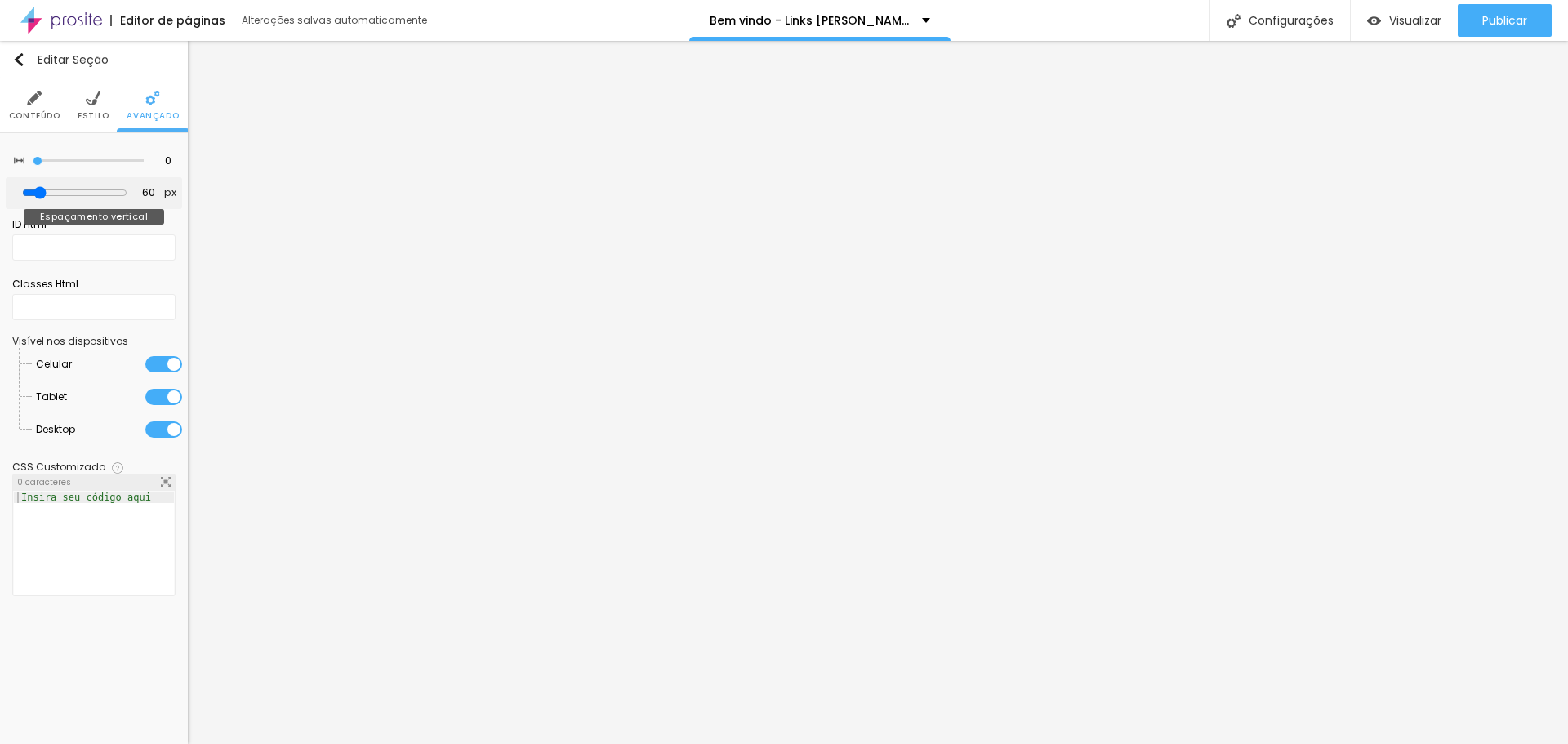
type input "55"
type input "60"
type input "65"
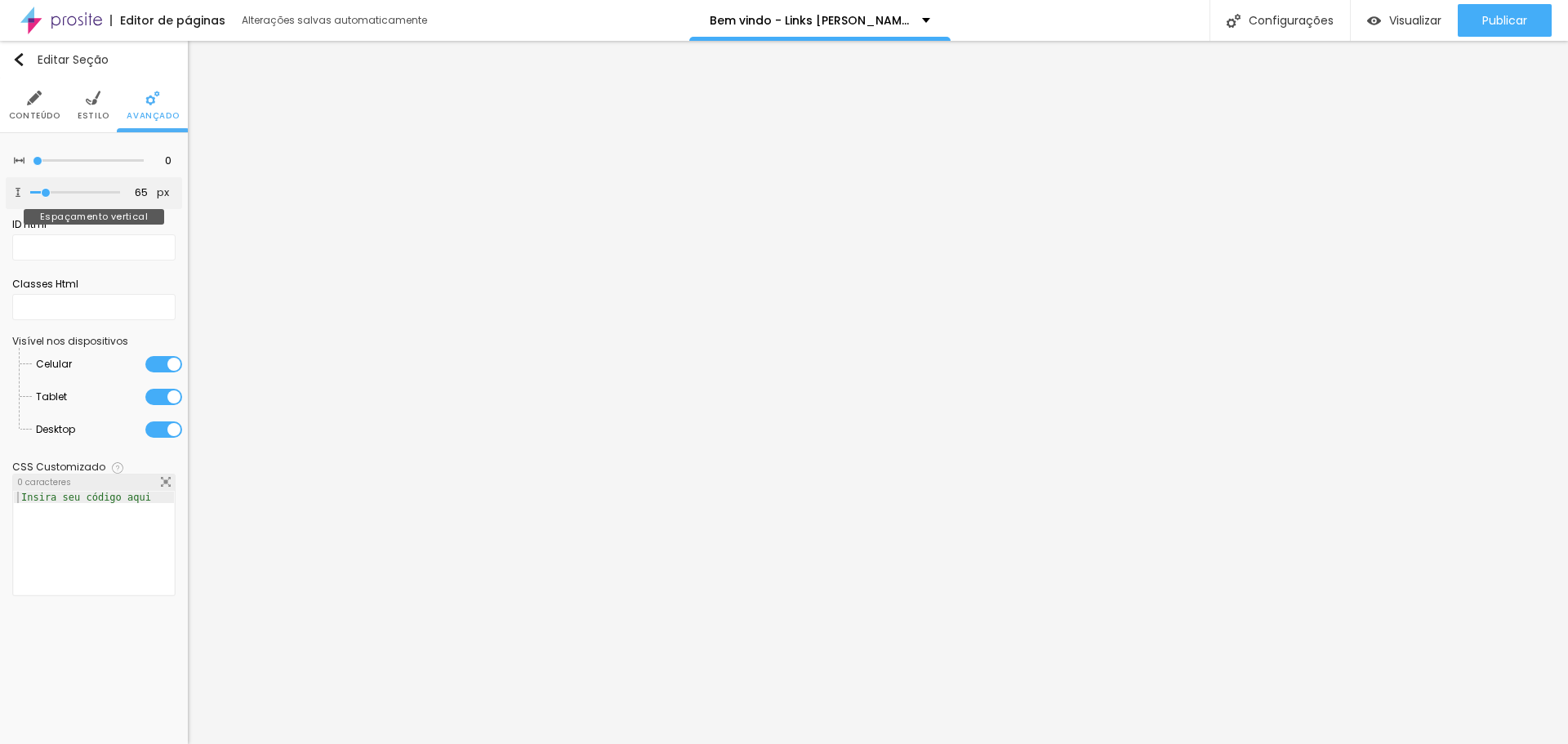
type input "71"
type input "76"
click at [57, 191] on input "range" at bounding box center [75, 192] width 105 height 13
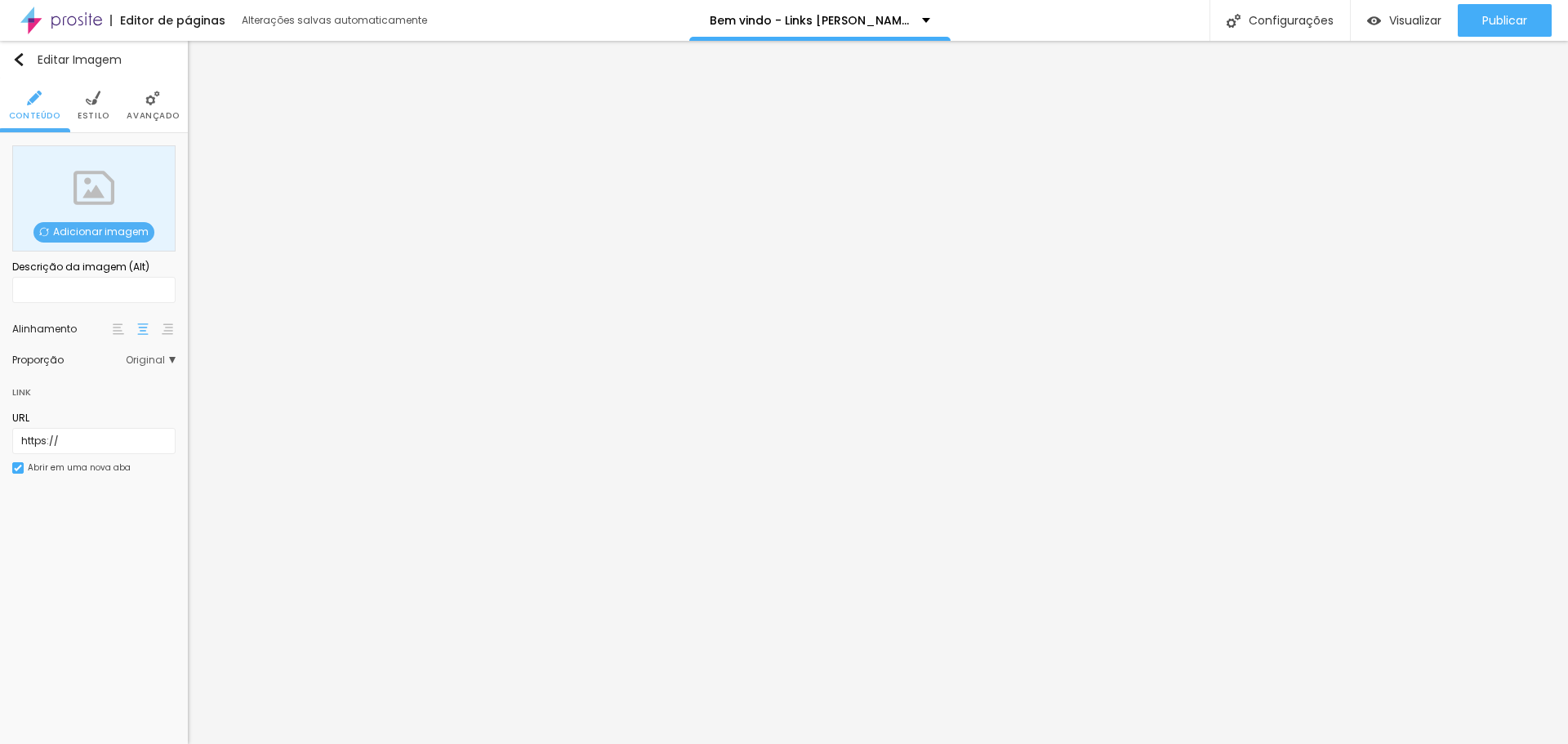
click at [75, 232] on span "Adicionar imagem" at bounding box center [94, 232] width 121 height 20
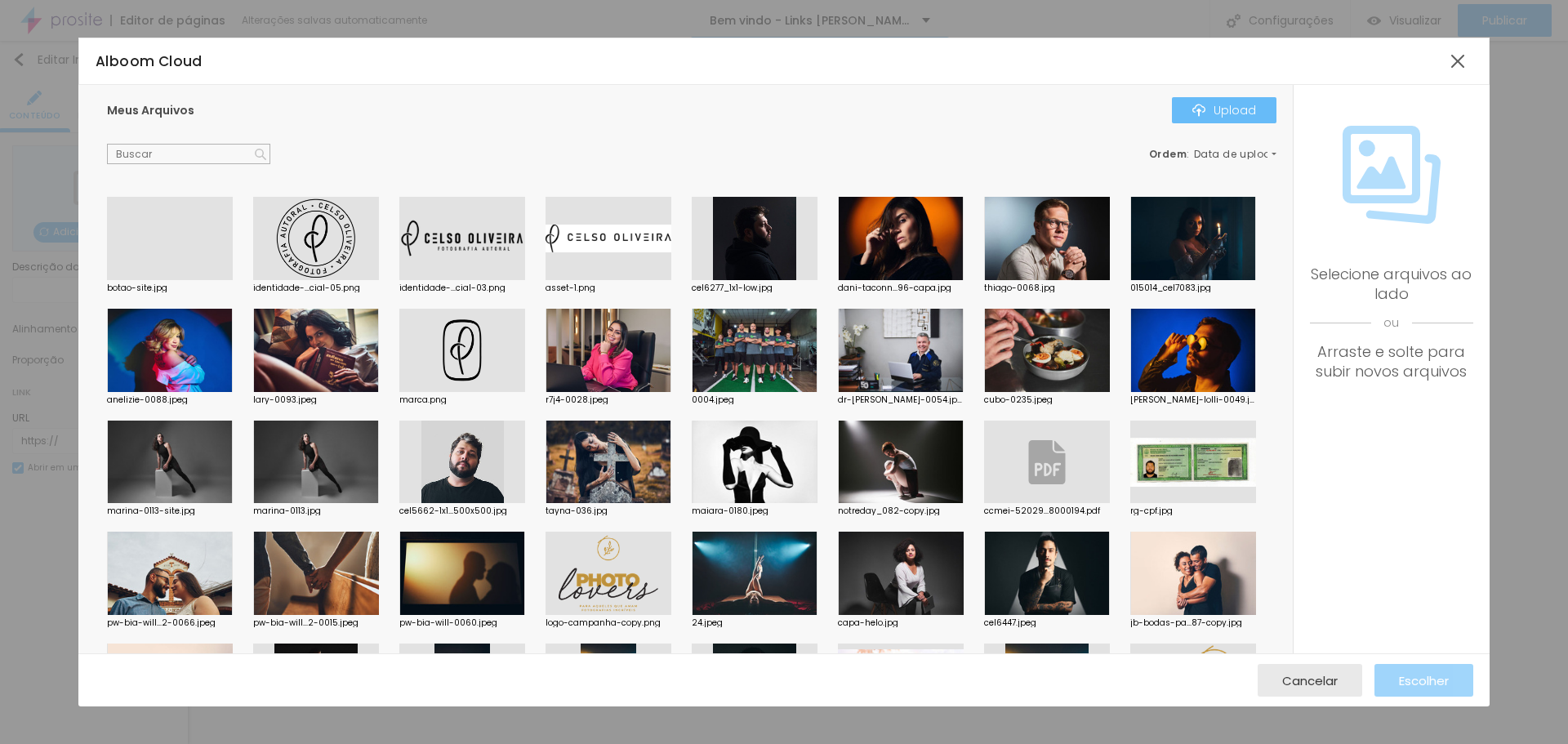
click at [1237, 103] on div "Upload" at bounding box center [1224, 109] width 64 height 13
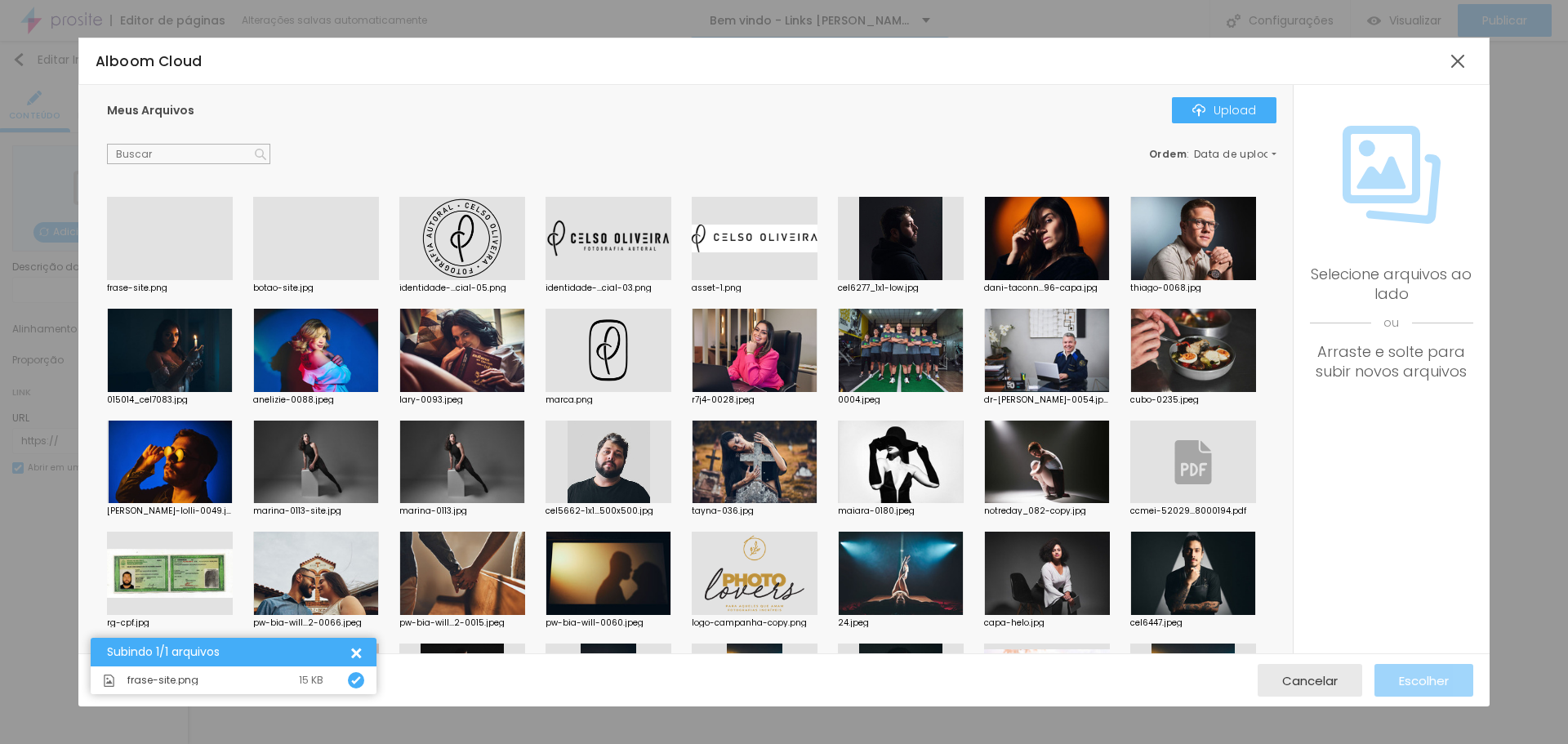
drag, startPoint x: 147, startPoint y: 227, endPoint x: 164, endPoint y: 243, distance: 23.3
click at [147, 280] on div at bounding box center [170, 280] width 125 height 0
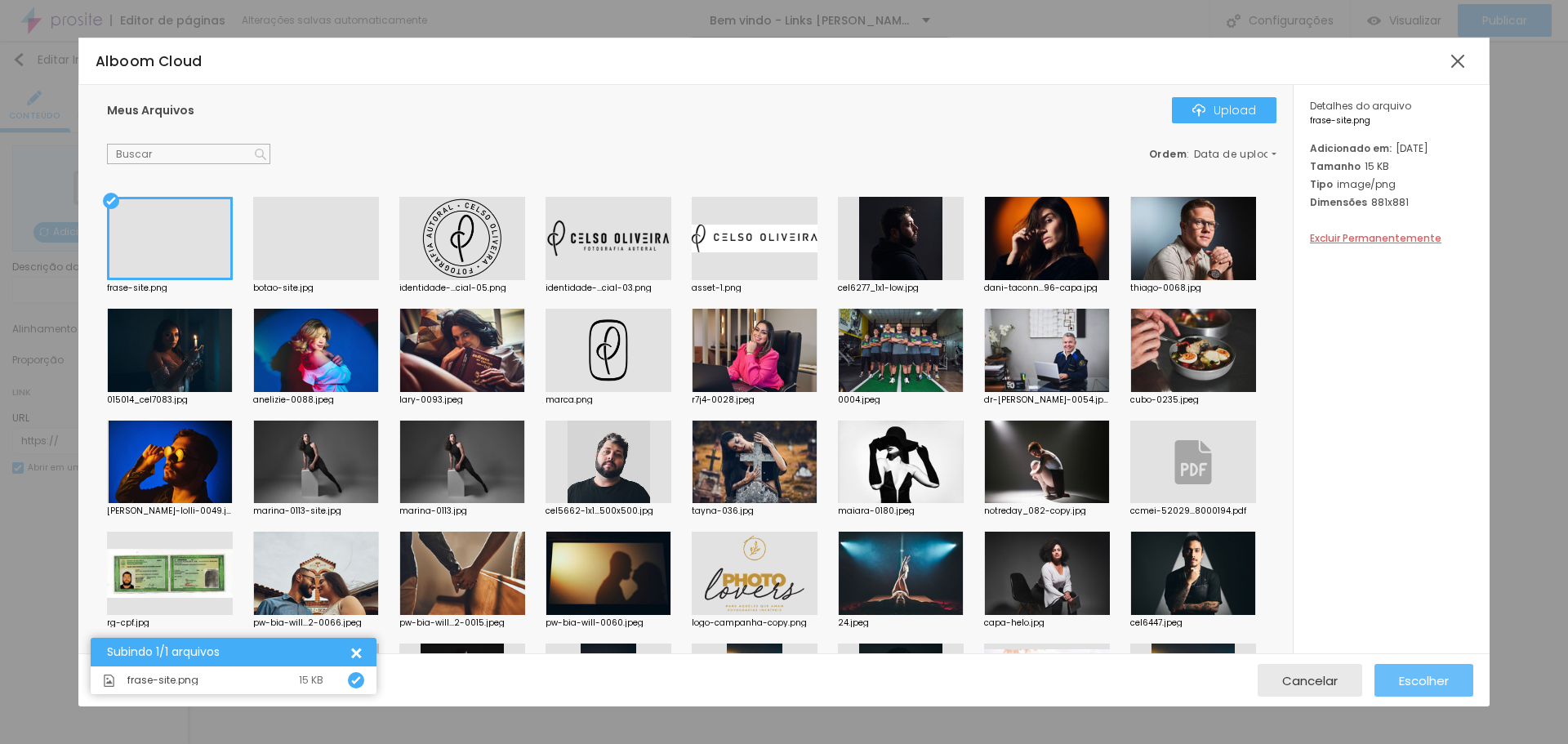
click at [1427, 681] on span "Escolher" at bounding box center [1424, 680] width 50 height 14
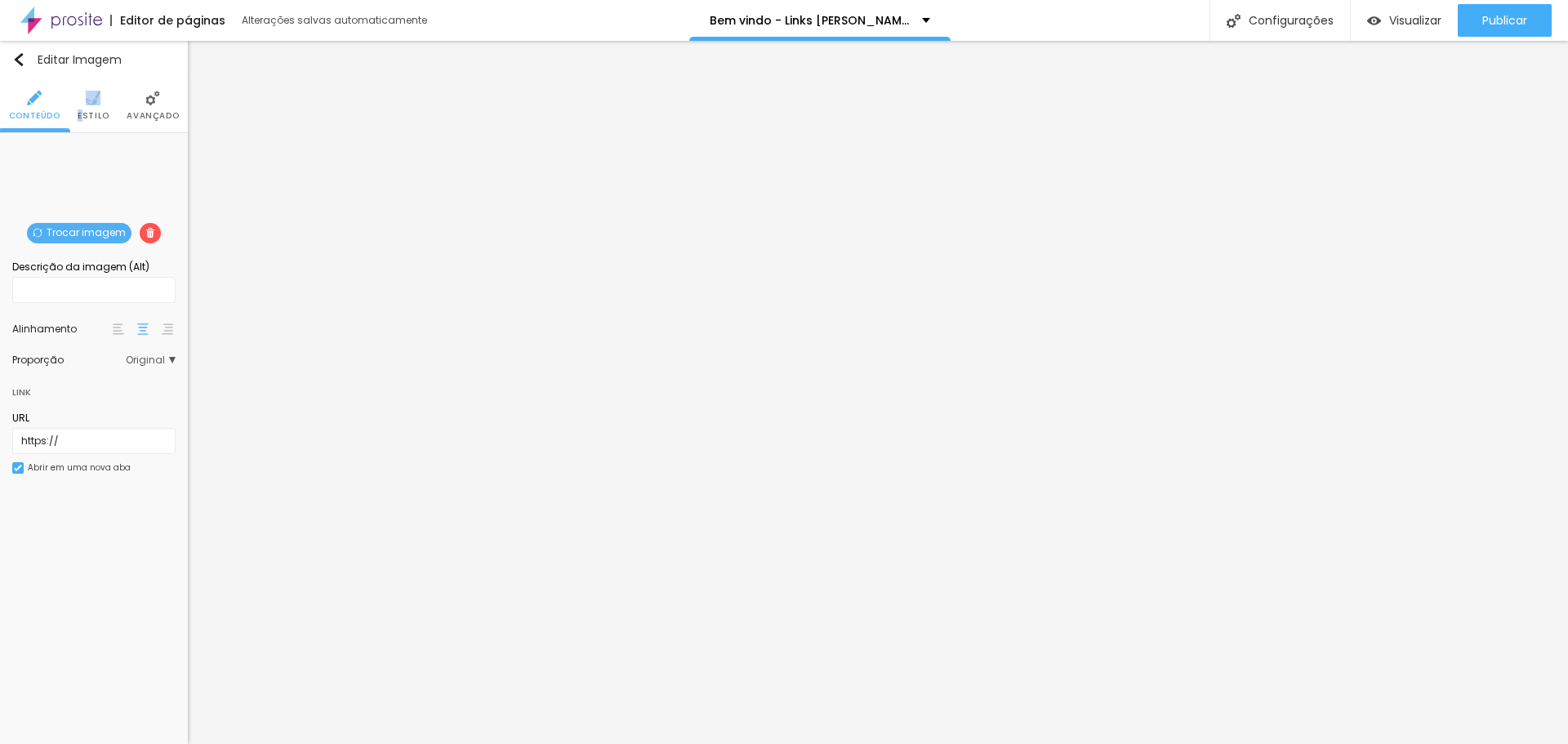
click at [84, 109] on li "Estilo" at bounding box center [94, 106] width 32 height 54
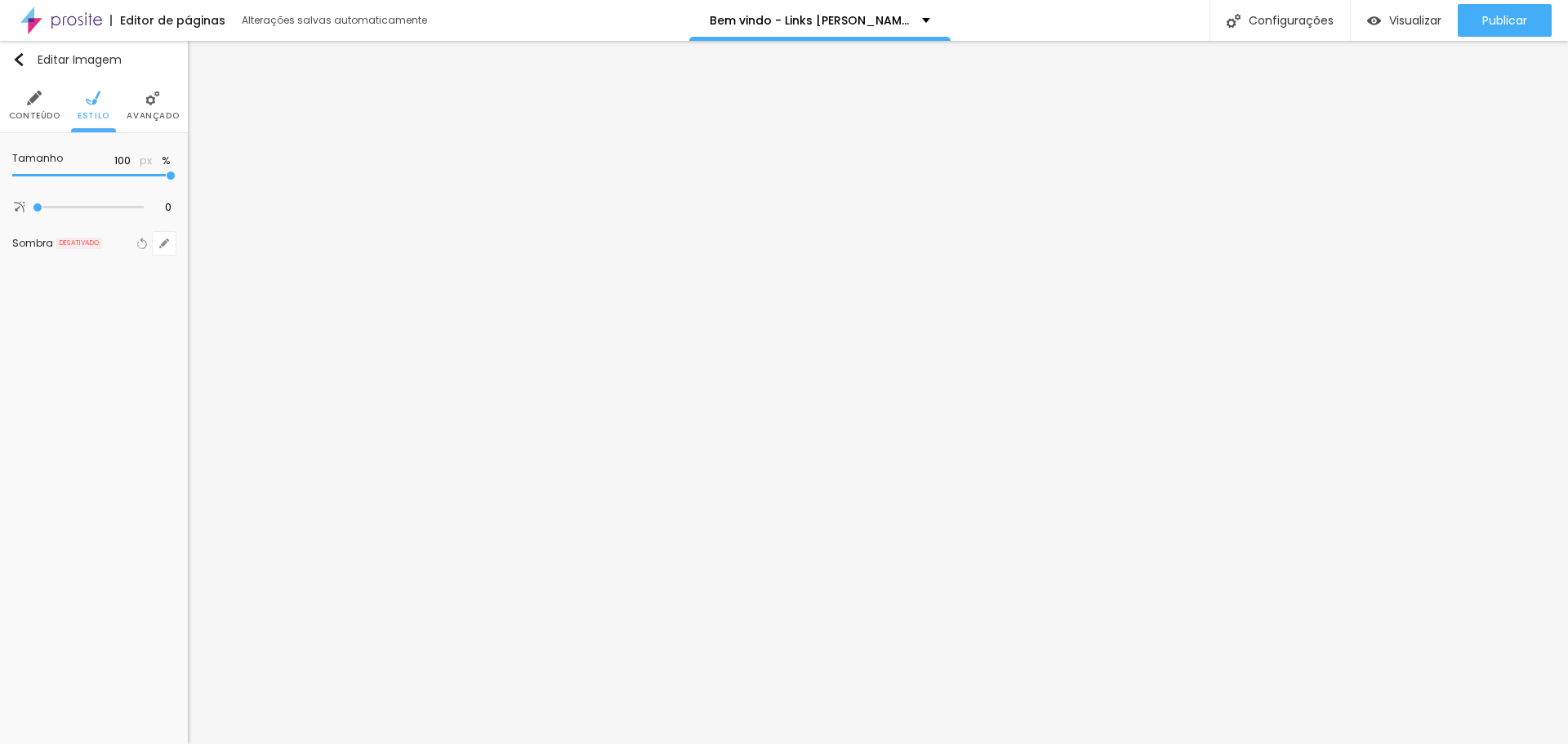
click at [147, 107] on li "Avançado" at bounding box center [153, 106] width 53 height 54
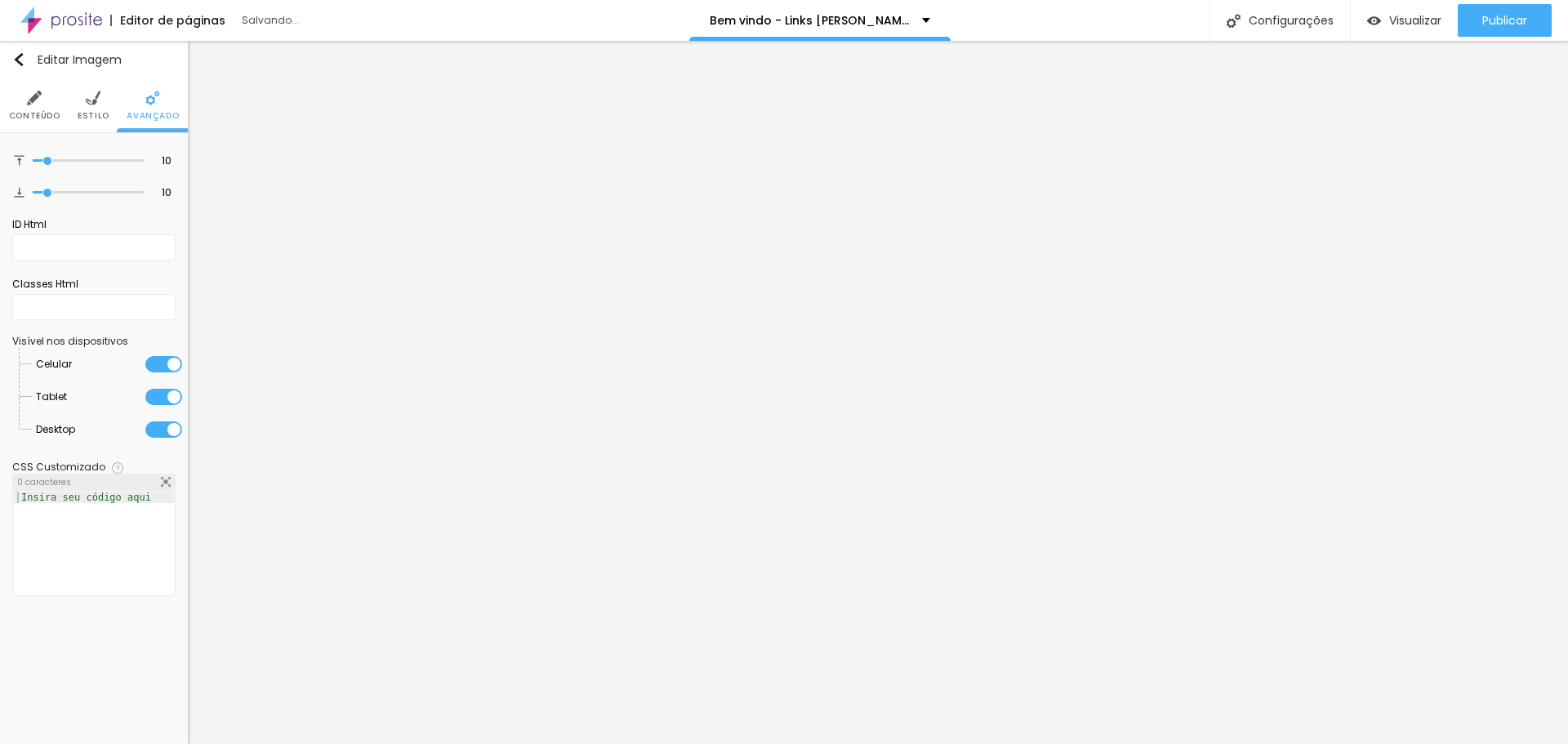
click at [90, 123] on li "Estilo" at bounding box center [94, 106] width 32 height 54
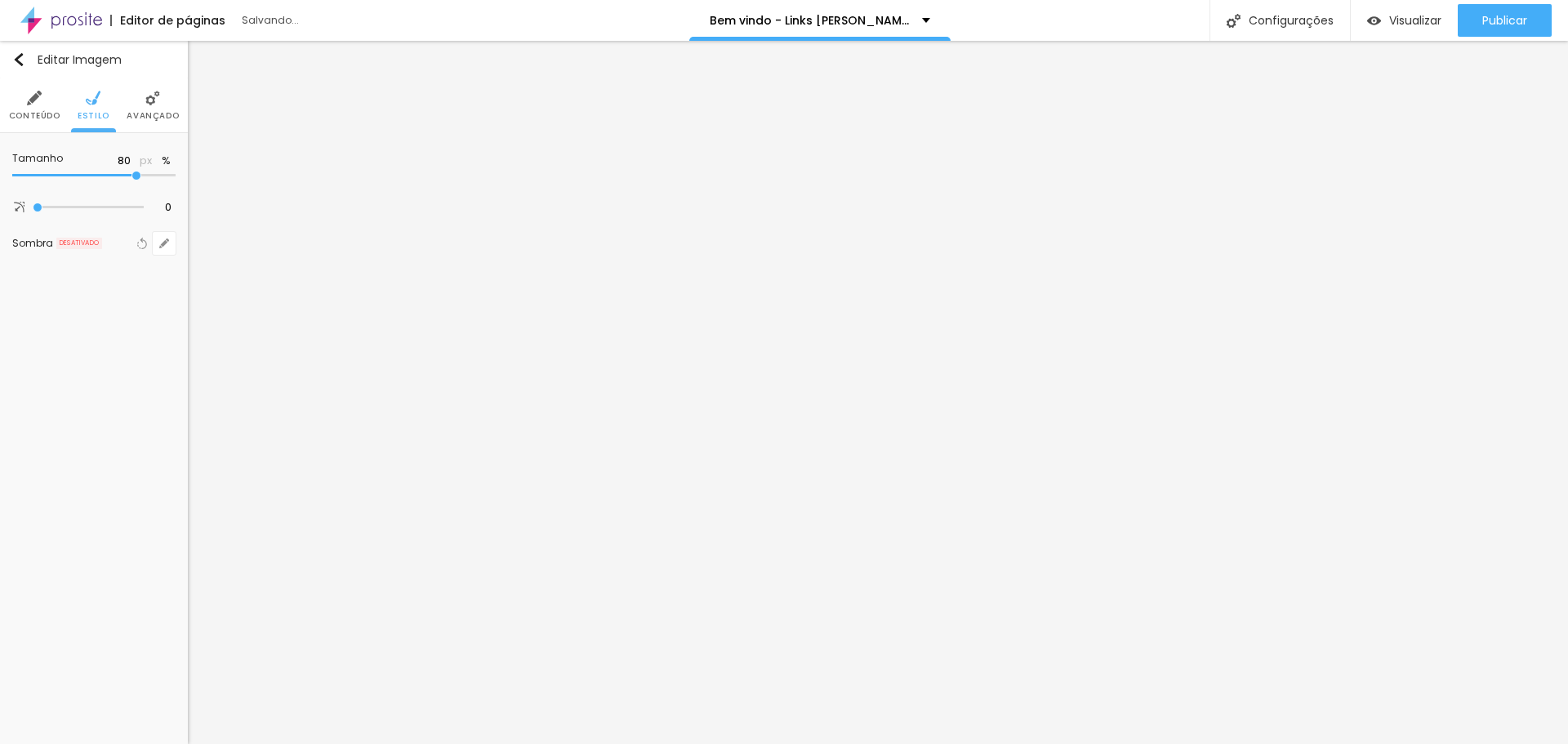
drag, startPoint x: 169, startPoint y: 174, endPoint x: 140, endPoint y: 176, distance: 29.1
click at [140, 176] on input "range" at bounding box center [93, 175] width 164 height 8
drag, startPoint x: 165, startPoint y: 106, endPoint x: 126, endPoint y: 136, distance: 49.2
click at [155, 108] on li "Avançado" at bounding box center [153, 106] width 53 height 54
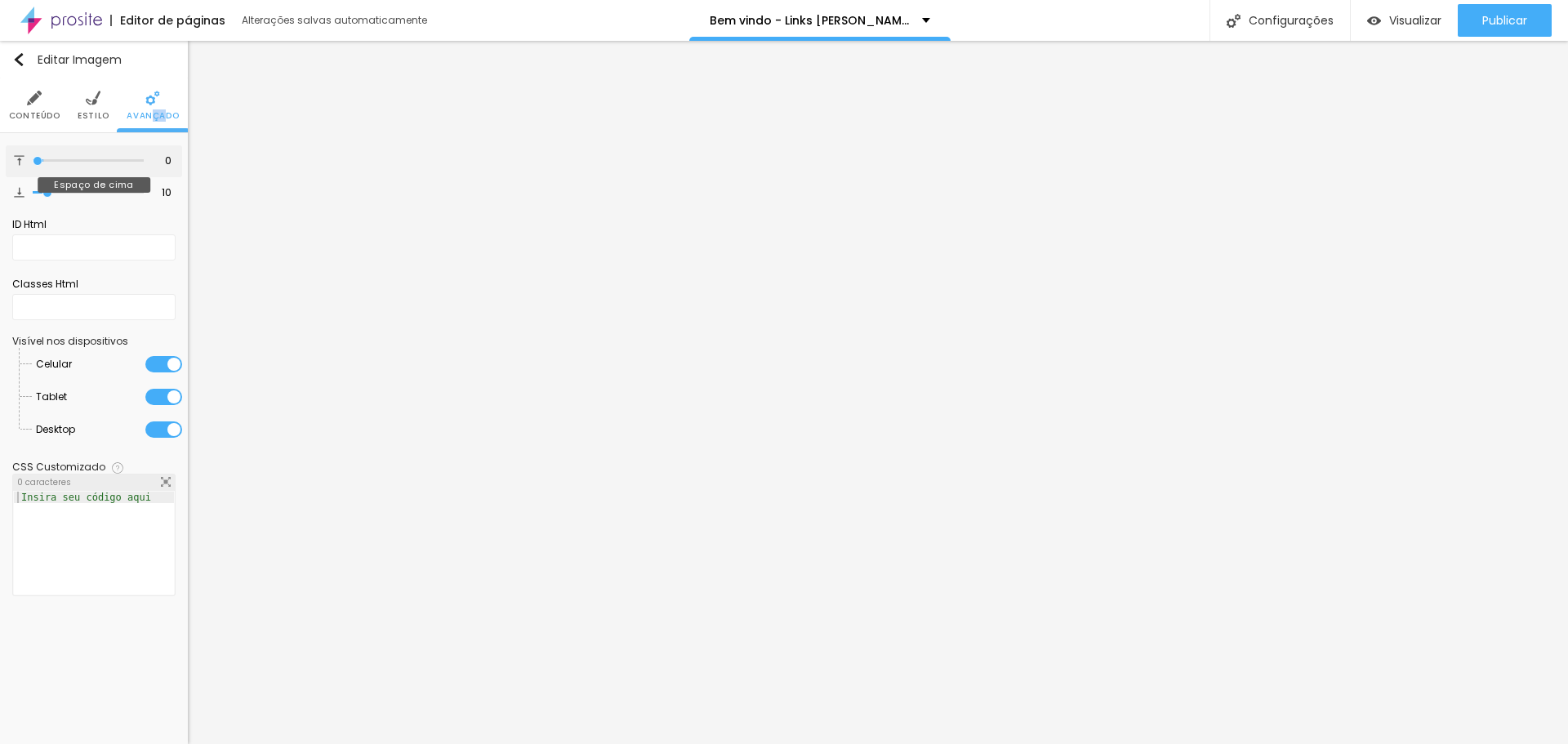
drag, startPoint x: 45, startPoint y: 162, endPoint x: 17, endPoint y: 172, distance: 29.7
click at [33, 165] on input "range" at bounding box center [88, 161] width 111 height 8
drag, startPoint x: 3, startPoint y: 192, endPoint x: 17, endPoint y: 196, distance: 14.6
click at [0, 196] on div "0 Espaço de cima 10 Espaço de baixo ID Html Classes Html Visível nos dispositiv…" at bounding box center [94, 375] width 188 height 483
drag, startPoint x: 27, startPoint y: 192, endPoint x: 19, endPoint y: 196, distance: 8.9
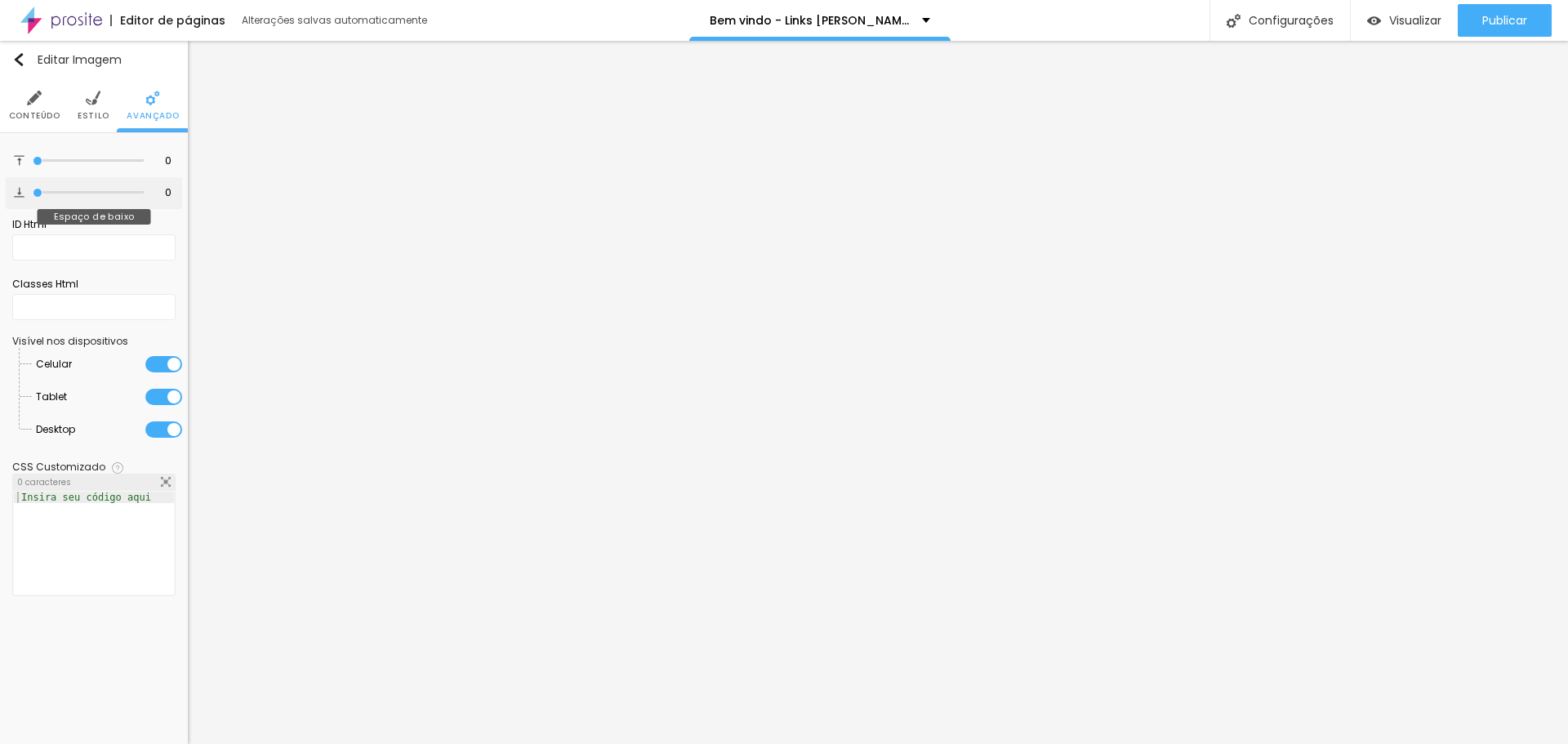
click at [33, 196] on input "range" at bounding box center [88, 193] width 111 height 8
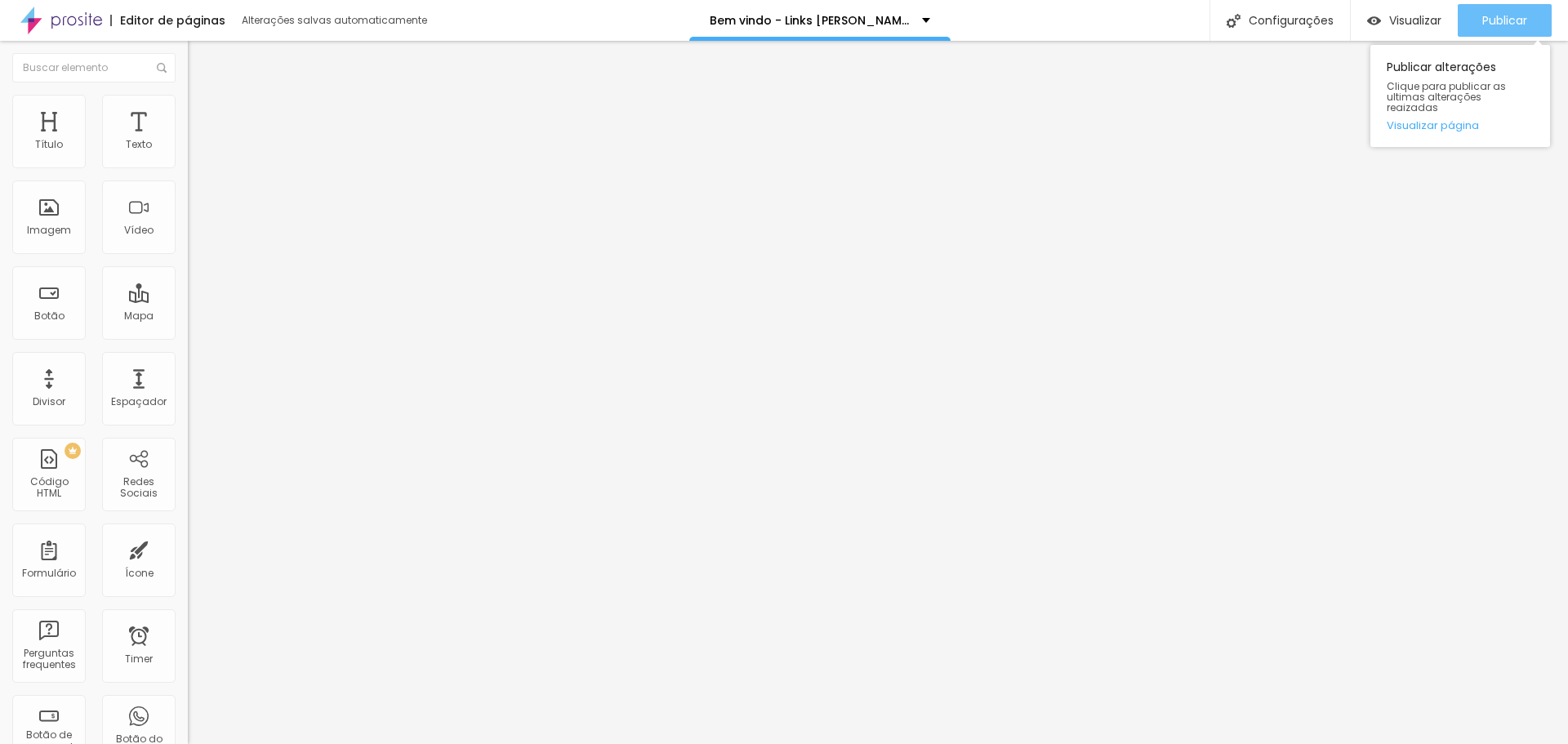
click at [1487, 10] on div "Publicar" at bounding box center [1504, 20] width 45 height 33
click at [1421, 14] on span "Visualizar" at bounding box center [1415, 19] width 53 height 13
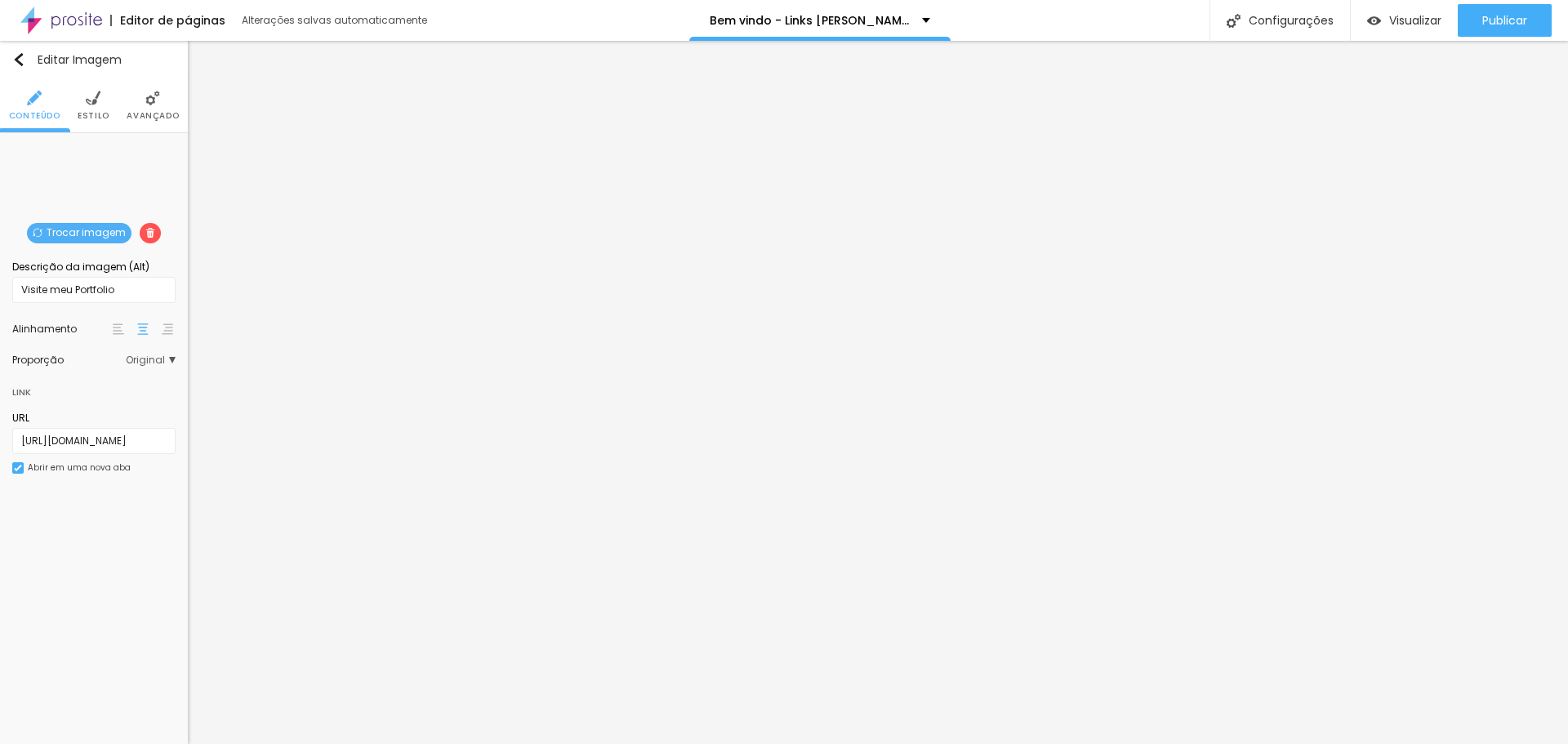
click at [102, 235] on span "Trocar imagem" at bounding box center [79, 233] width 104 height 20
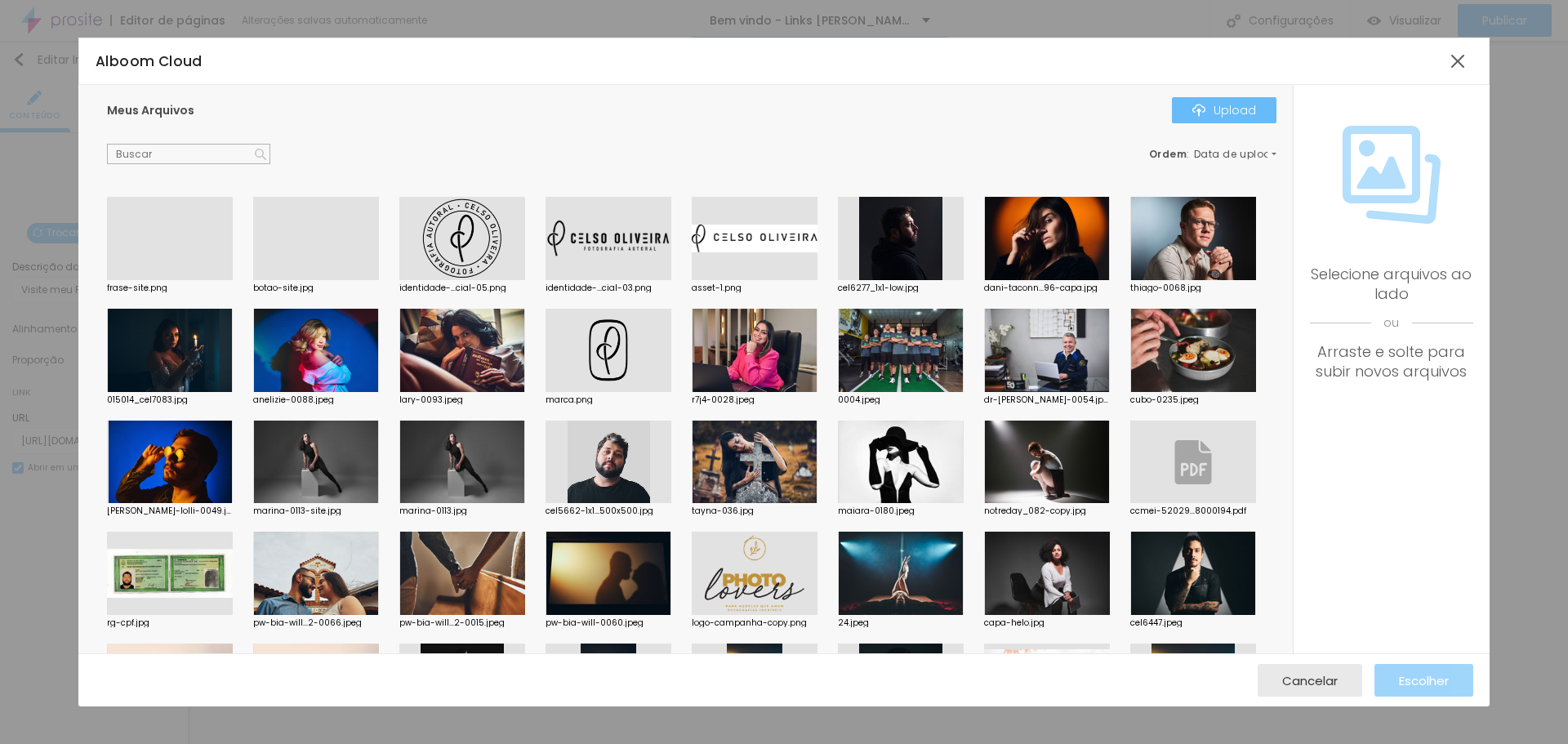
click at [1236, 104] on div "Upload" at bounding box center [1224, 109] width 64 height 13
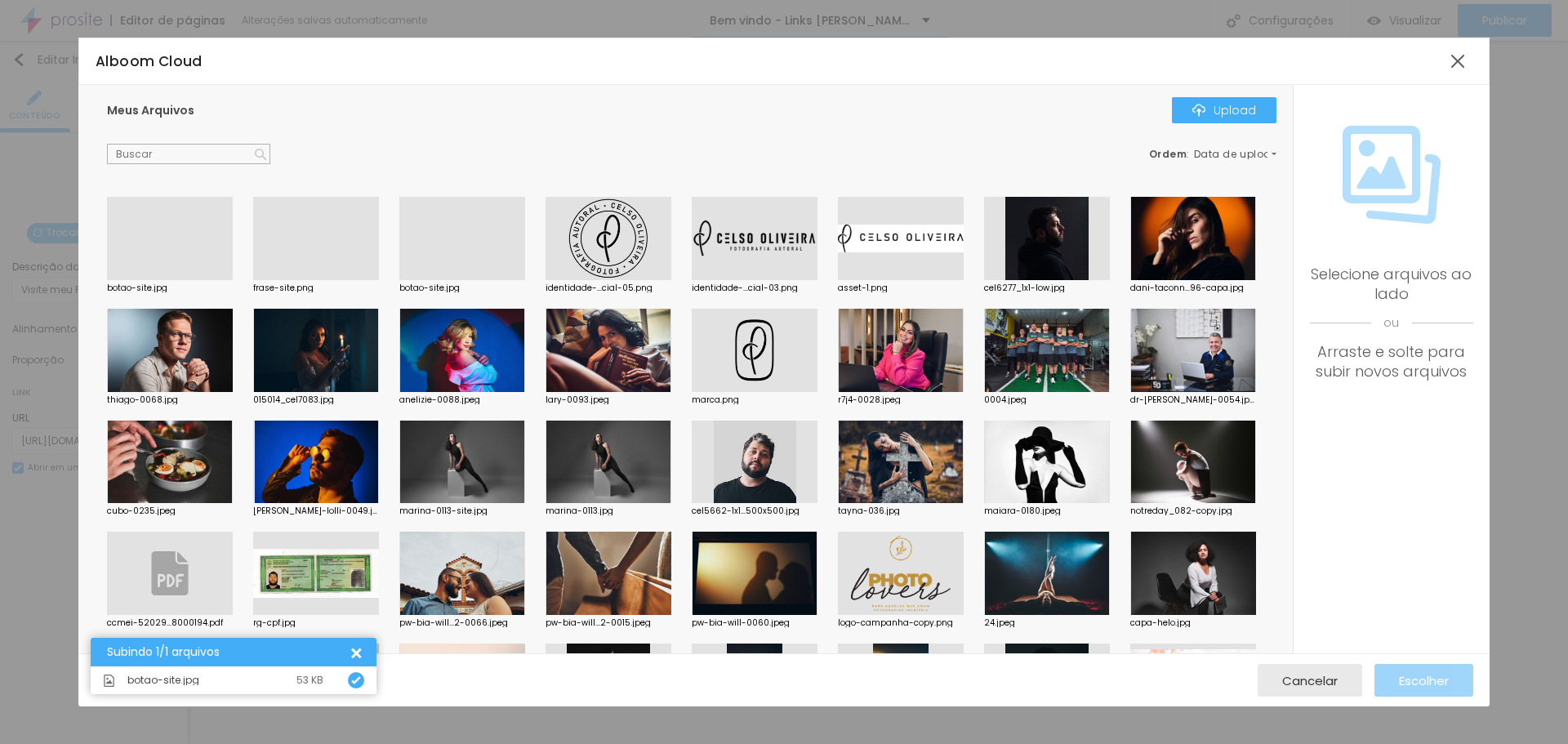
drag, startPoint x: 139, startPoint y: 240, endPoint x: 177, endPoint y: 263, distance: 44.4
click at [138, 280] on div at bounding box center [170, 280] width 125 height 0
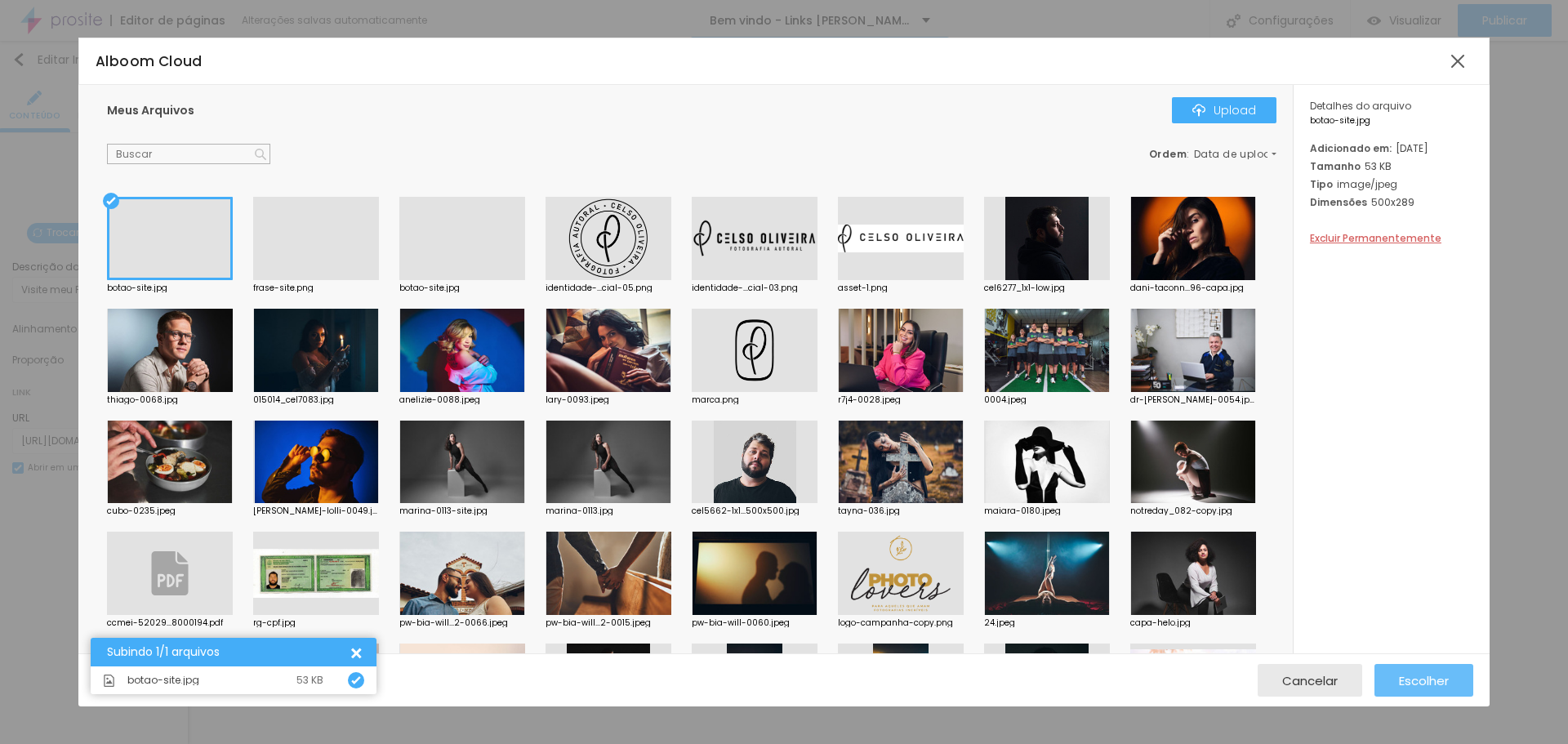
click at [1423, 679] on span "Escolher" at bounding box center [1424, 680] width 50 height 14
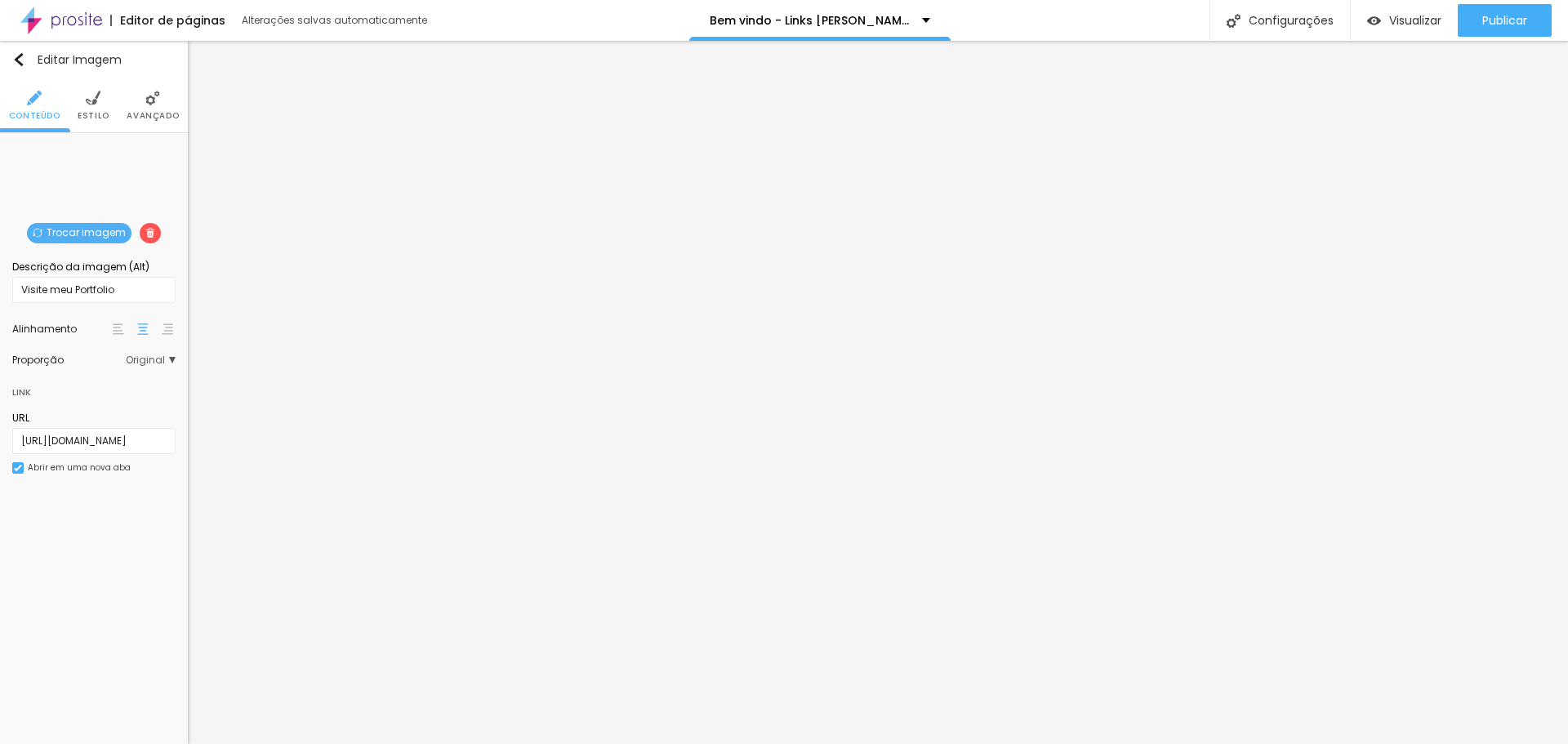
click at [97, 113] on span "Estilo" at bounding box center [94, 116] width 32 height 8
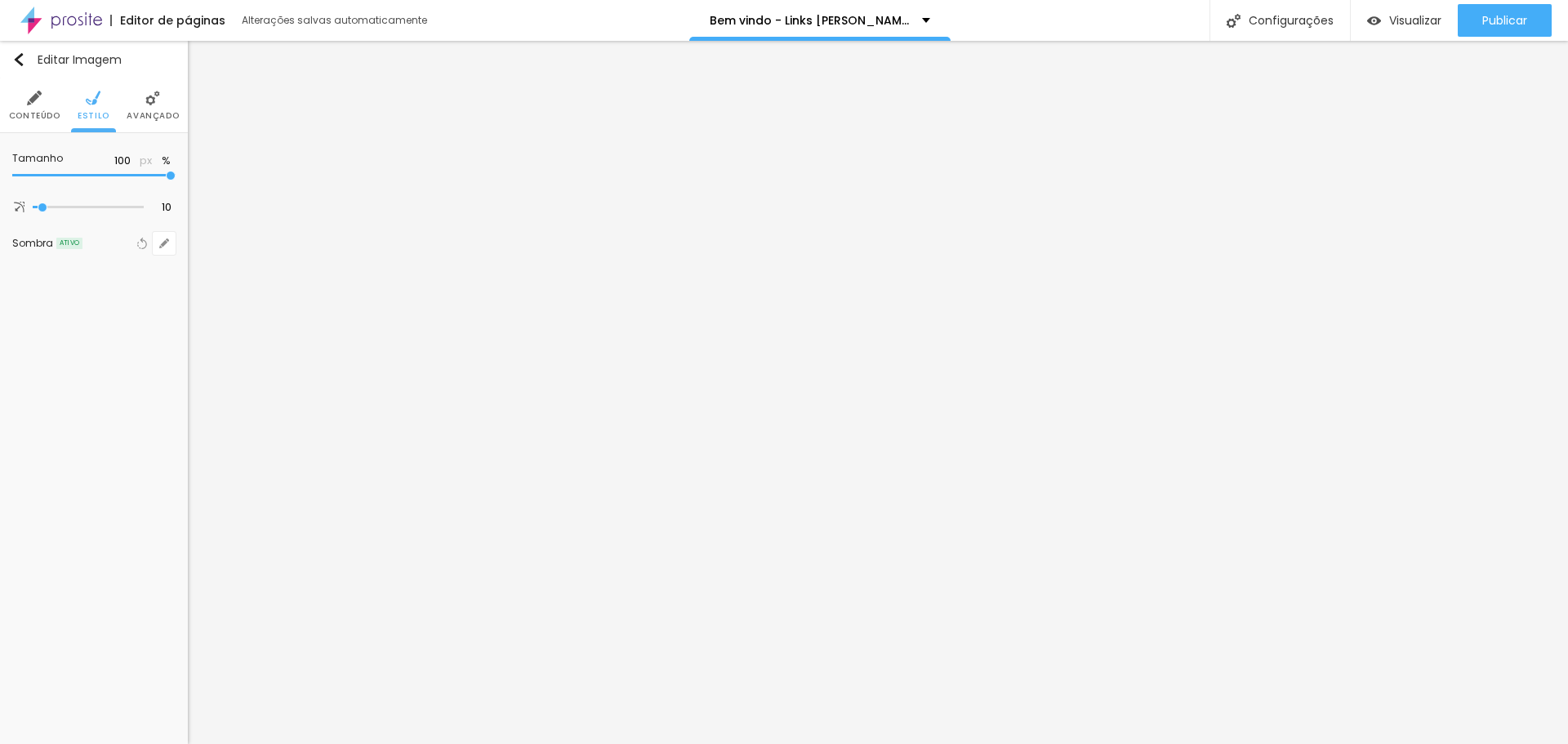
click at [143, 104] on li "Avançado" at bounding box center [153, 106] width 53 height 54
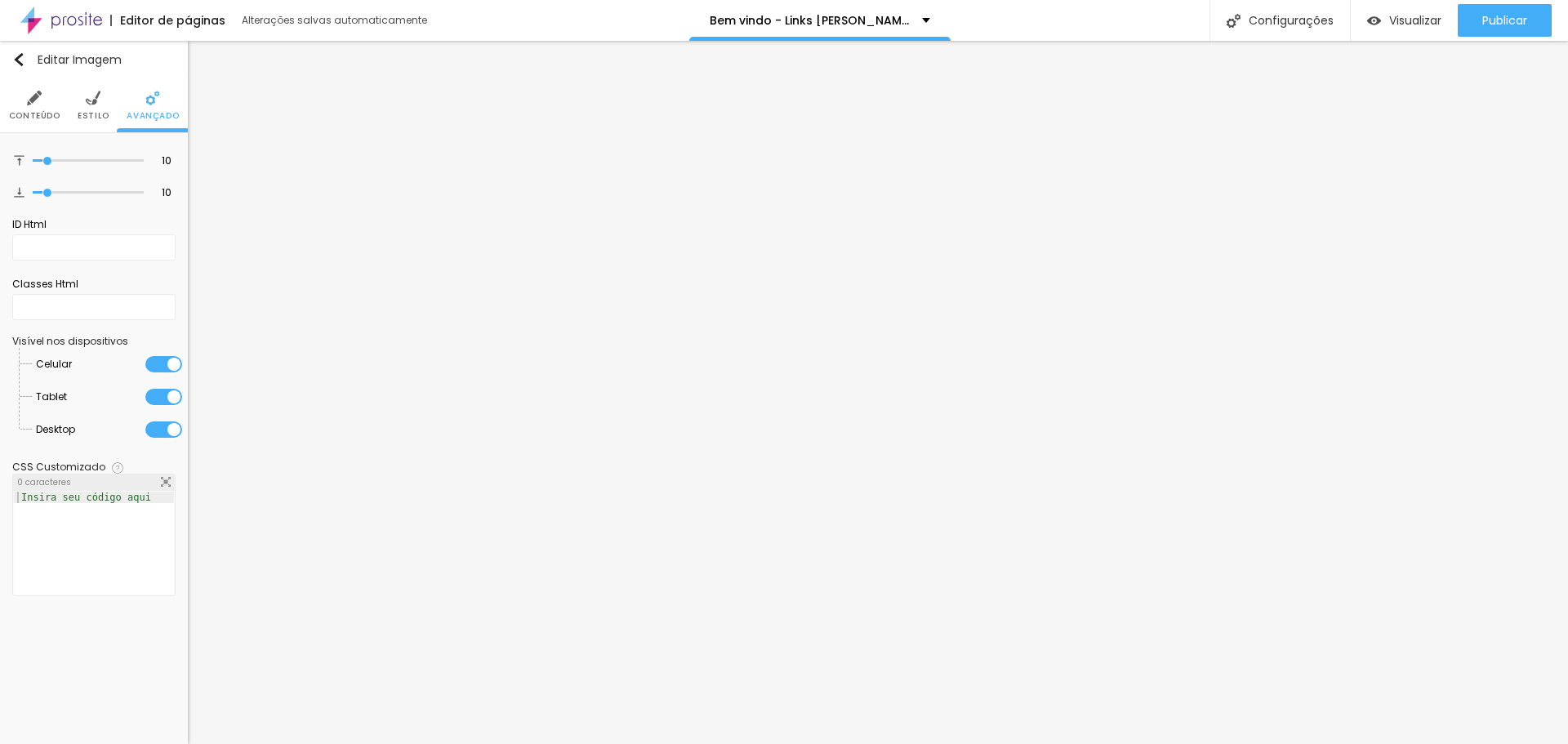
click at [42, 99] on img at bounding box center [34, 97] width 14 height 14
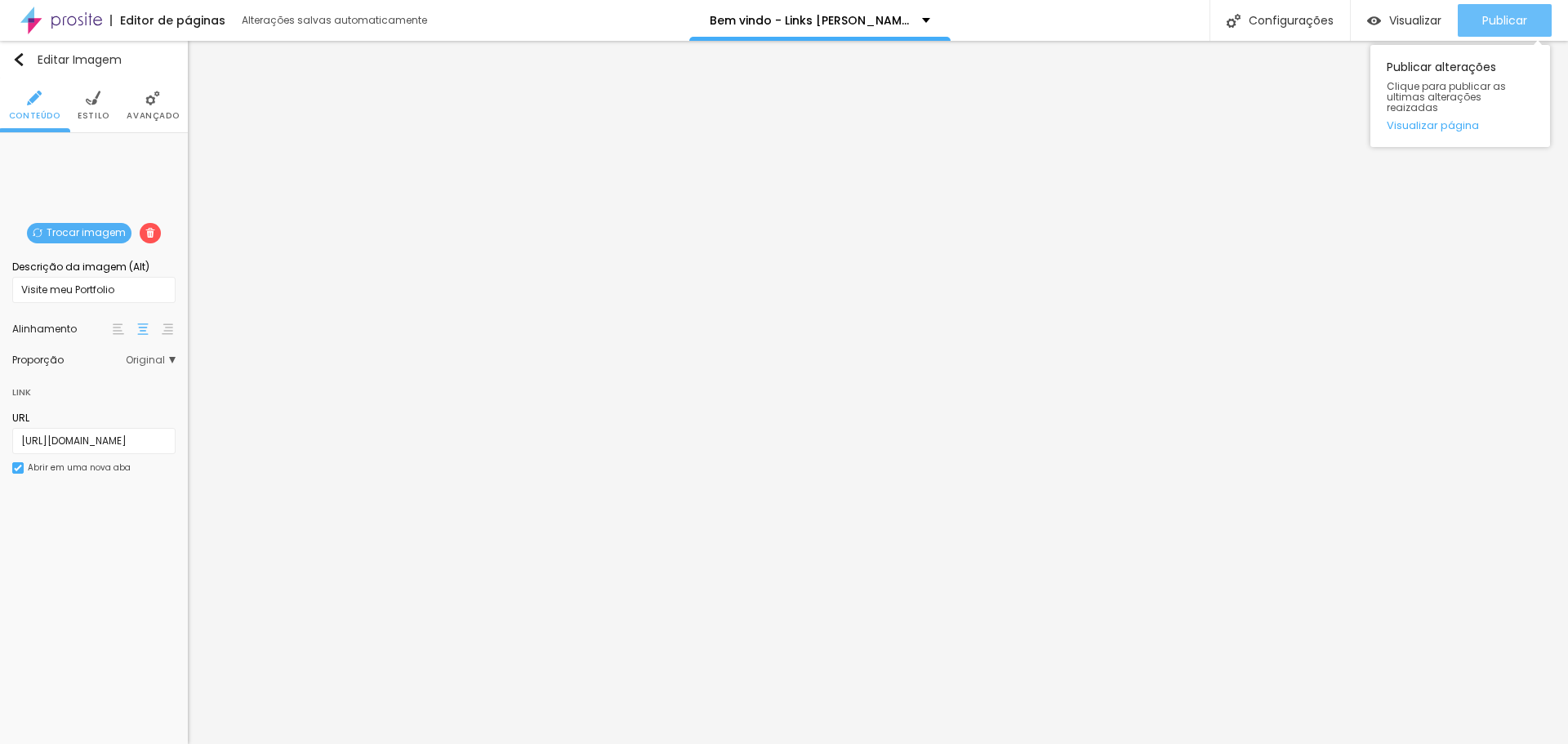
click at [1511, 18] on span "Publicar" at bounding box center [1504, 19] width 45 height 13
click at [1392, 19] on span "Visualizar" at bounding box center [1415, 19] width 53 height 13
click at [1493, 19] on span "Publicar" at bounding box center [1504, 19] width 45 height 13
